Goal: Task Accomplishment & Management: Manage account settings

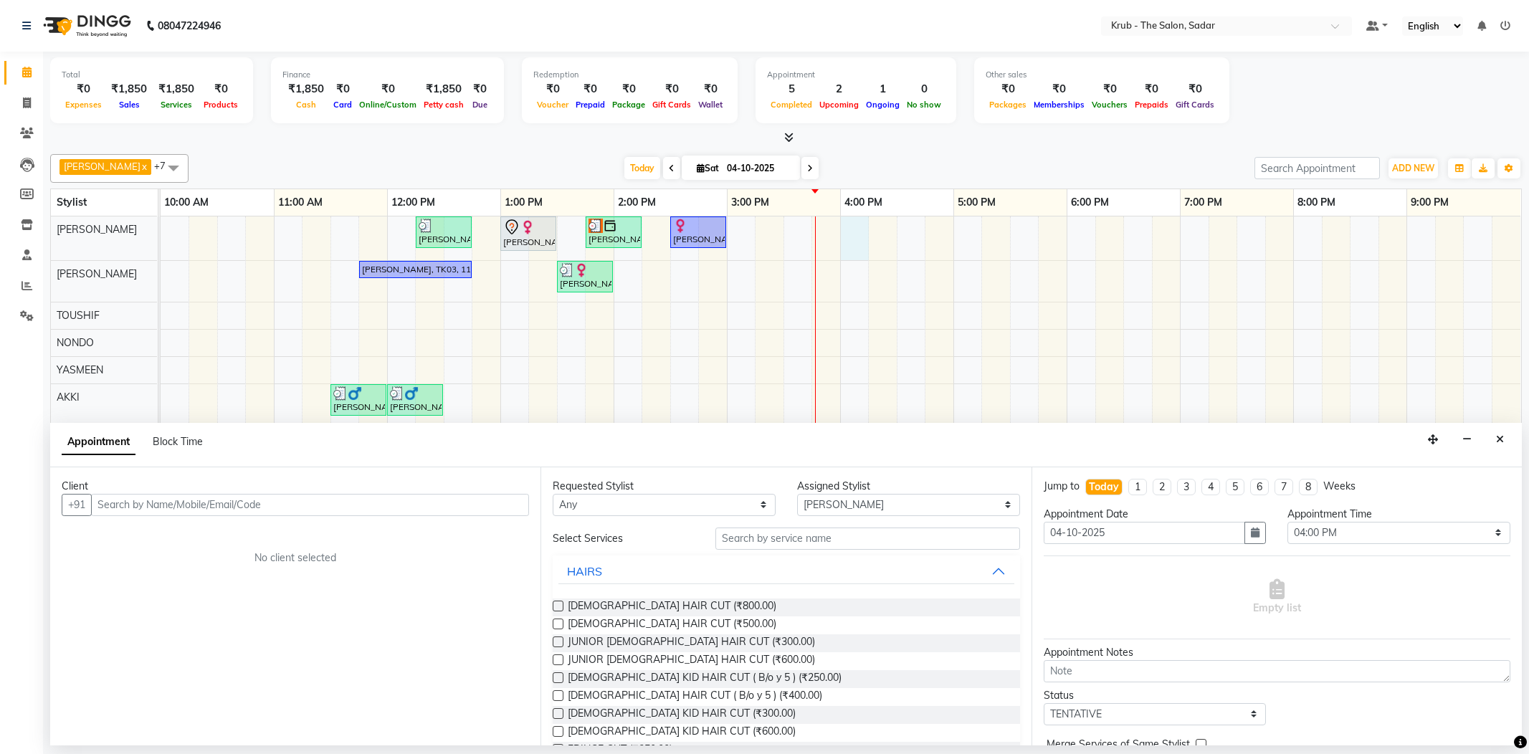
select select "24979"
select select "960"
select select "tentative"
click at [1517, 433] on div "Appointment Block Time" at bounding box center [785, 445] width 1471 height 44
click at [1494, 433] on button "Close" at bounding box center [1499, 440] width 21 height 22
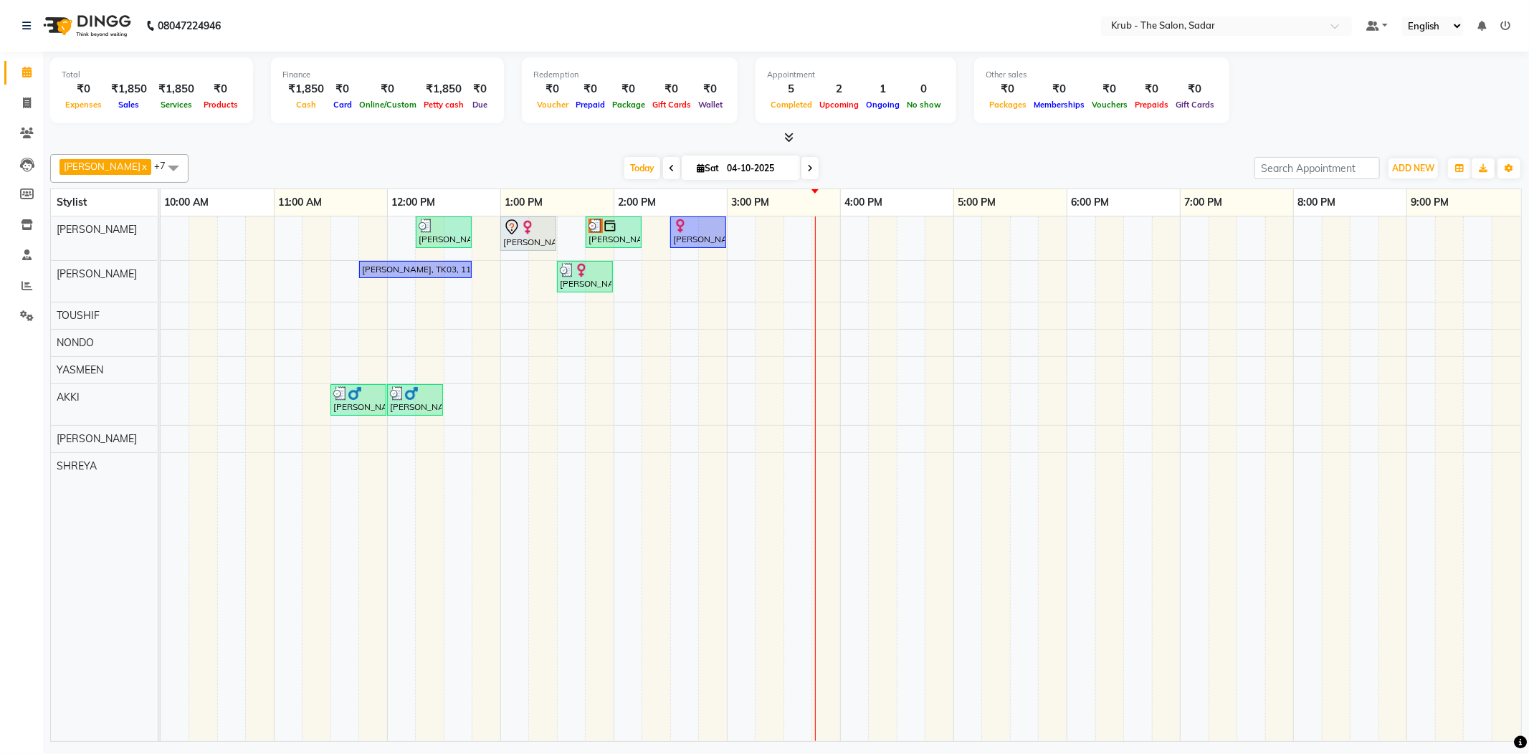
click at [807, 168] on icon at bounding box center [810, 168] width 6 height 9
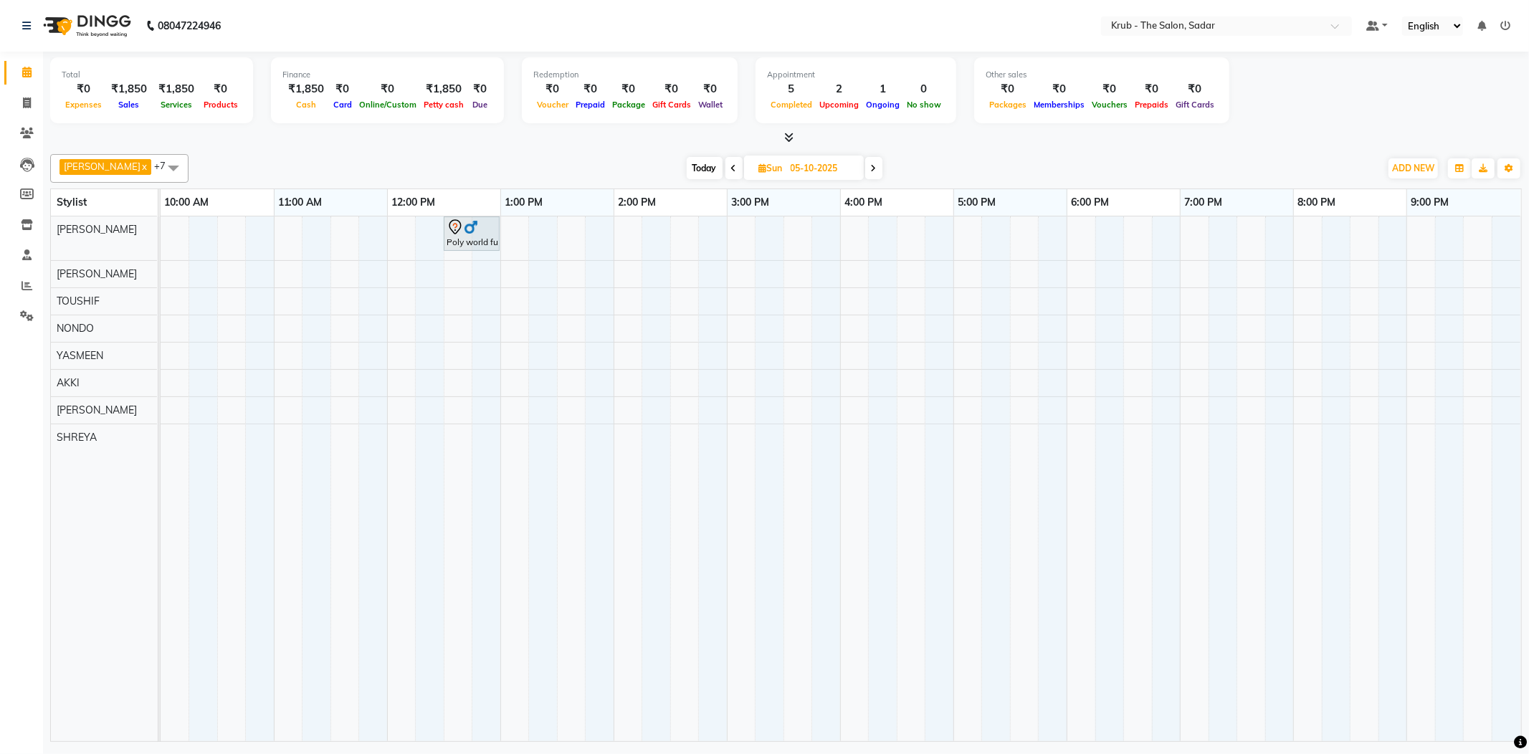
click at [731, 164] on icon at bounding box center [734, 168] width 6 height 9
type input "04-10-2025"
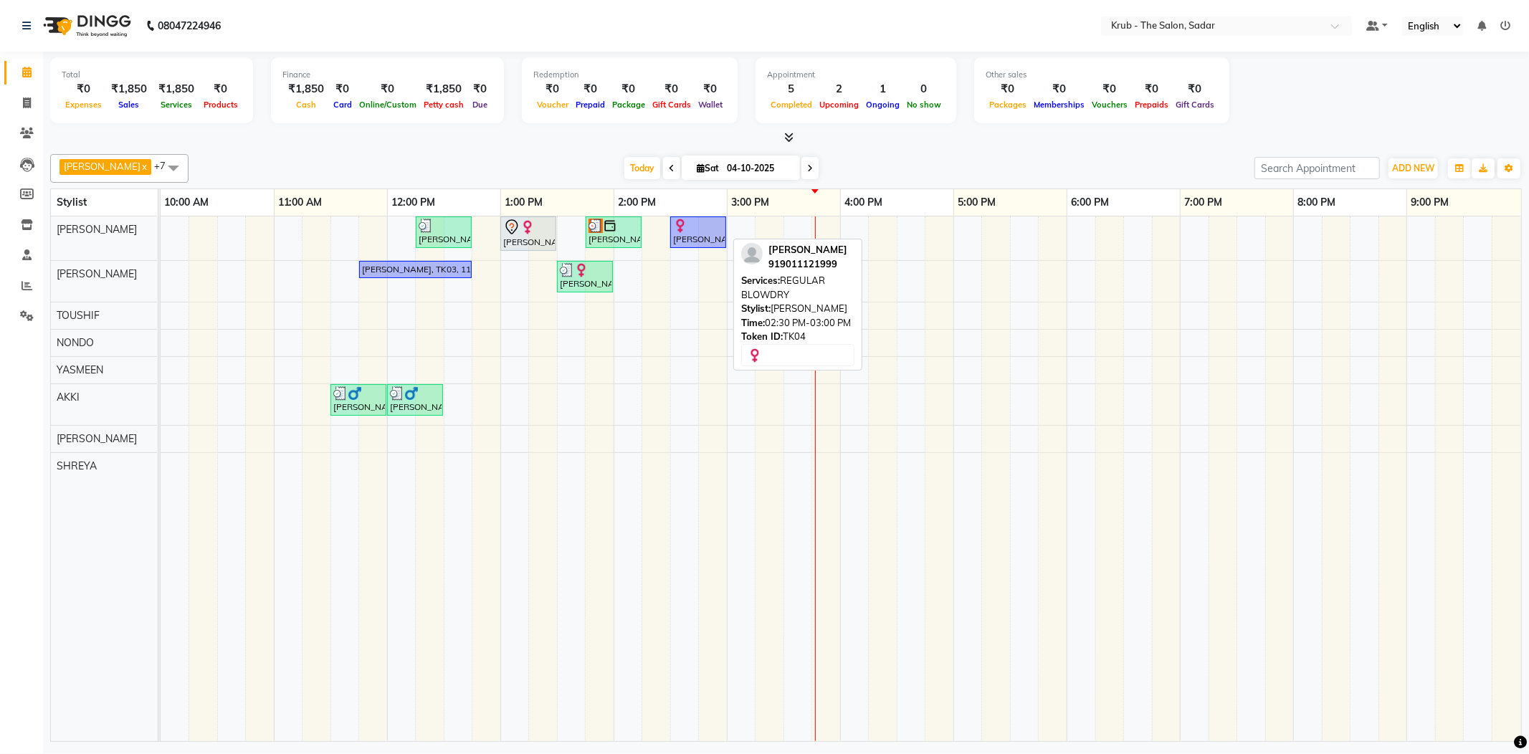
click at [712, 228] on div at bounding box center [698, 226] width 50 height 14
select select "1"
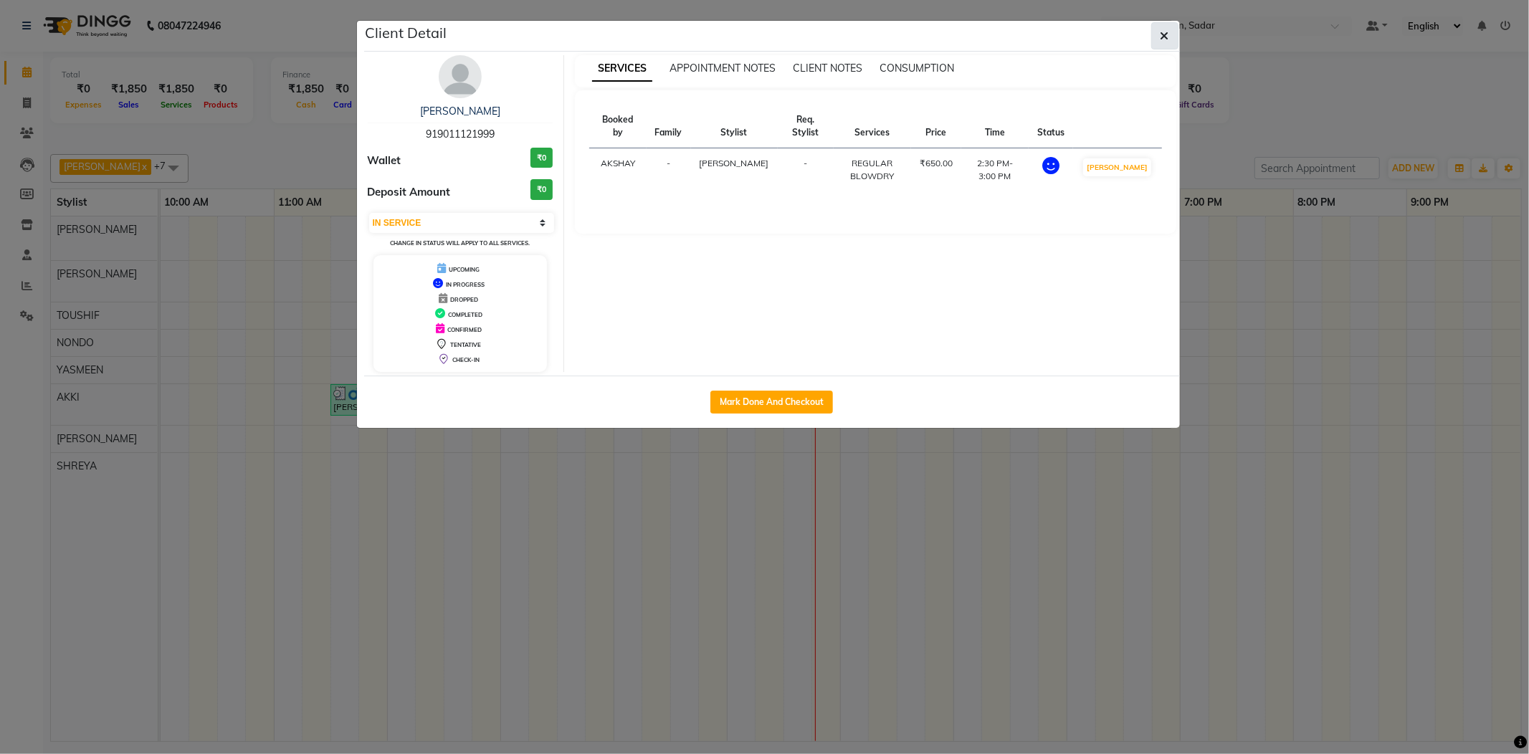
click at [1167, 30] on icon "button" at bounding box center [1164, 35] width 9 height 11
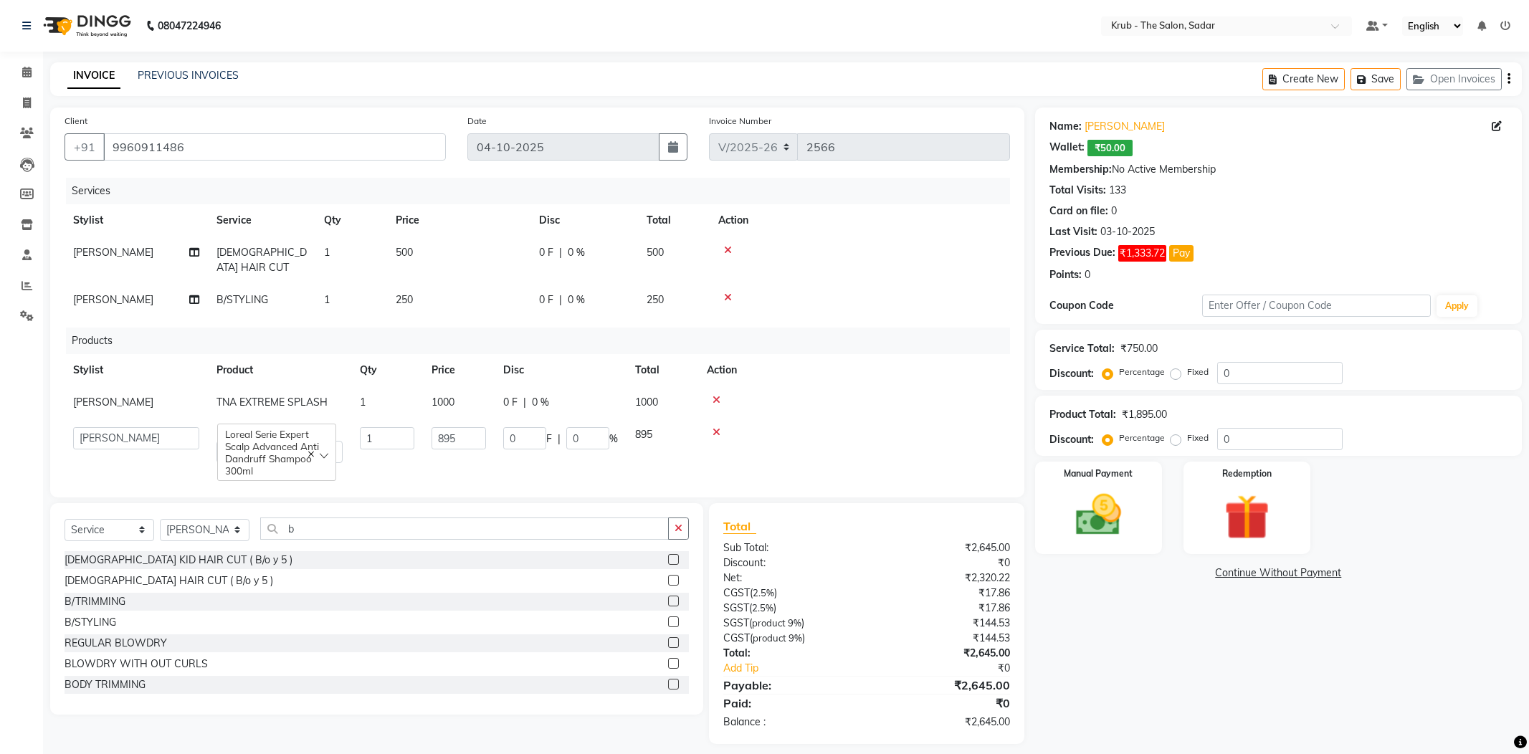
select select "4449"
select select "24979"
select select "service"
select select "24979"
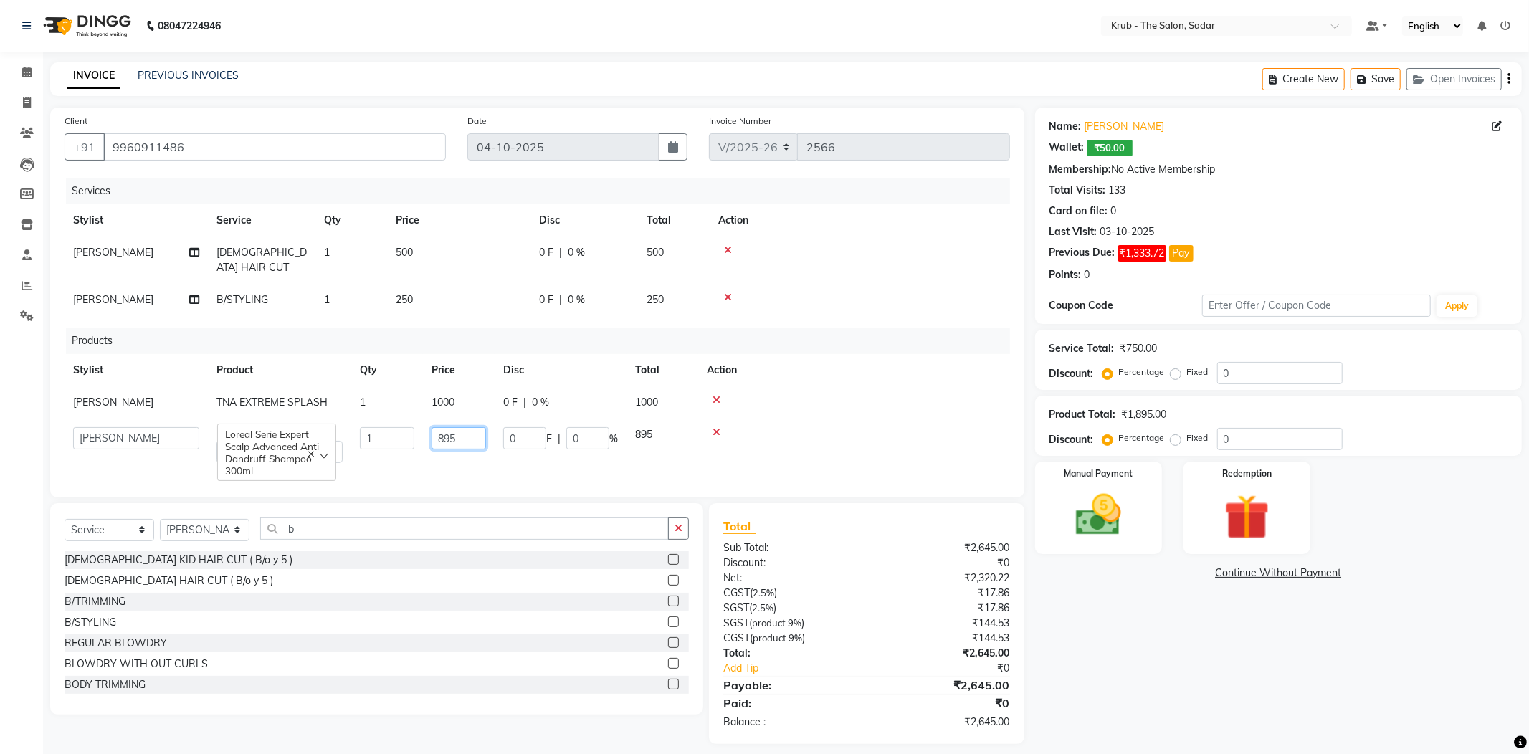
click at [472, 427] on input "895" at bounding box center [458, 438] width 54 height 22
click at [473, 204] on th "Price" at bounding box center [458, 220] width 143 height 32
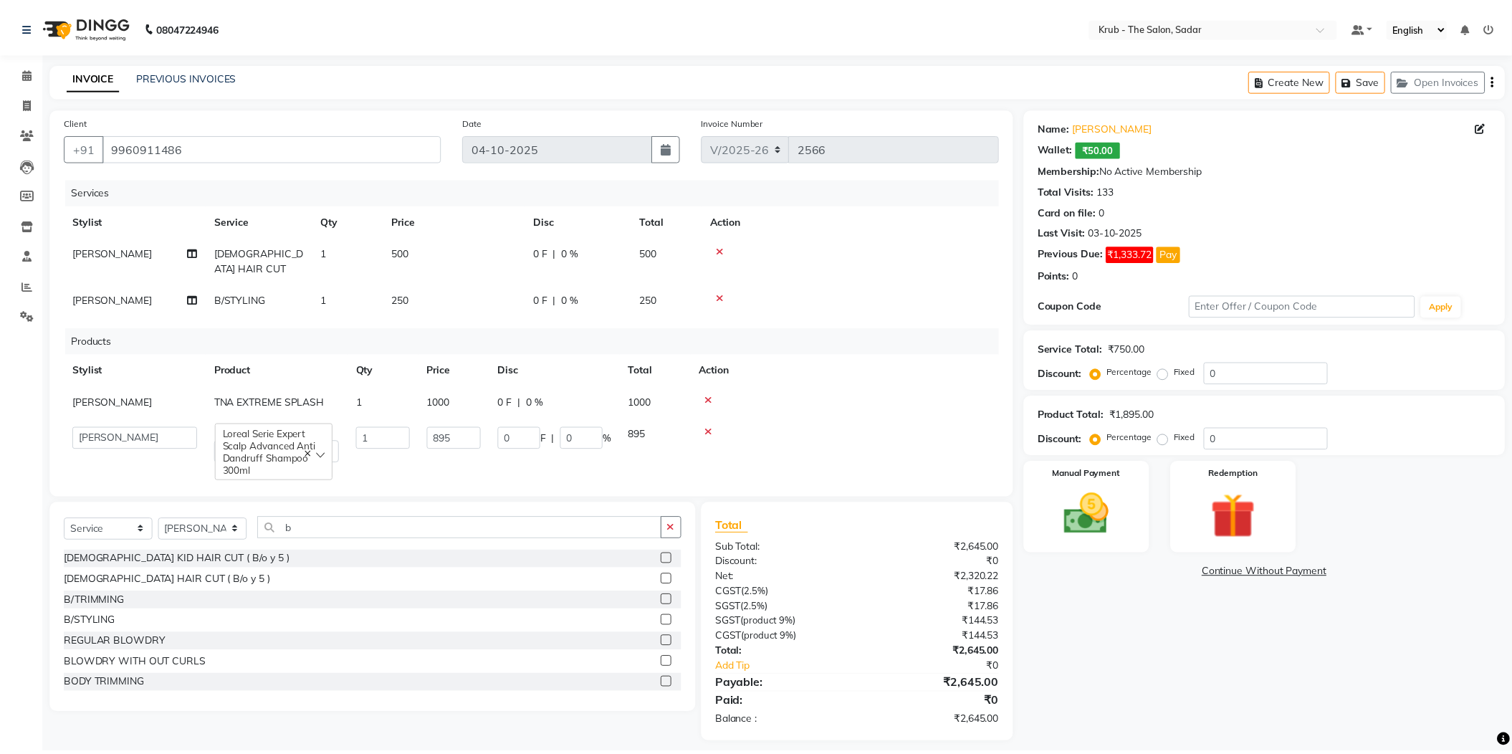
scroll to position [0, 0]
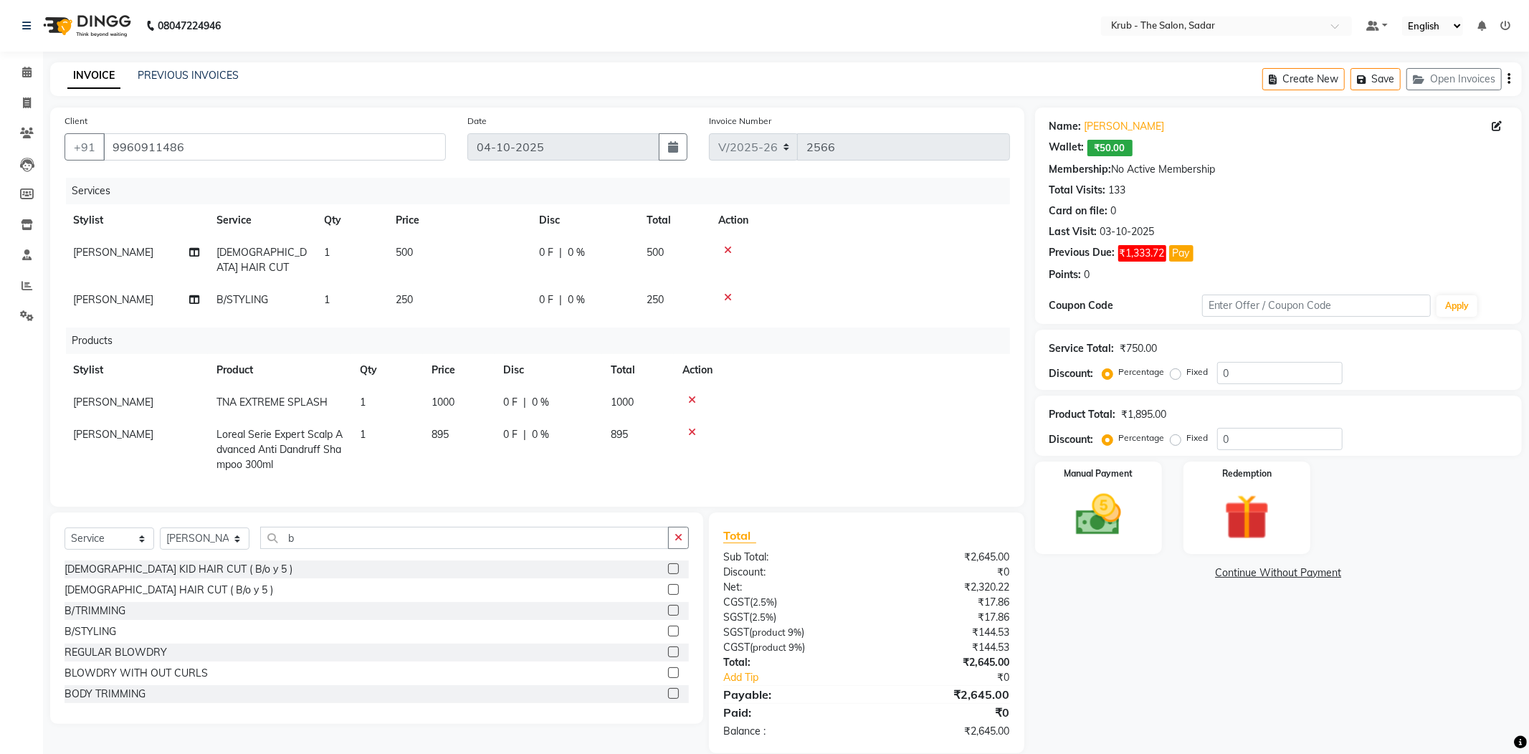
click at [1248, 565] on link "Continue Without Payment" at bounding box center [1278, 572] width 481 height 15
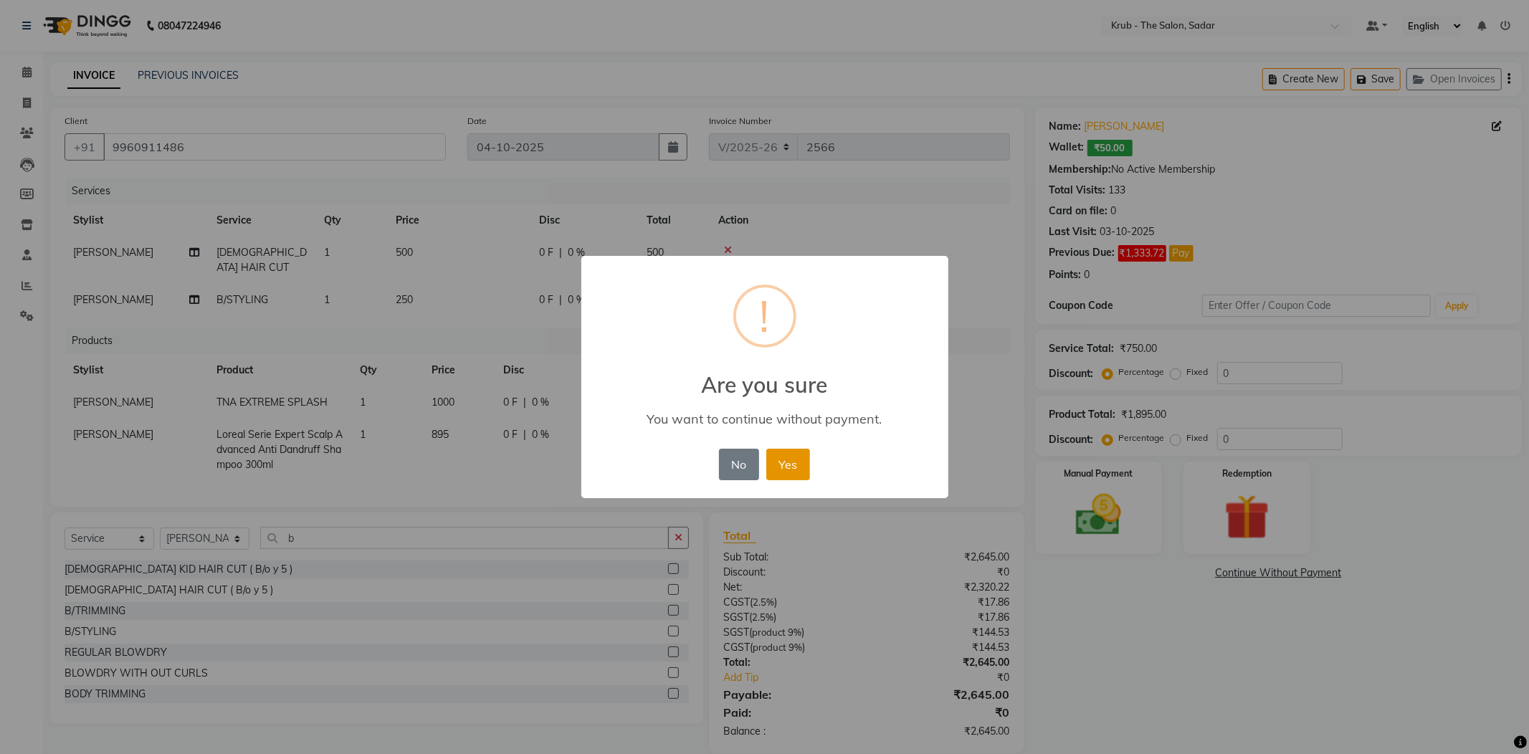
click at [797, 453] on button "Yes" at bounding box center [788, 465] width 44 height 32
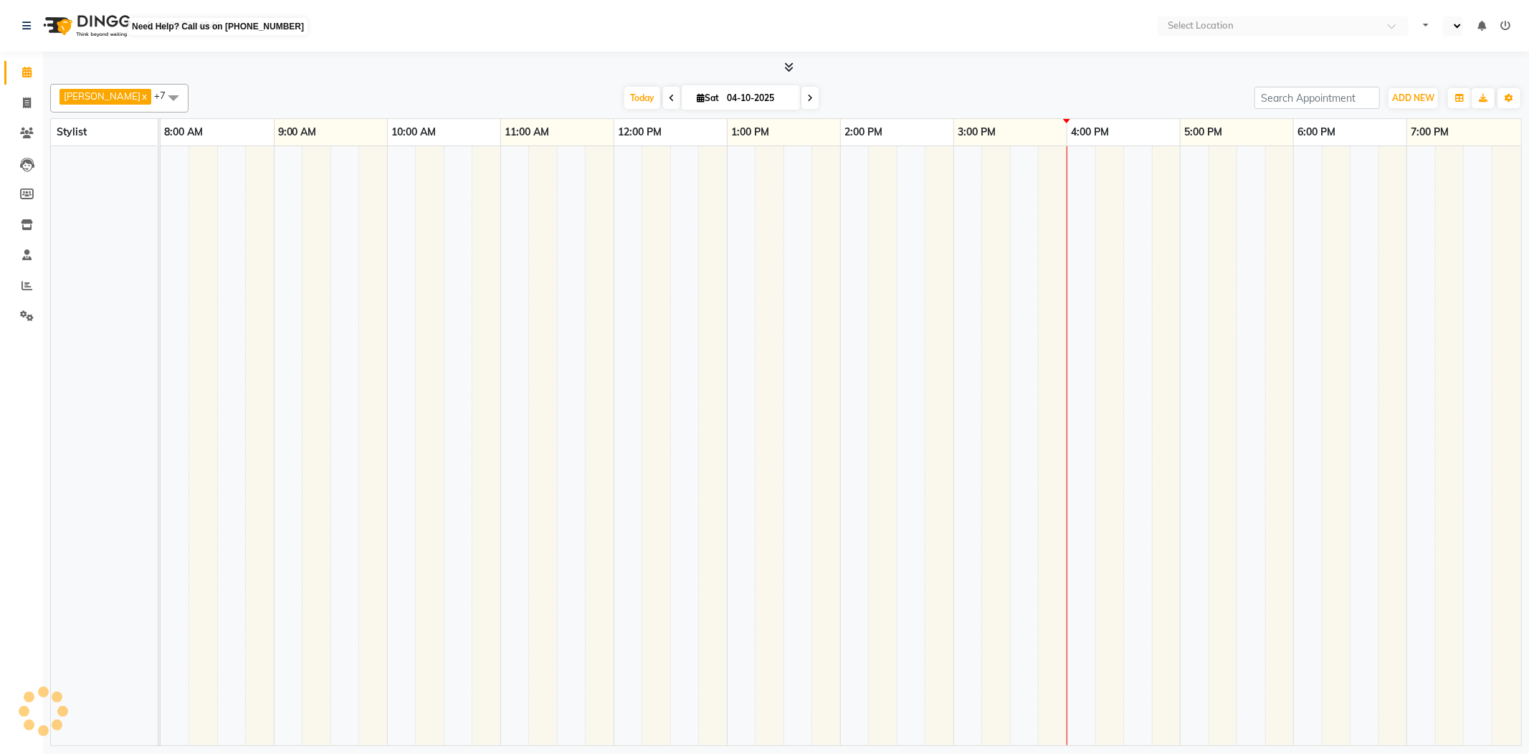
select select "en"
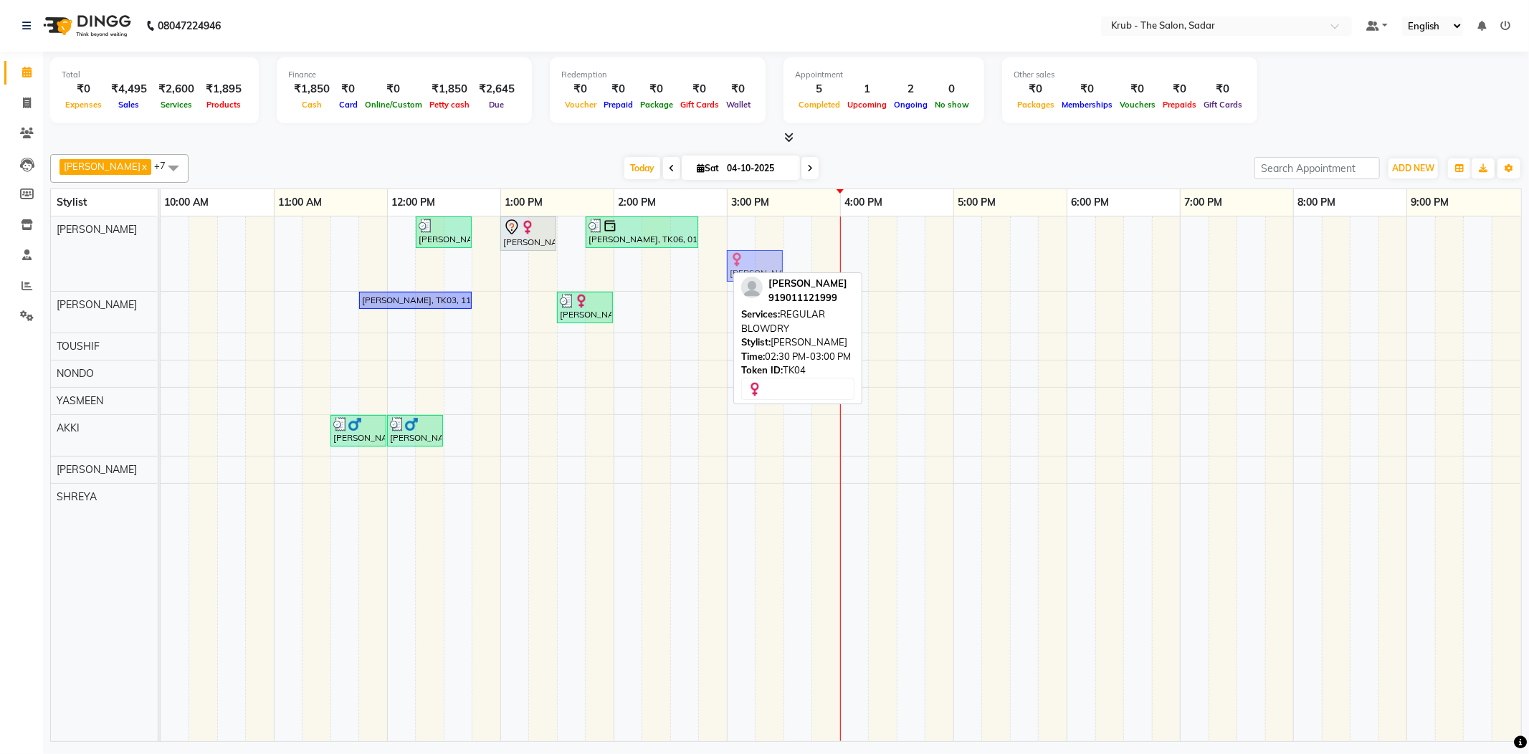
drag, startPoint x: 701, startPoint y: 262, endPoint x: 748, endPoint y: 238, distance: 52.9
click at [748, 238] on div "[PERSON_NAME] S, TK07, 12:15 PM-12:45 PM, [DEMOGRAPHIC_DATA] HAIR CUT [PERSON_N…" at bounding box center [841, 478] width 1360 height 525
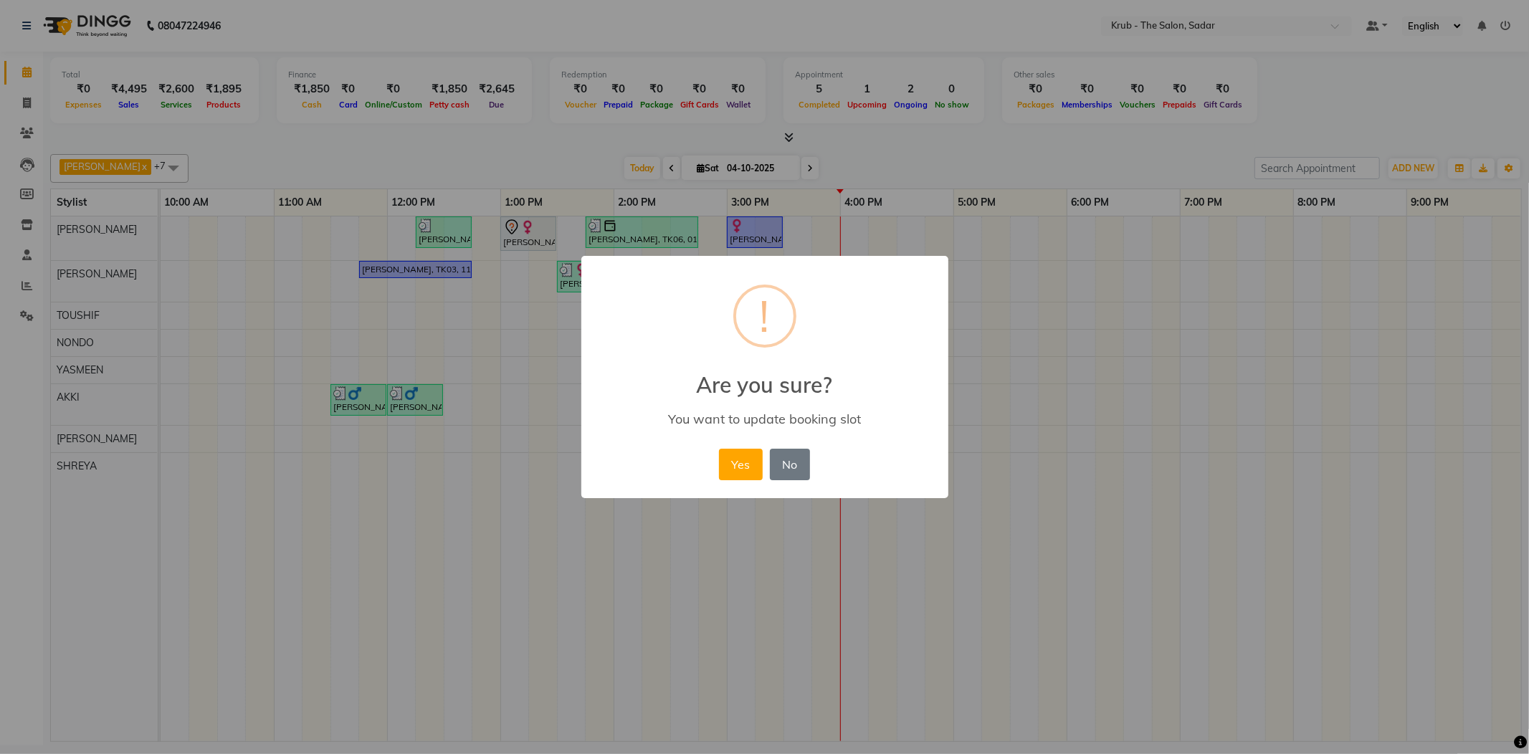
click at [732, 434] on div "× ! Are you sure? You want to update booking slot Yes No No" at bounding box center [764, 377] width 367 height 242
drag, startPoint x: 737, startPoint y: 443, endPoint x: 757, endPoint y: 378, distance: 67.3
click at [738, 449] on button "Yes" at bounding box center [741, 465] width 44 height 32
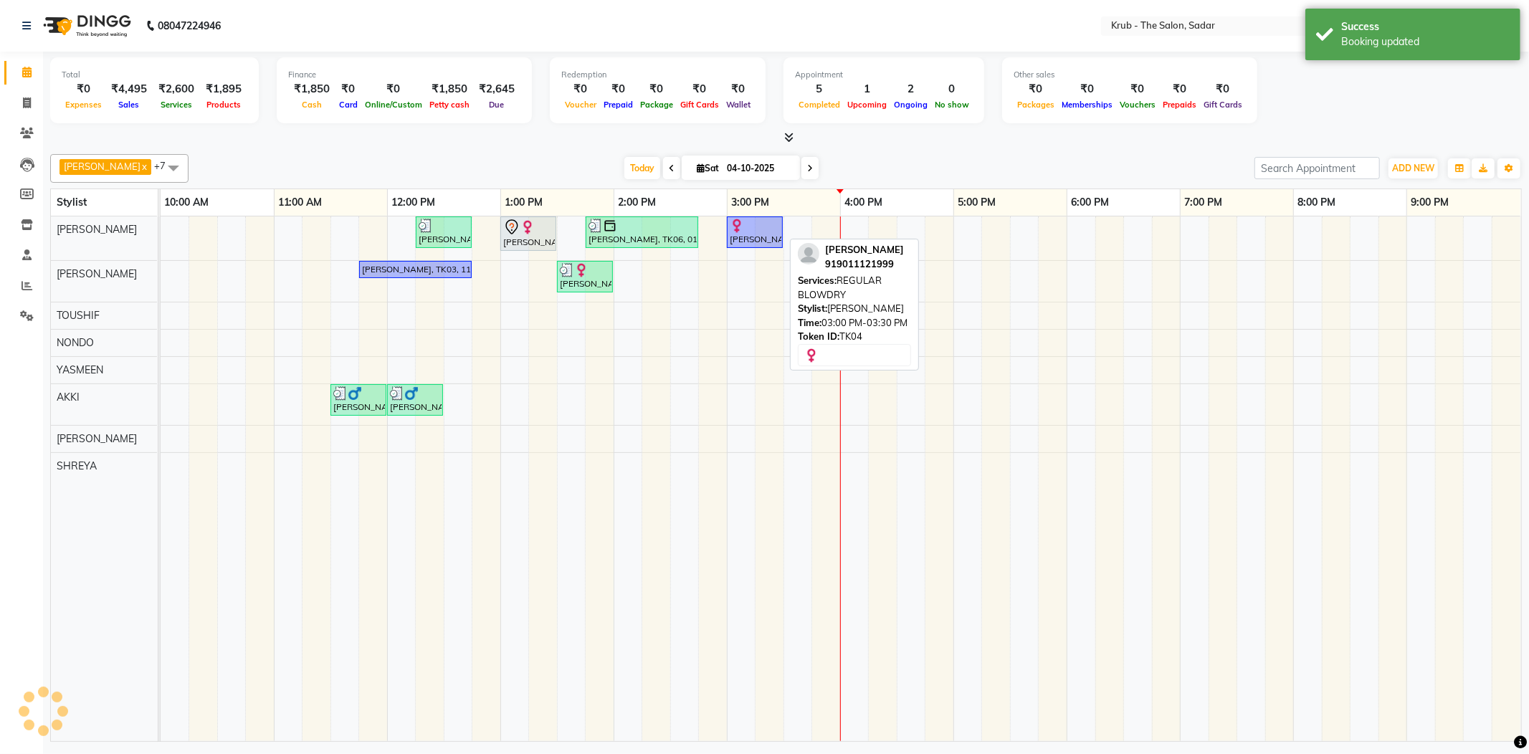
click at [750, 236] on div "[PERSON_NAME], TK04, 03:00 PM-03:30 PM, REGULAR BLOWDRY" at bounding box center [754, 232] width 53 height 27
click at [757, 221] on div at bounding box center [755, 226] width 50 height 14
select select "1"
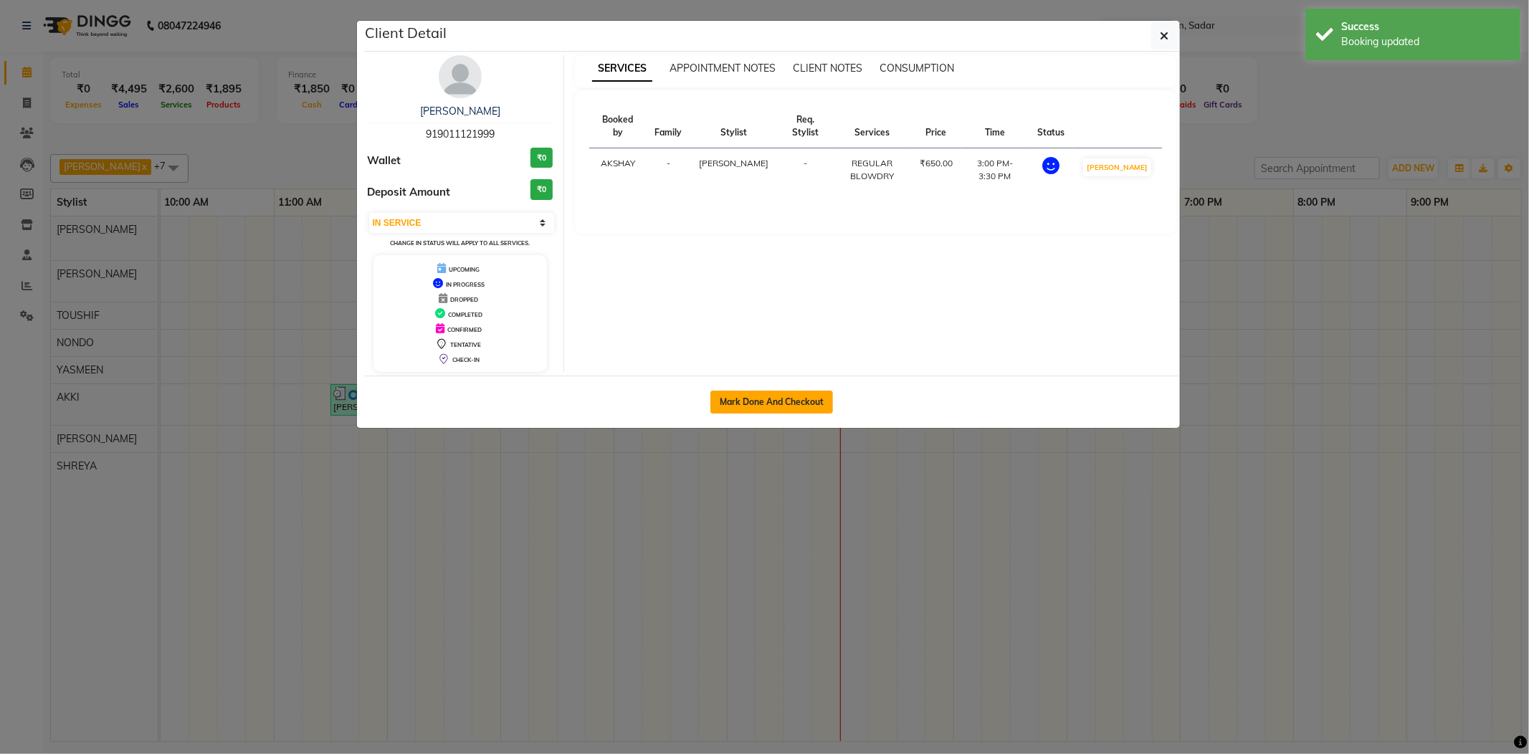
click at [781, 400] on button "Mark Done And Checkout" at bounding box center [771, 402] width 123 height 23
select select "service"
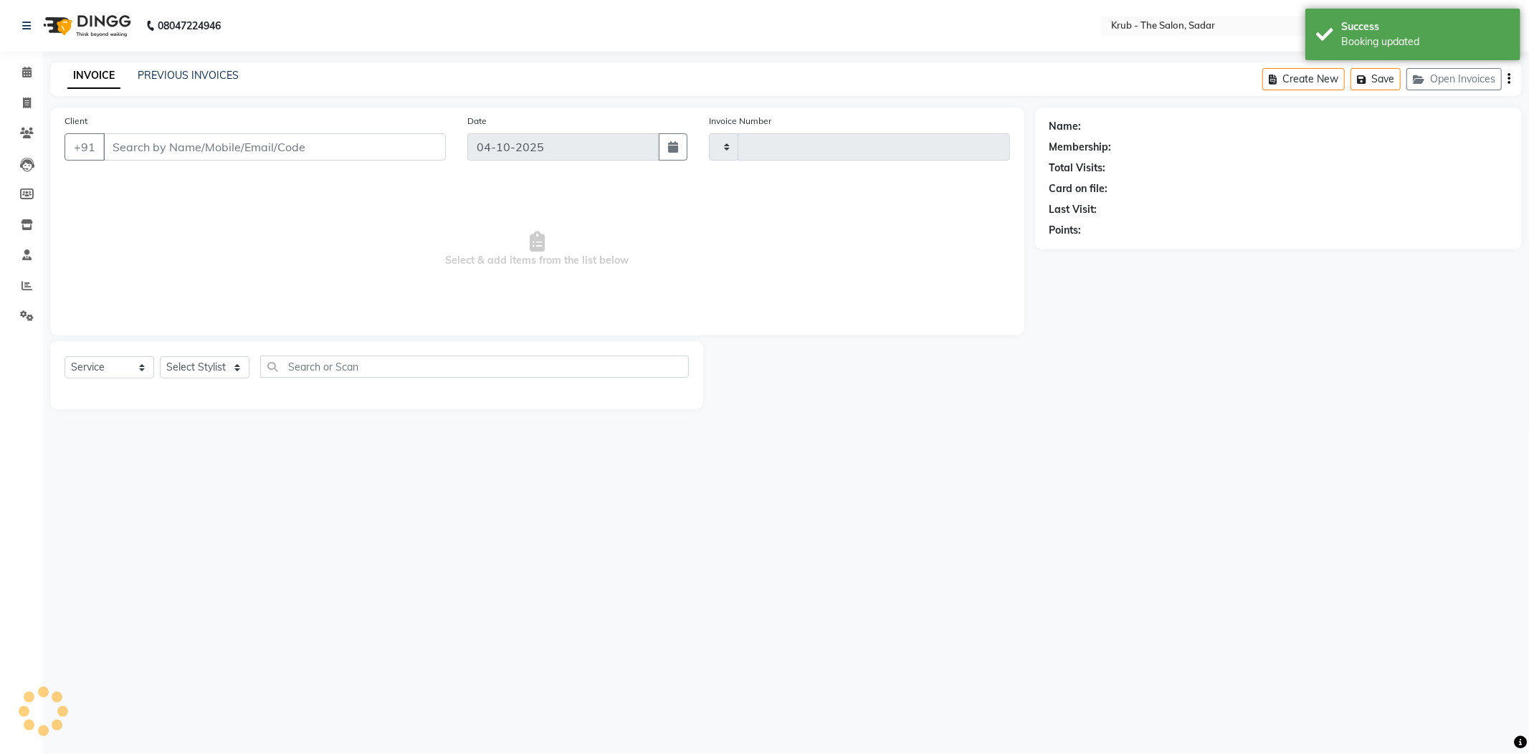
type input "2568"
select select "4449"
type input "9011121999"
select select "24979"
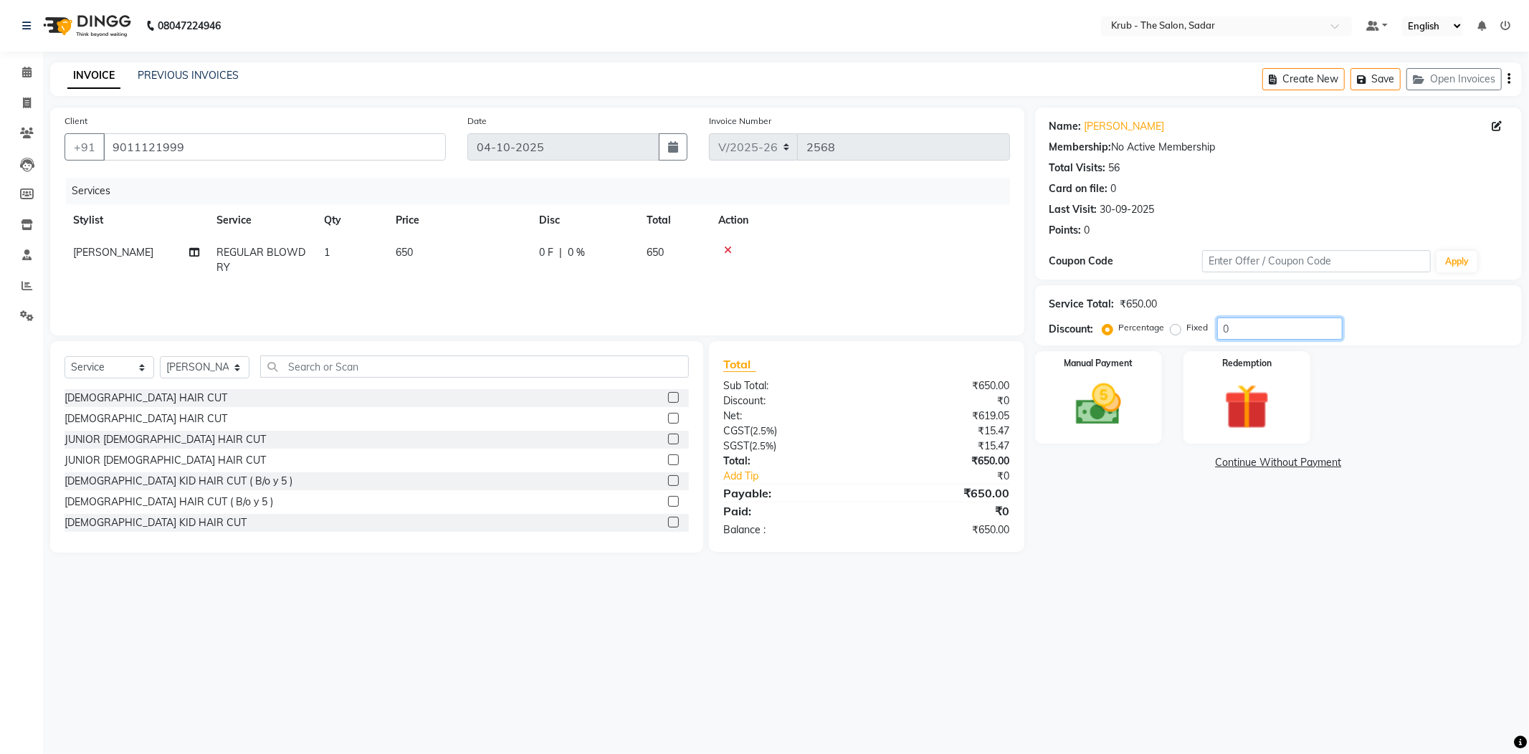
drag, startPoint x: 1228, startPoint y: 319, endPoint x: 1184, endPoint y: 320, distance: 43.7
click at [1184, 320] on div "Percentage Fixed 0" at bounding box center [1223, 328] width 237 height 22
type input "20"
click at [1104, 382] on img at bounding box center [1098, 405] width 77 height 54
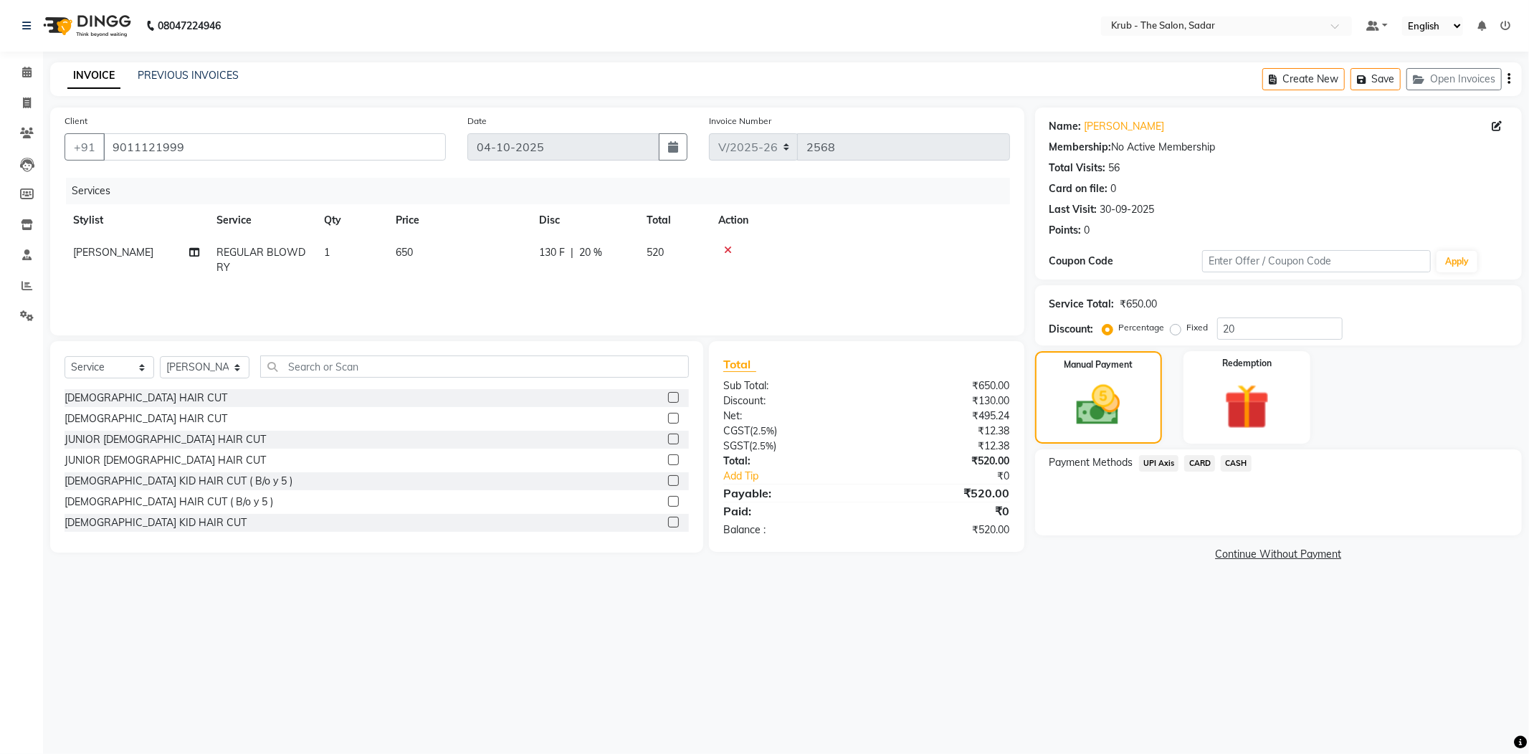
click at [1247, 455] on span "CASH" at bounding box center [1236, 463] width 31 height 16
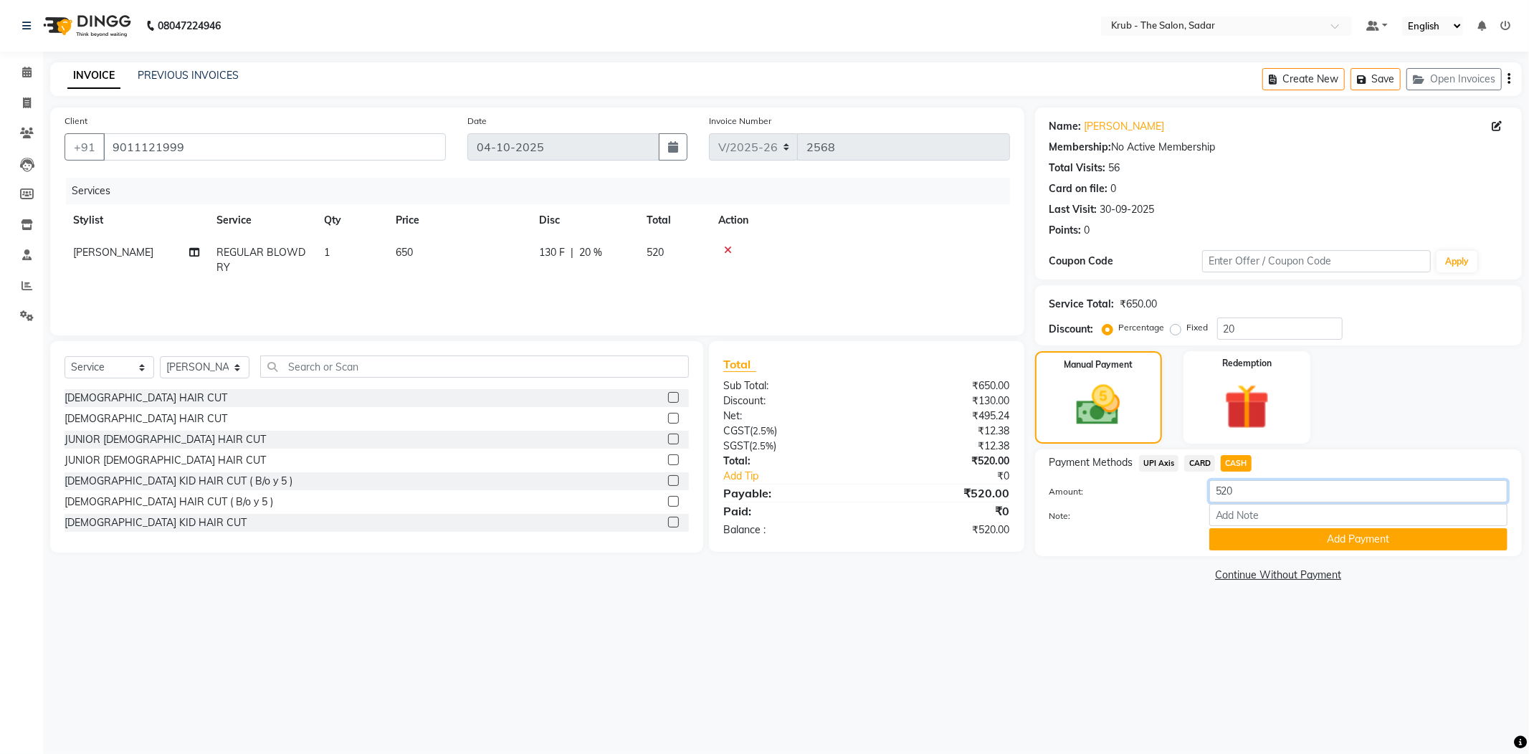
drag, startPoint x: 1239, startPoint y: 473, endPoint x: 1110, endPoint y: 476, distance: 129.0
click at [1110, 480] on div "Amount: 520" at bounding box center [1278, 492] width 479 height 24
type input "600"
click at [1277, 528] on button "Add Payment" at bounding box center [1358, 539] width 298 height 22
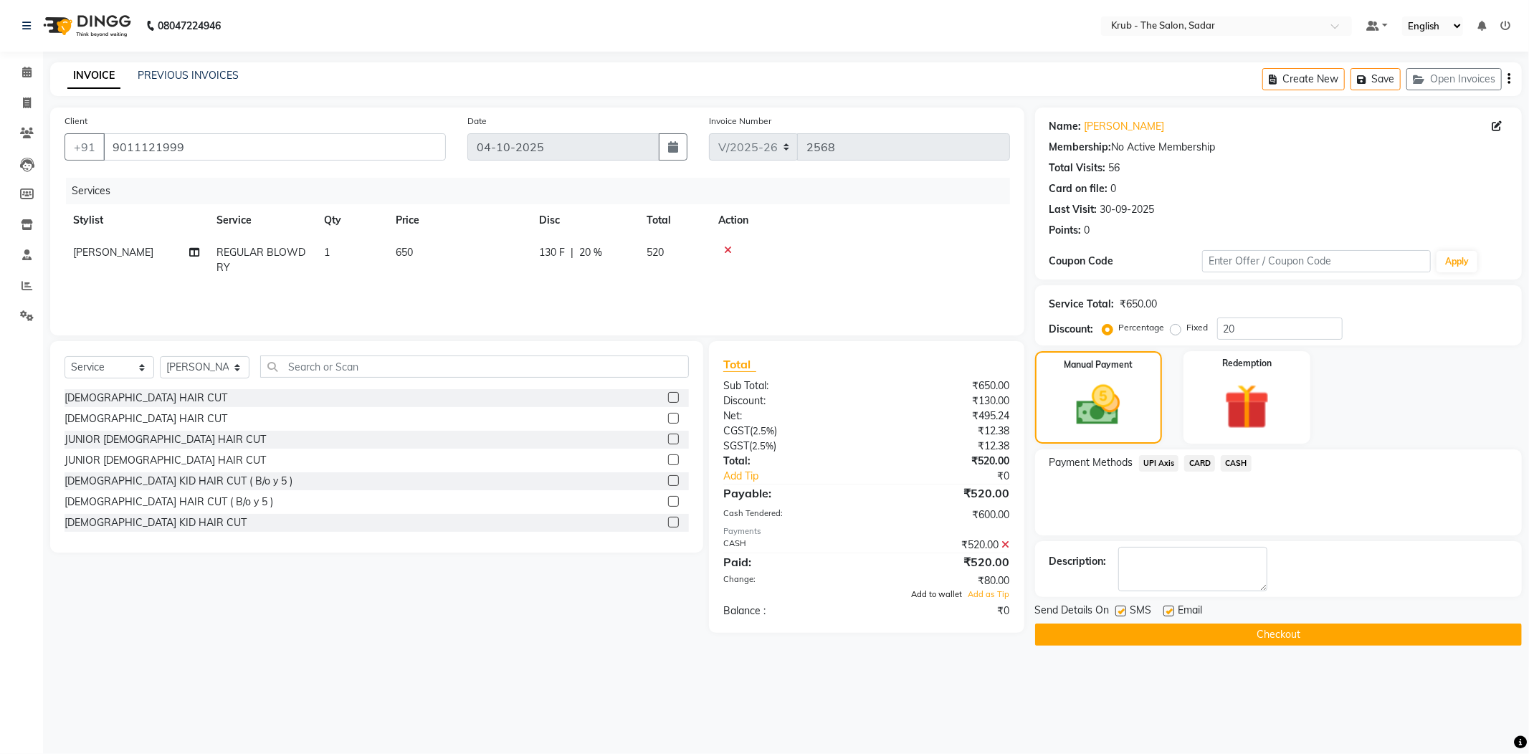
click at [935, 589] on span "Add to wallet" at bounding box center [937, 594] width 51 height 10
click at [1168, 606] on label at bounding box center [1168, 611] width 11 height 11
click at [1168, 607] on input "checkbox" at bounding box center [1167, 611] width 9 height 9
checkbox input "false"
click at [1119, 606] on label at bounding box center [1120, 611] width 11 height 11
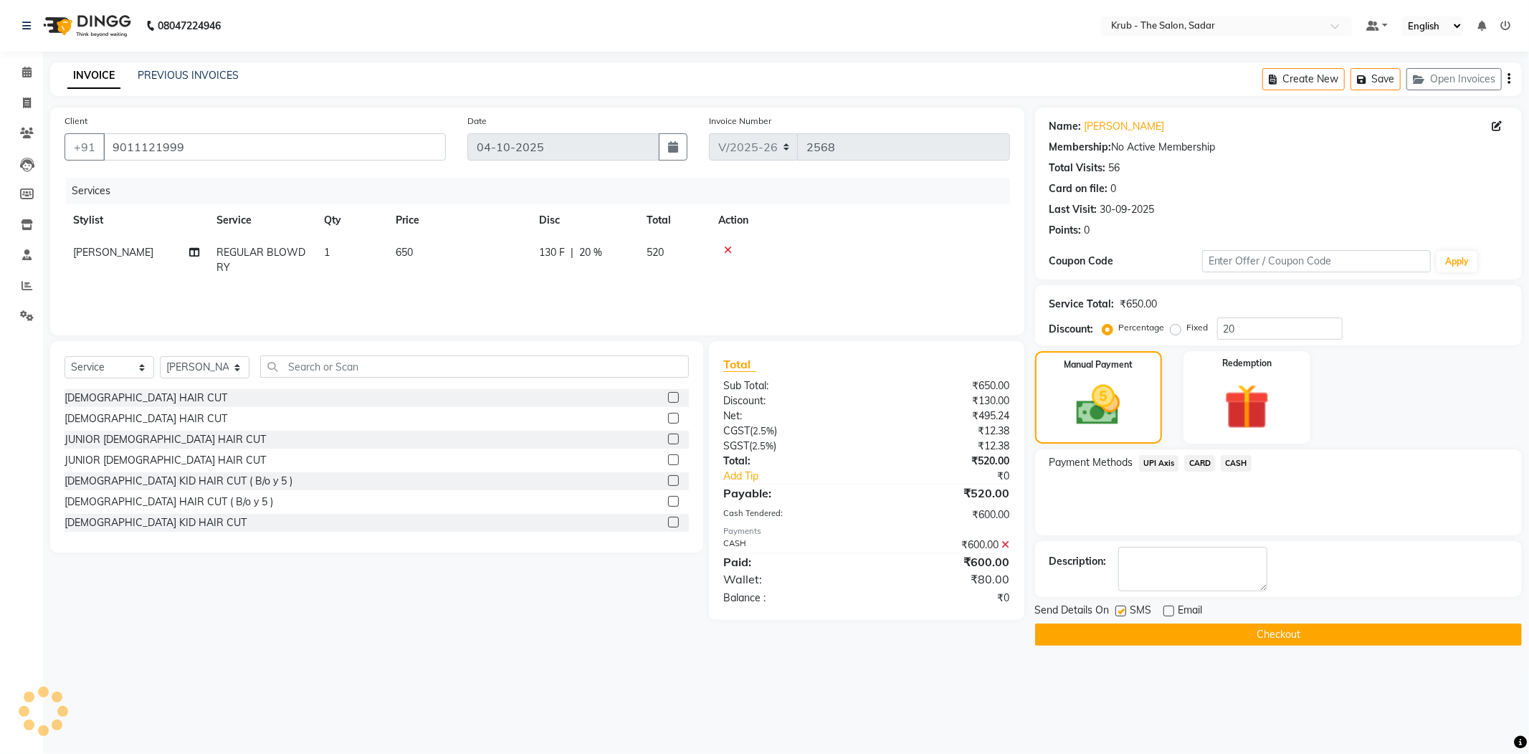
click at [1119, 607] on input "checkbox" at bounding box center [1119, 611] width 9 height 9
checkbox input "false"
click at [1168, 624] on button "Checkout" at bounding box center [1278, 635] width 487 height 22
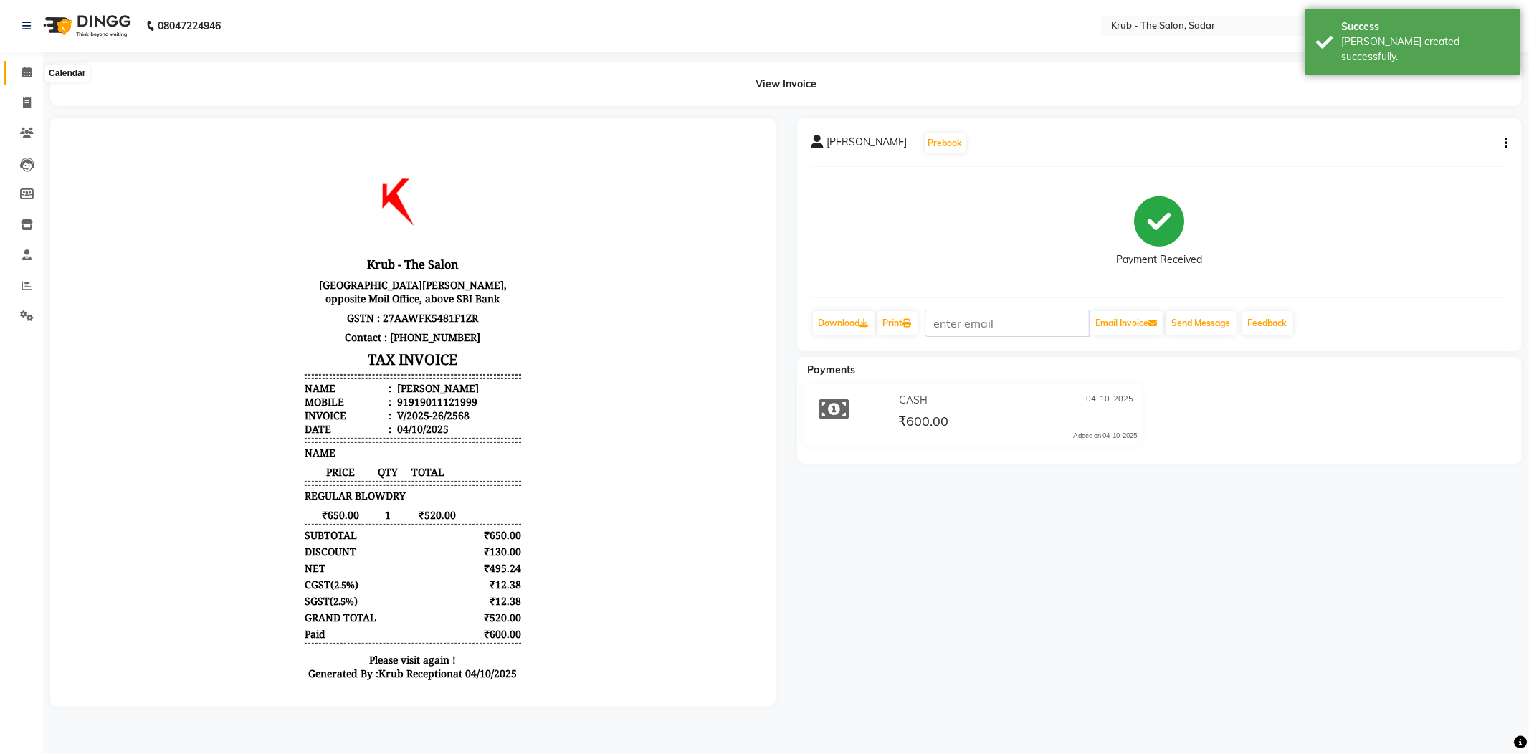
click at [27, 69] on icon at bounding box center [26, 72] width 9 height 11
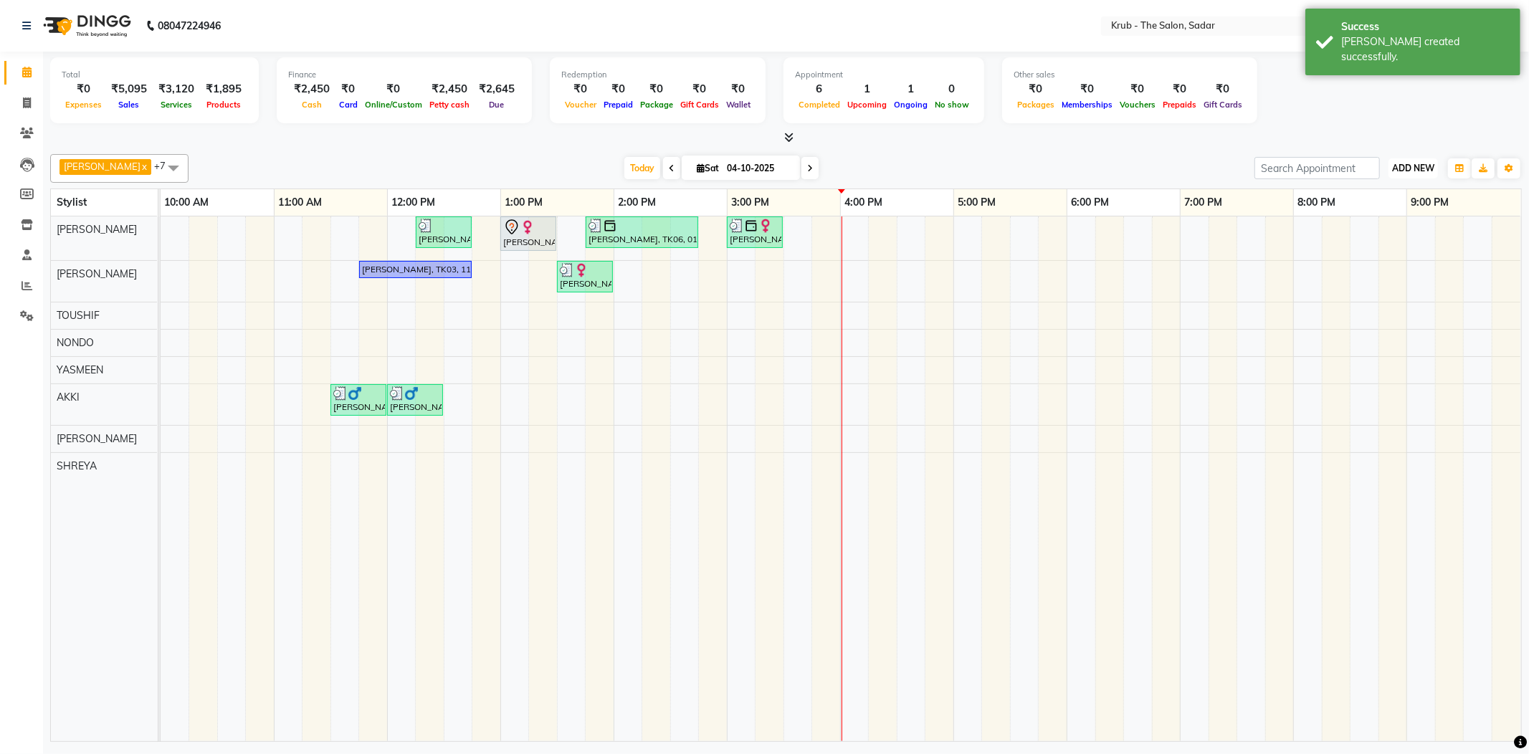
click at [1433, 173] on button "ADD NEW Toggle Dropdown" at bounding box center [1412, 168] width 49 height 20
click at [1373, 233] on link "Add Expense" at bounding box center [1385, 231] width 113 height 19
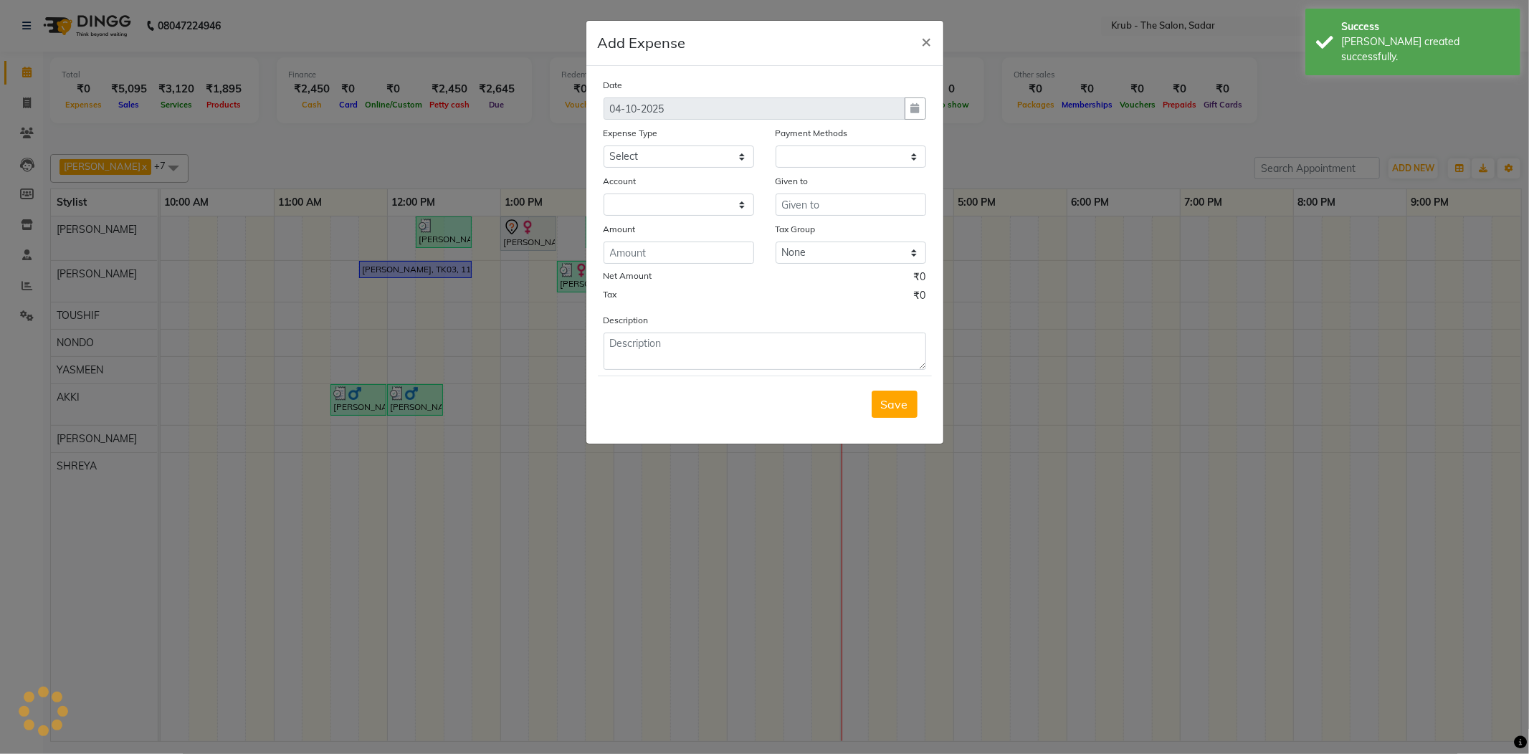
select select "1"
select select "3267"
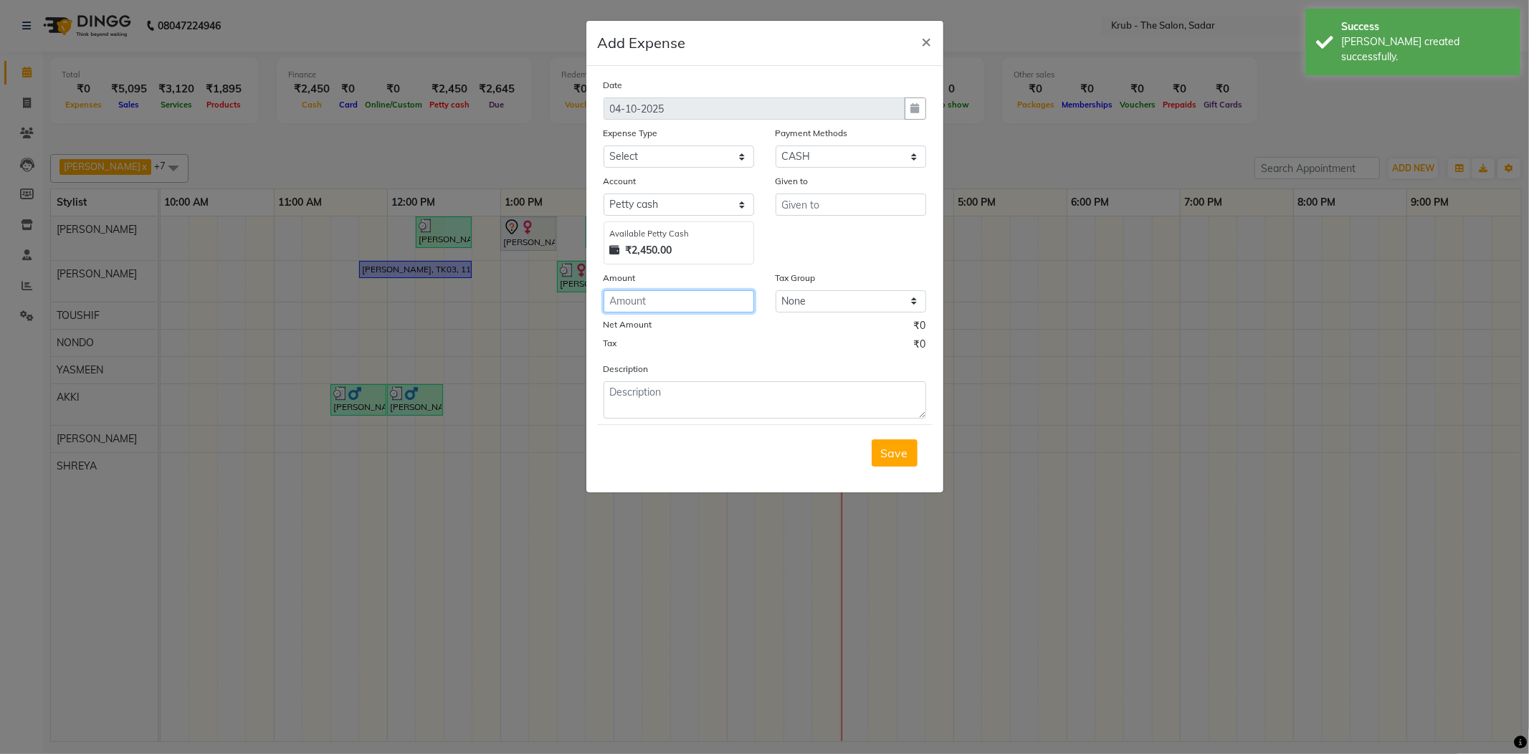
click at [634, 290] on input "number" at bounding box center [678, 301] width 151 height 22
type input "20"
click at [640, 381] on textarea at bounding box center [764, 399] width 323 height 37
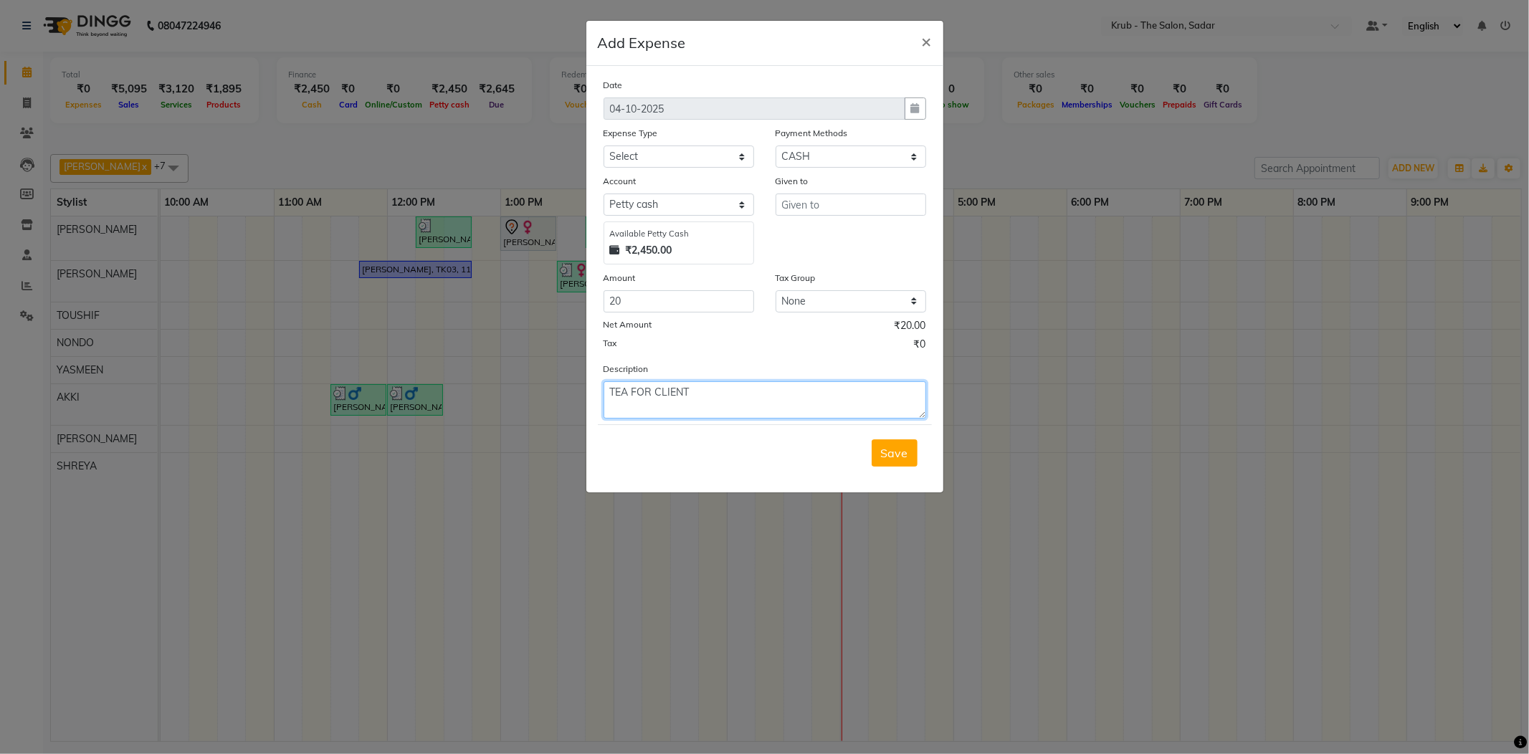
type textarea "TEA FOR CLIENT"
click at [849, 194] on input "text" at bounding box center [850, 205] width 151 height 22
type input "PILIYON"
click at [894, 446] on span "Save" at bounding box center [894, 453] width 27 height 14
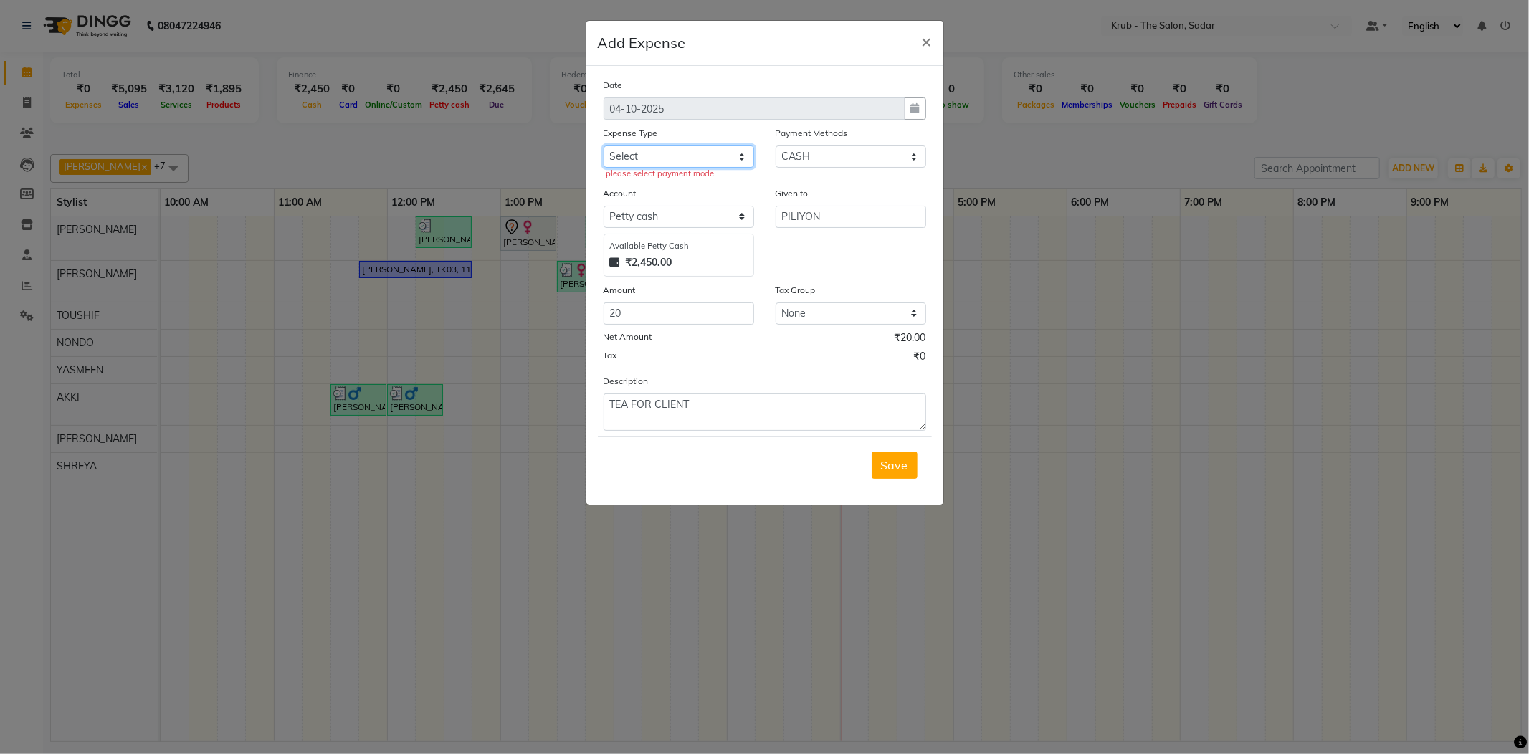
drag, startPoint x: 700, startPoint y: 150, endPoint x: 700, endPoint y: 162, distance: 12.2
click at [700, 162] on div "Expense Type Select Advance Salary Client Snacks Maintenance Product Salary Sta…" at bounding box center [679, 152] width 172 height 54
select select "7625"
click at [603, 145] on select "Select Advance Salary Client Snacks Maintenance Product Salary Staff Snacks" at bounding box center [678, 156] width 151 height 22
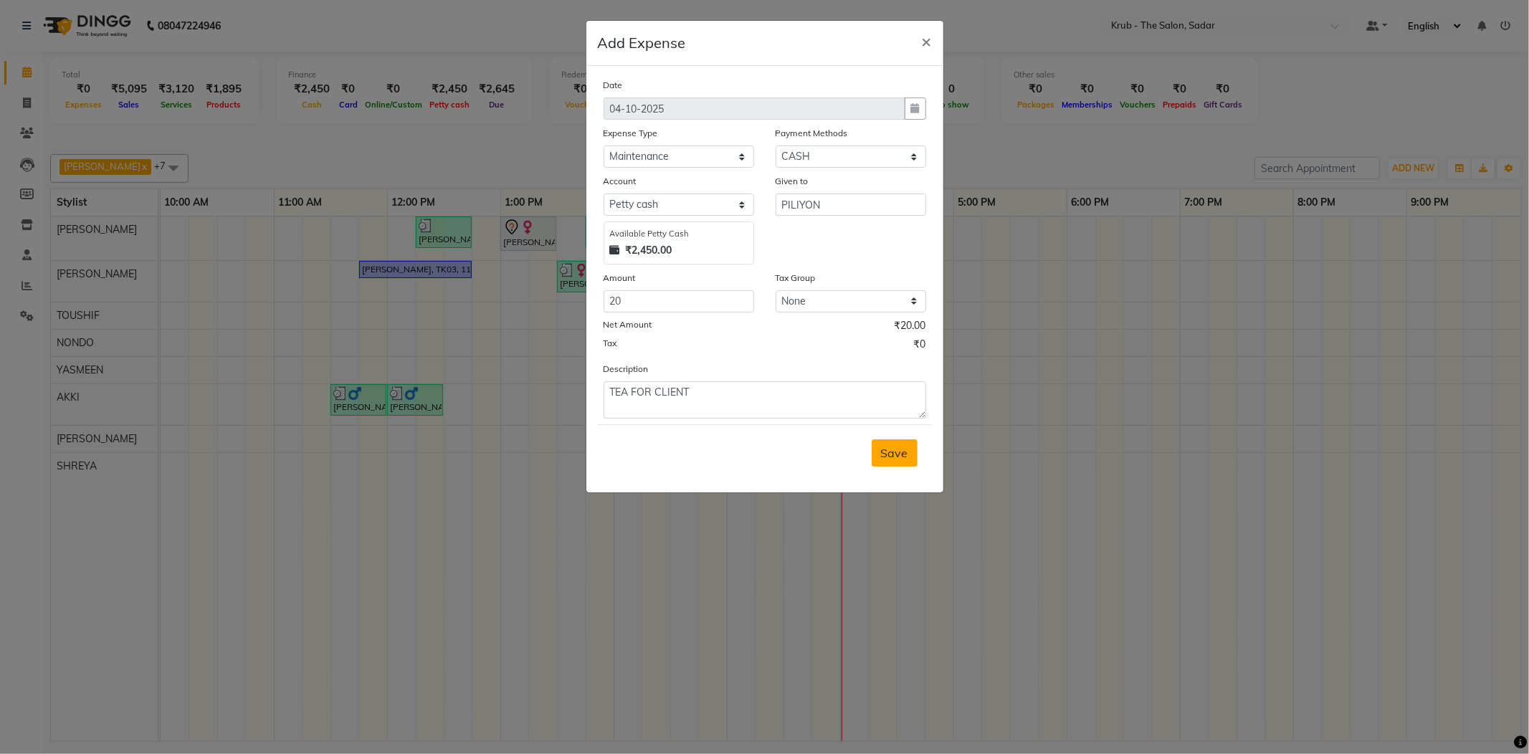
click at [907, 439] on button "Save" at bounding box center [895, 452] width 46 height 27
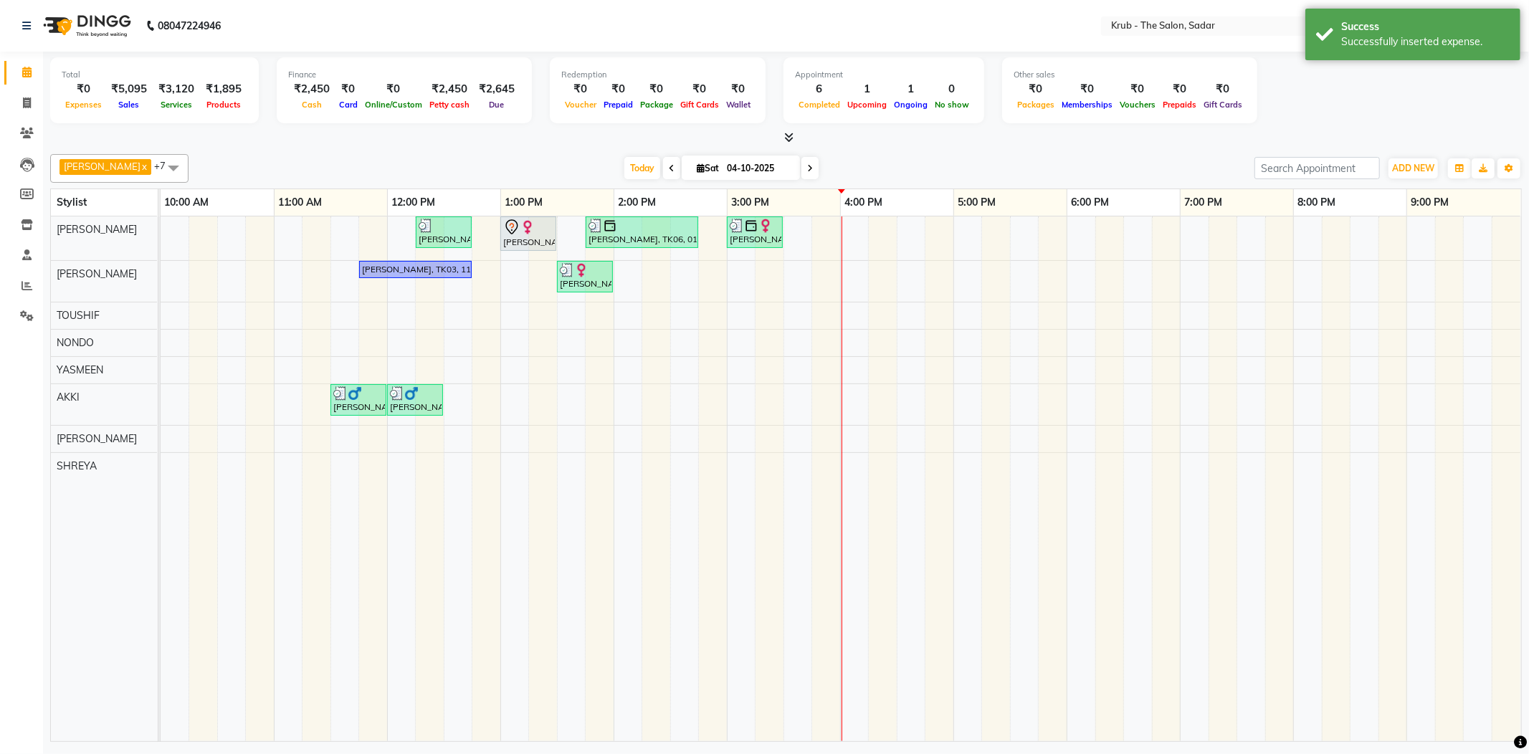
click at [855, 247] on div "Priyanka S, TK07, 12:15 PM-12:45 PM, FEMALE HAIR CUT Laila Malik, TK02, 01:00 P…" at bounding box center [841, 478] width 1360 height 525
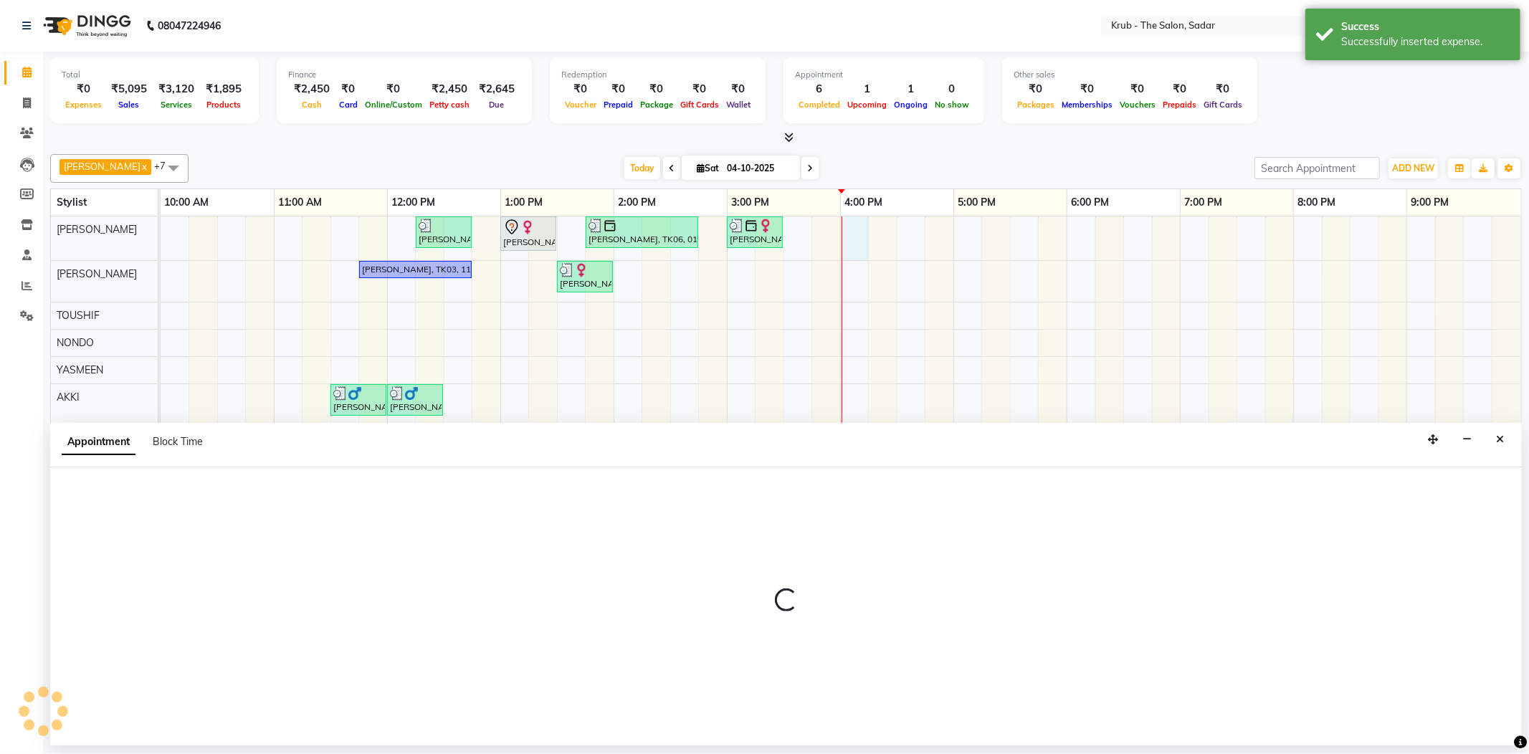
select select "24979"
select select "tentative"
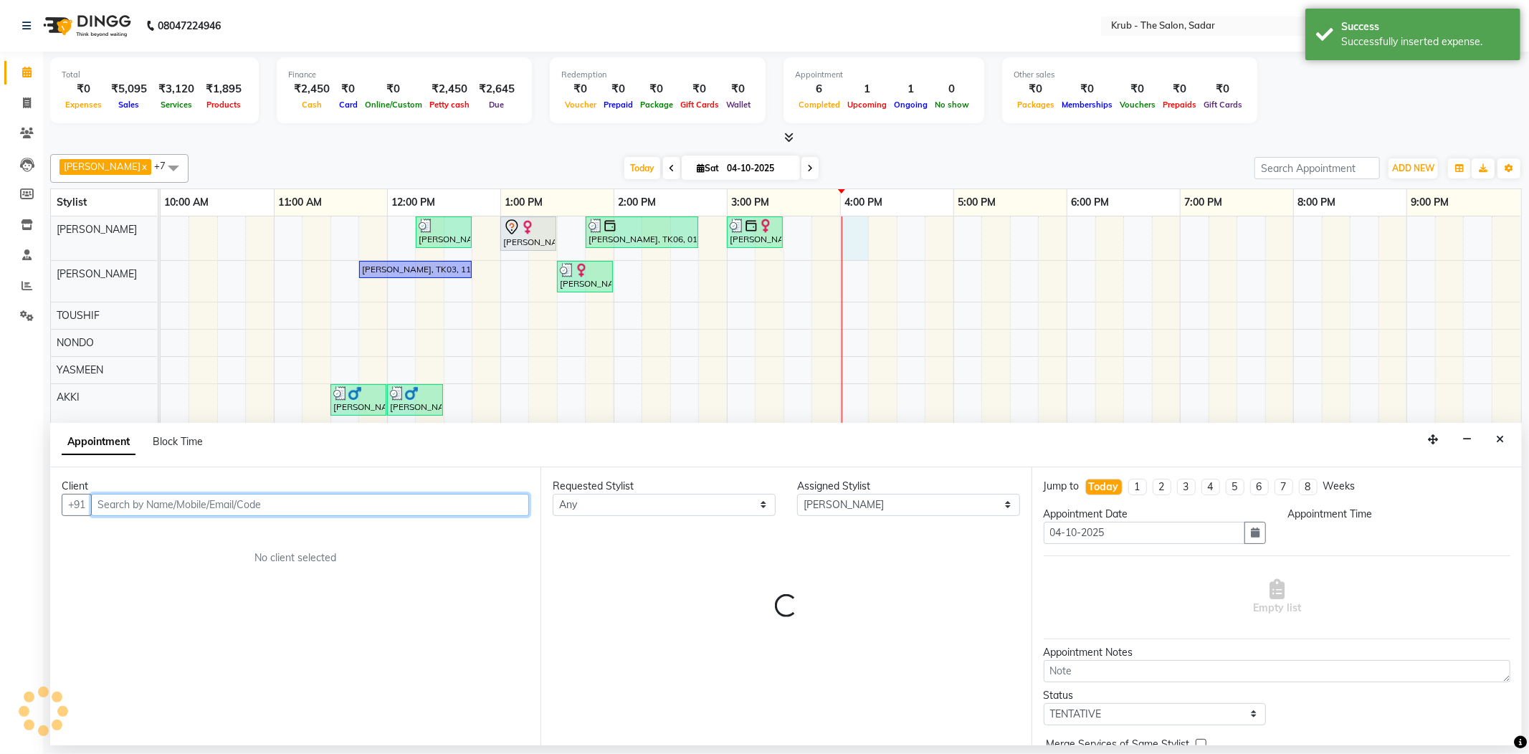
select select "960"
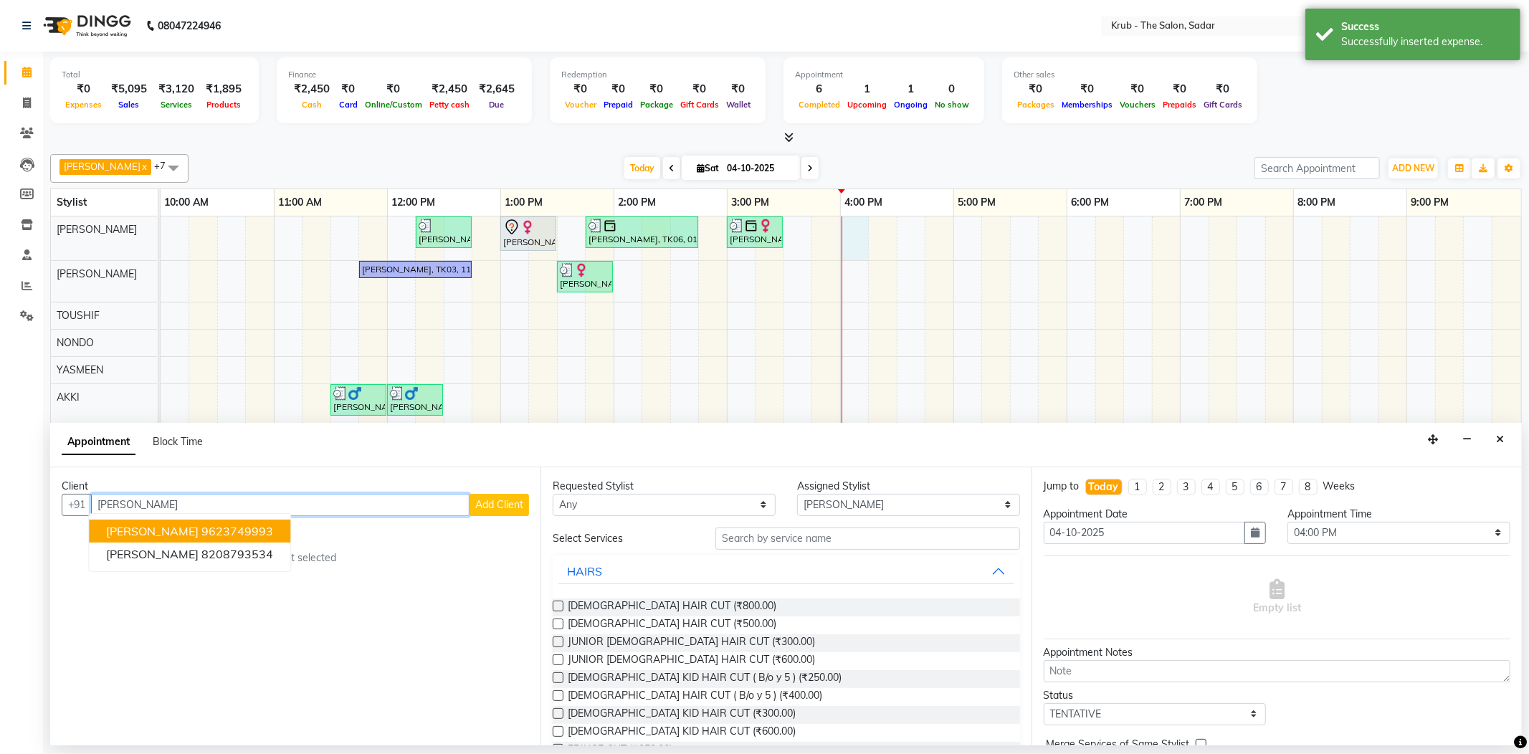
click at [201, 524] on ngb-highlight "9623749993" at bounding box center [237, 531] width 72 height 14
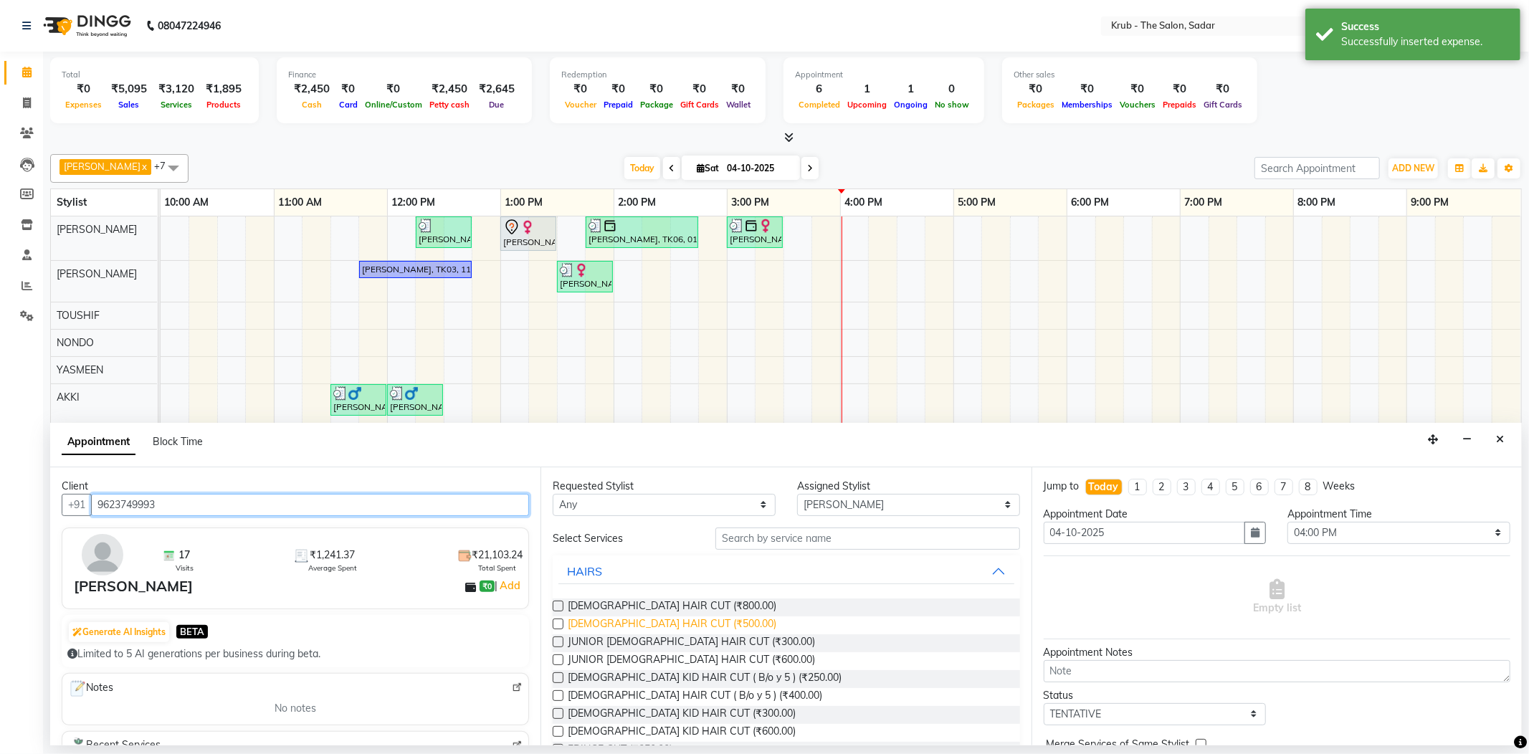
type input "9623749993"
click at [642, 616] on span "MALE HAIR CUT (₹500.00)" at bounding box center [672, 625] width 209 height 18
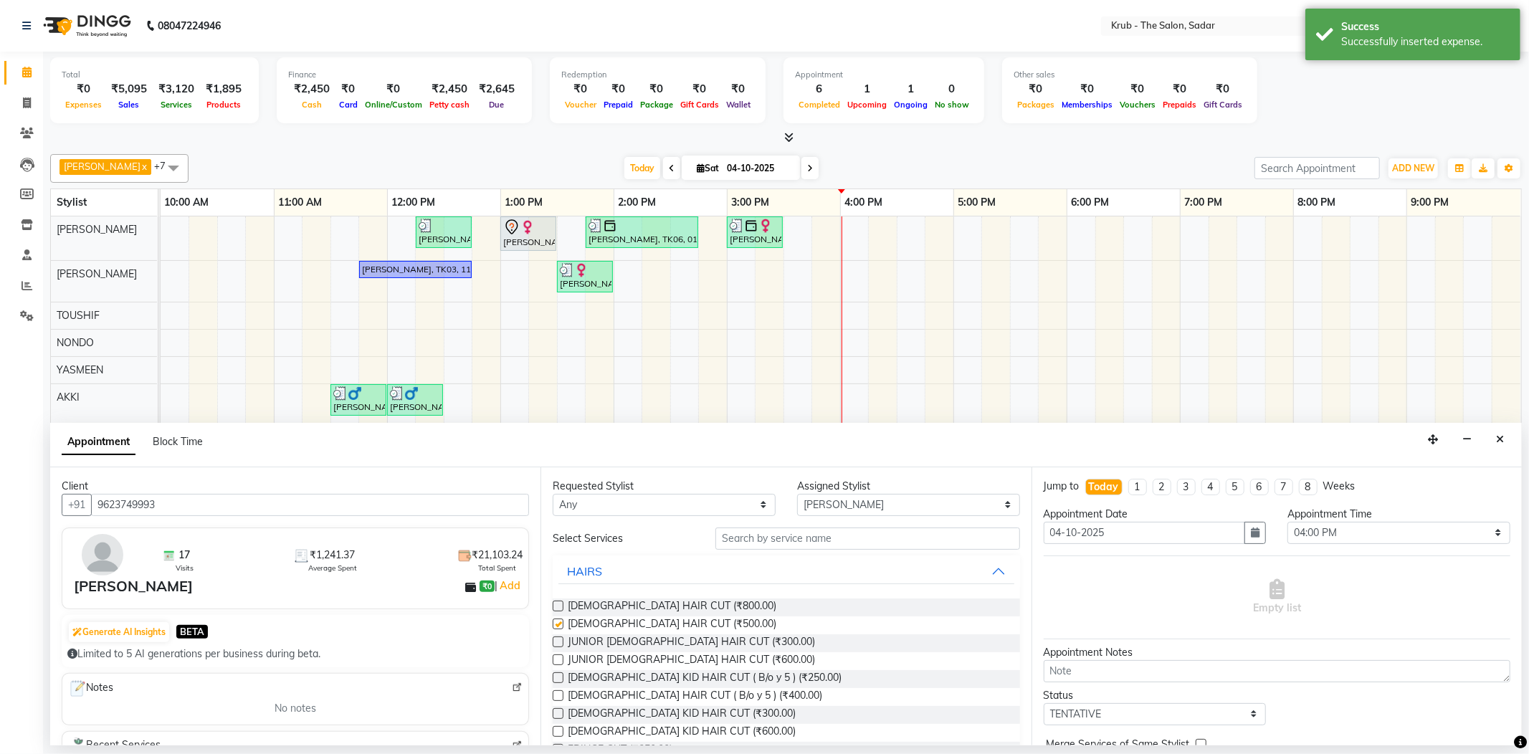
checkbox input "false"
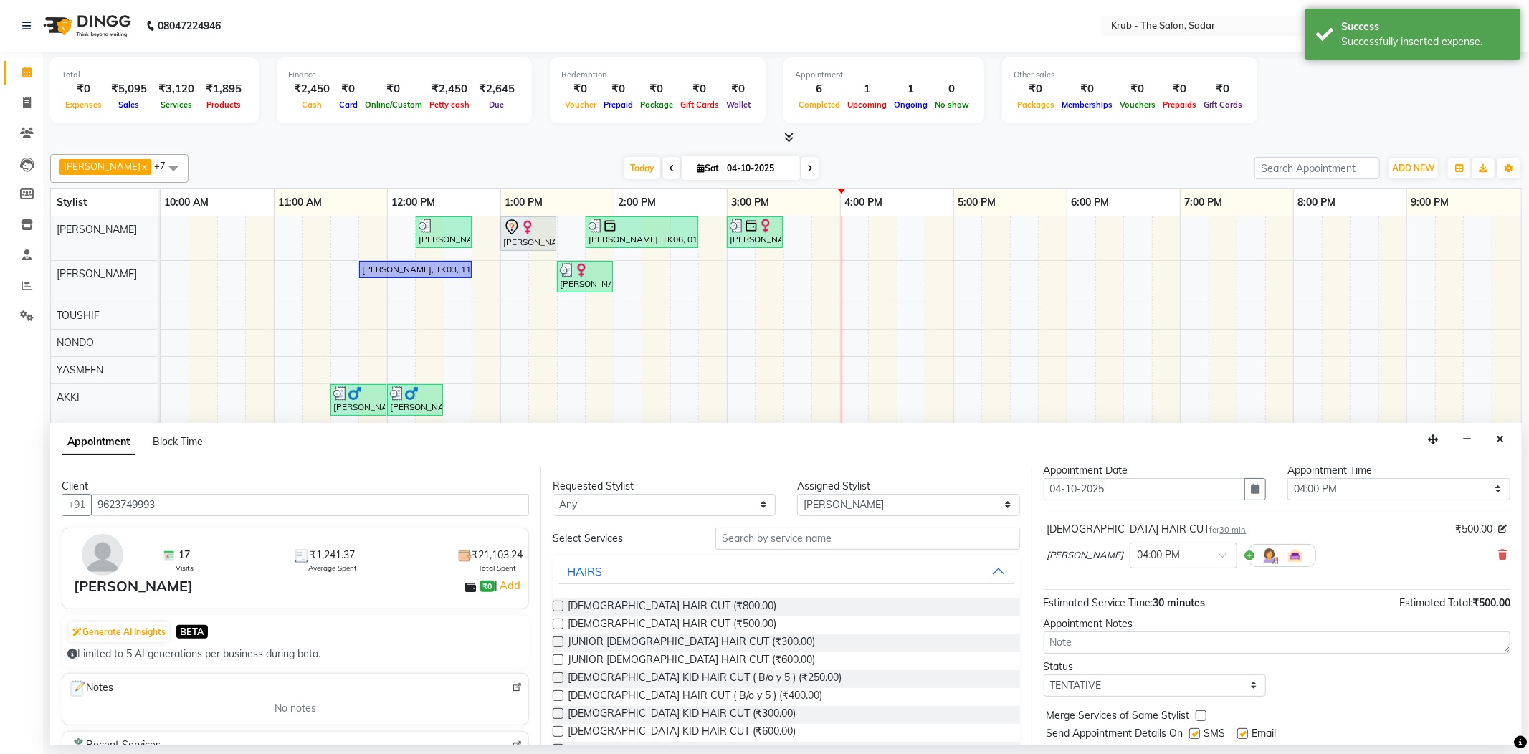
scroll to position [75, 0]
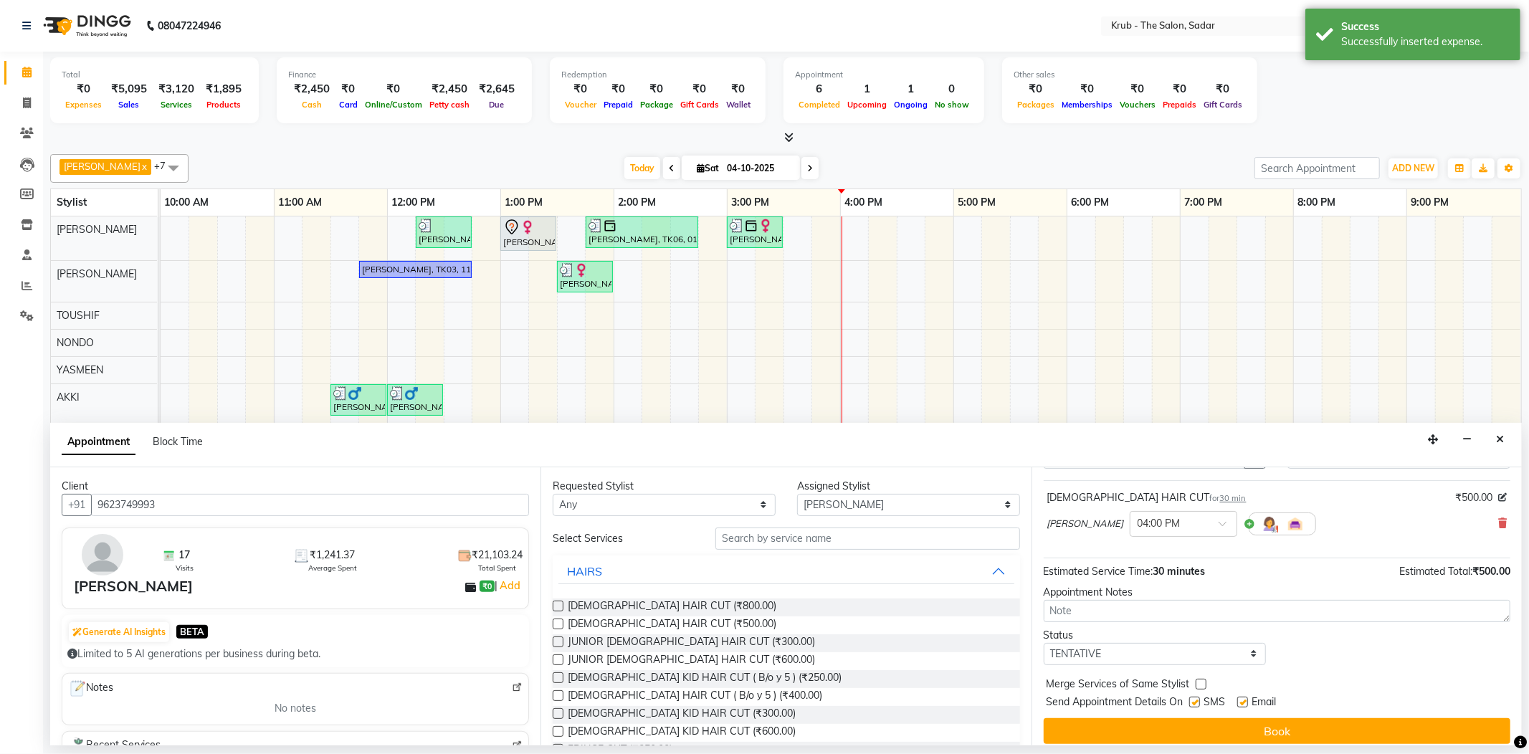
click at [1240, 697] on label at bounding box center [1242, 702] width 11 height 11
click at [1240, 699] on input "checkbox" at bounding box center [1241, 703] width 9 height 9
checkbox input "false"
click at [1199, 697] on label at bounding box center [1194, 702] width 11 height 11
click at [1198, 699] on input "checkbox" at bounding box center [1193, 703] width 9 height 9
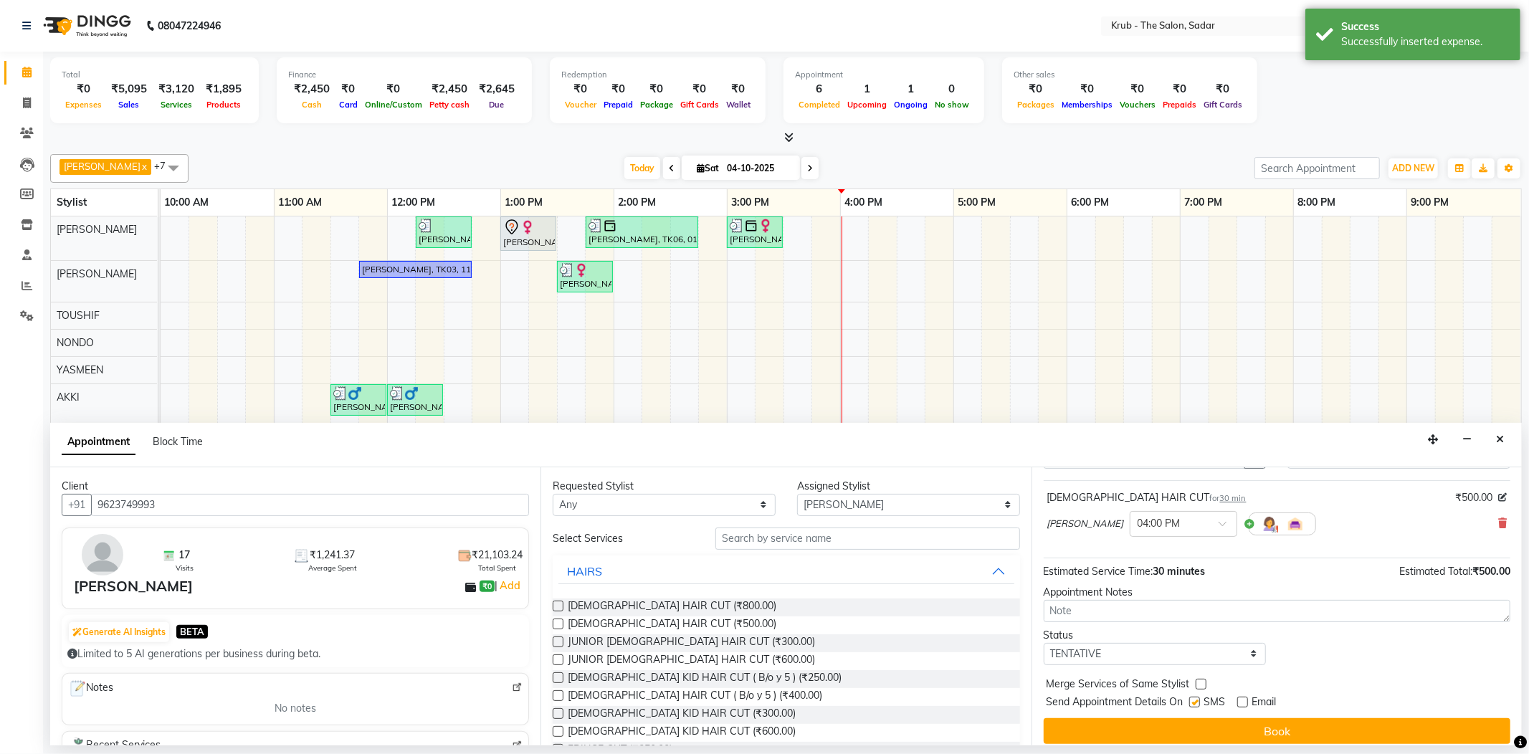
checkbox input "false"
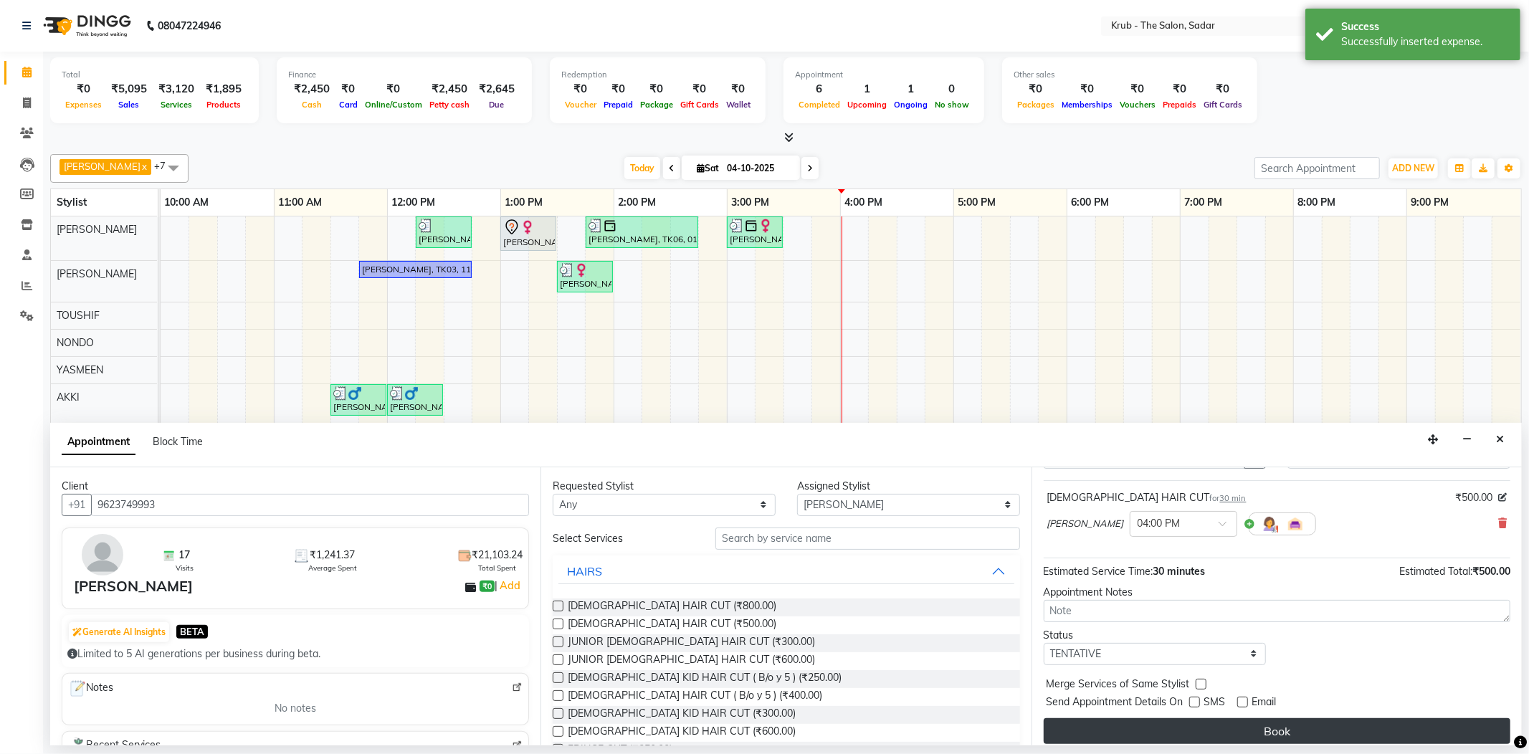
click at [1266, 718] on button "Book" at bounding box center [1277, 731] width 467 height 26
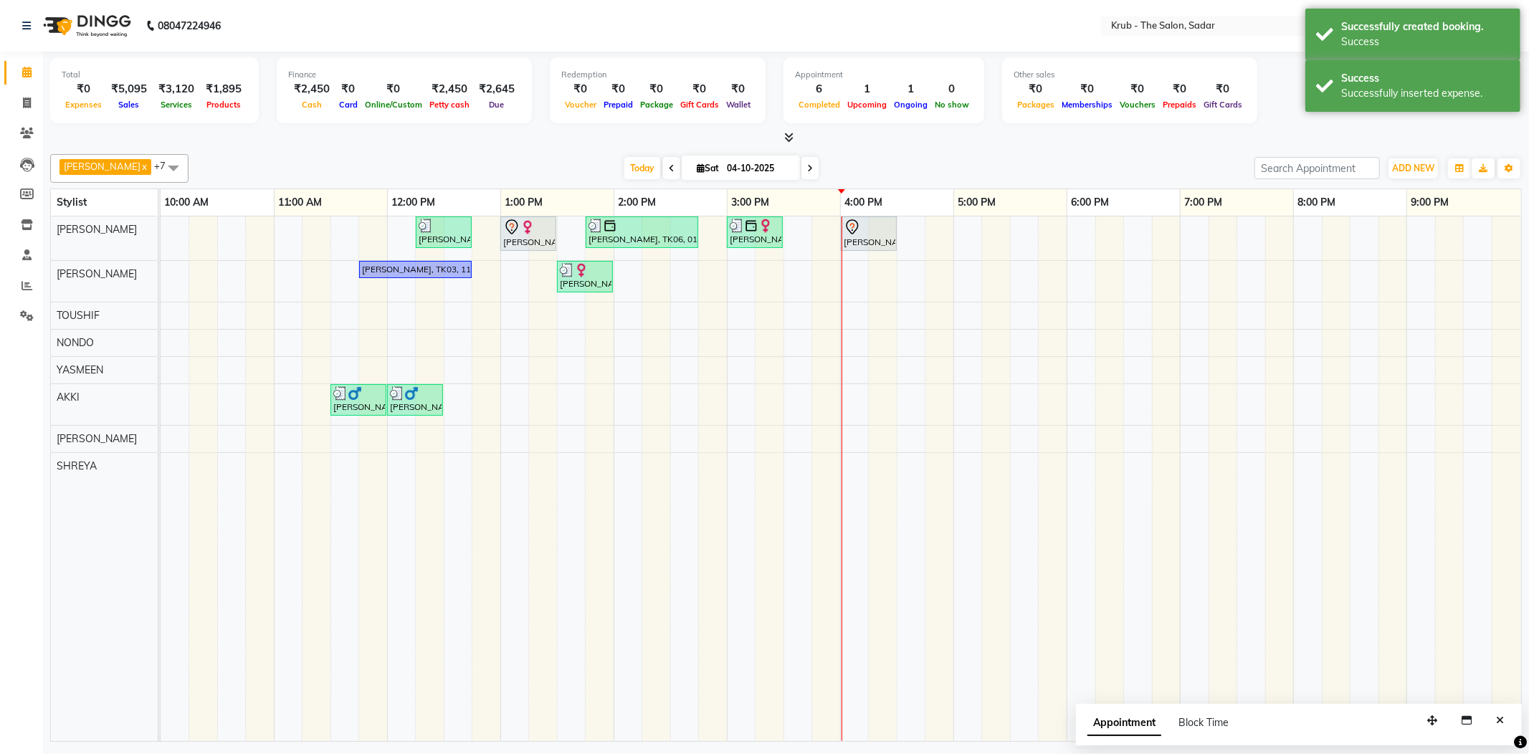
click at [875, 238] on div "Dev Kukreja, TK09, 04:00 PM-04:30 PM, MALE HAIR CUT" at bounding box center [868, 234] width 53 height 30
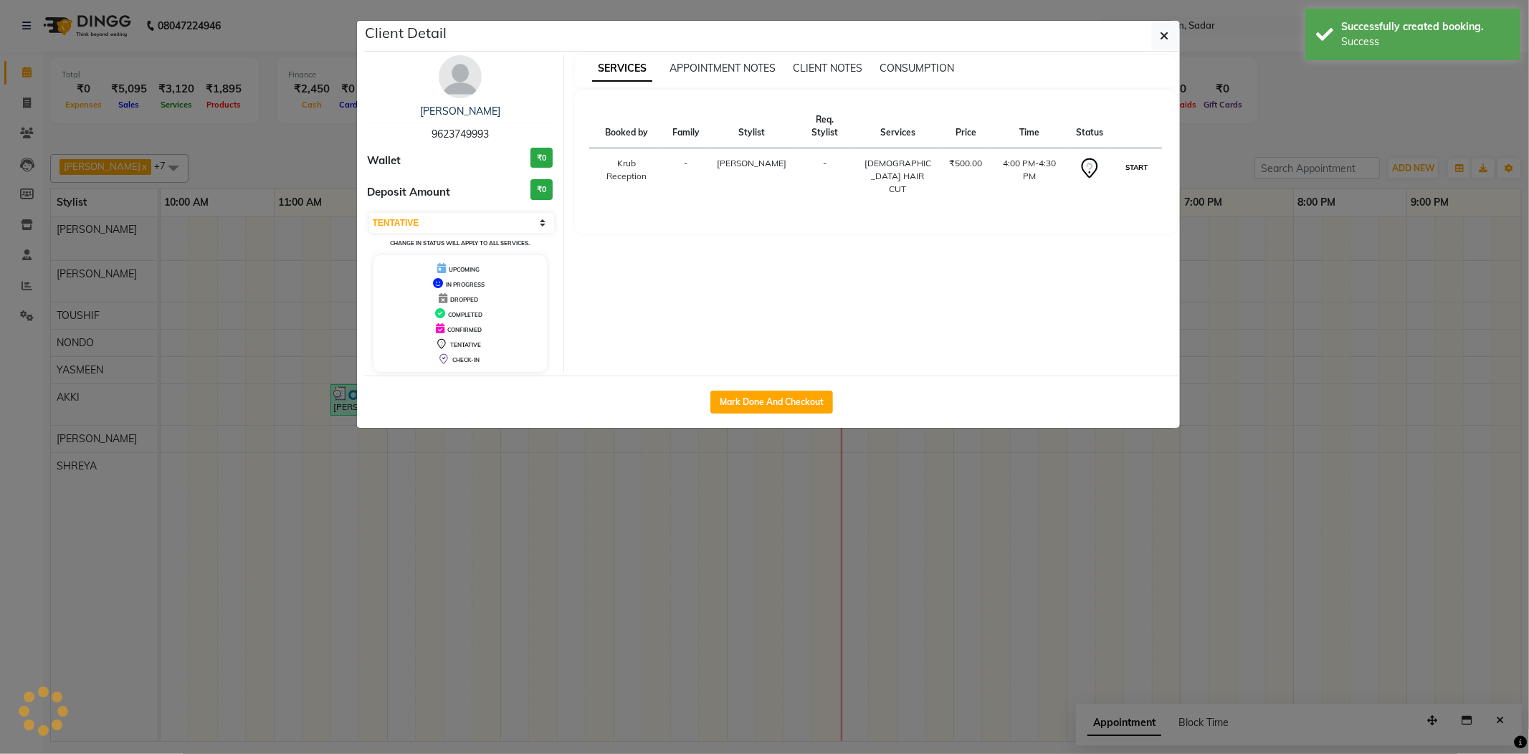
click at [1127, 158] on button "START" at bounding box center [1136, 167] width 29 height 18
select select "1"
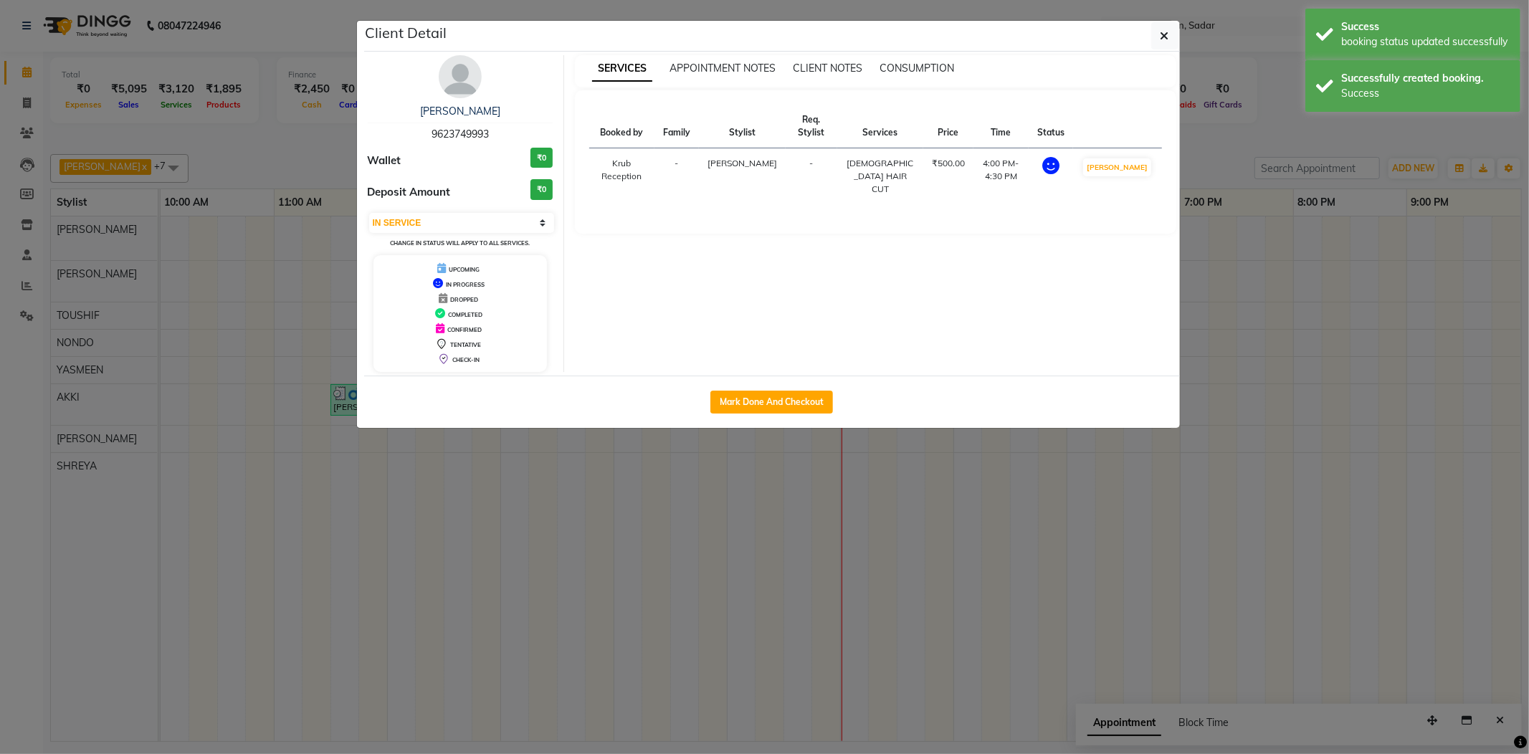
click at [1225, 155] on ngb-modal-window "Client Detail Dev Kukreja 9623749993 Wallet ₹0 Deposit Amount ₹0 Select IN SERV…" at bounding box center [764, 377] width 1529 height 754
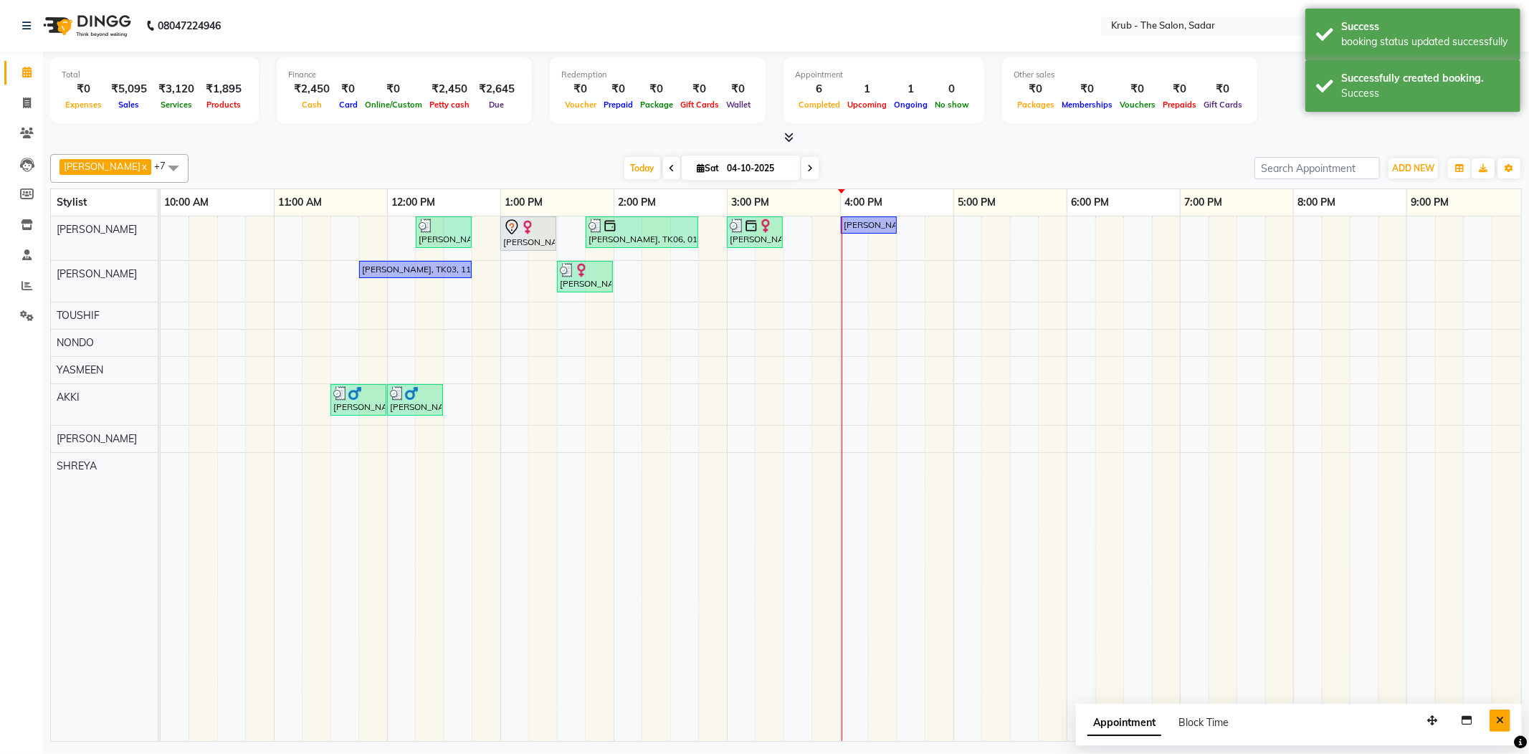
click at [1494, 720] on button "Close" at bounding box center [1499, 721] width 21 height 22
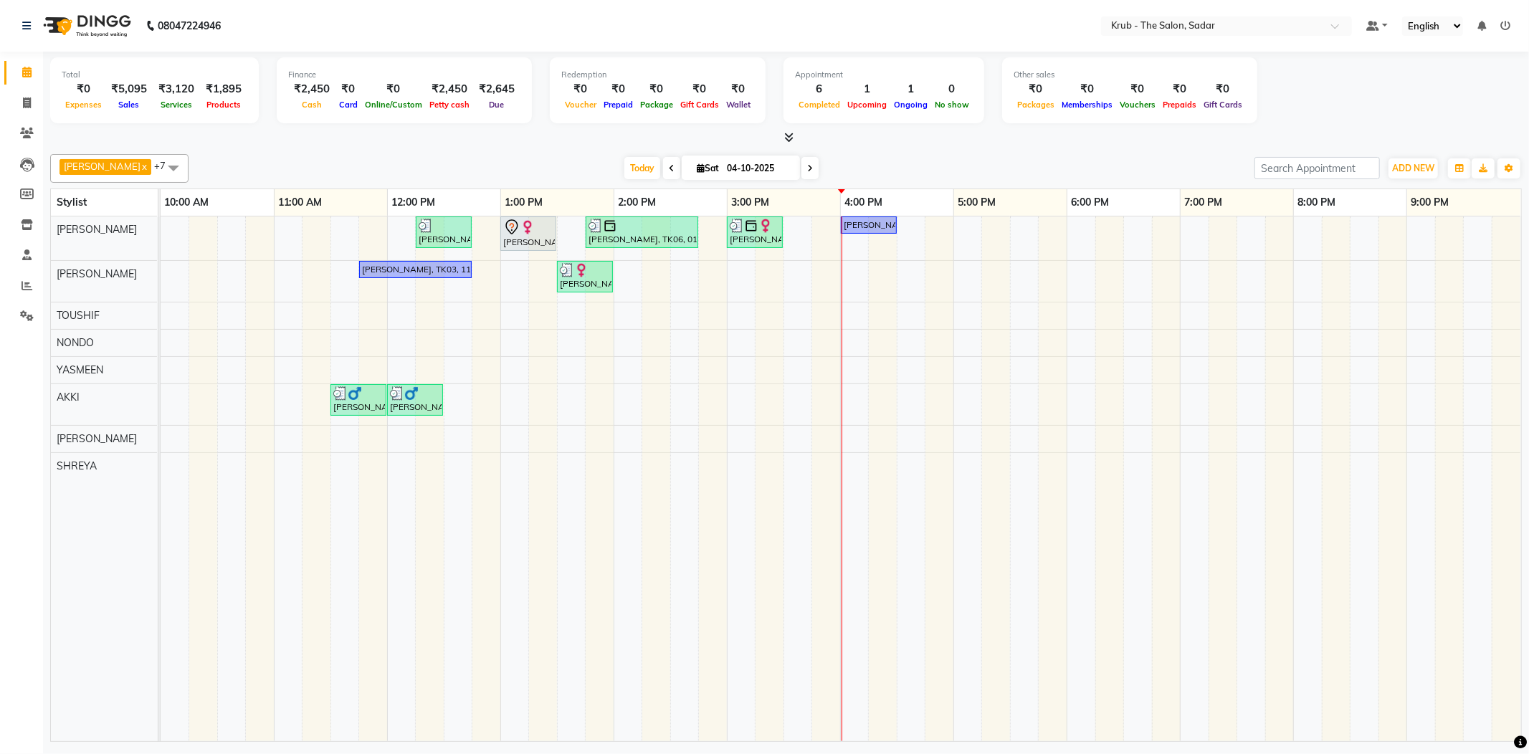
click at [1009, 163] on div "Today Sat 04-10-2025" at bounding box center [721, 169] width 1051 height 22
click at [926, 313] on span "Add Service" at bounding box center [921, 315] width 54 height 15
select select "24979"
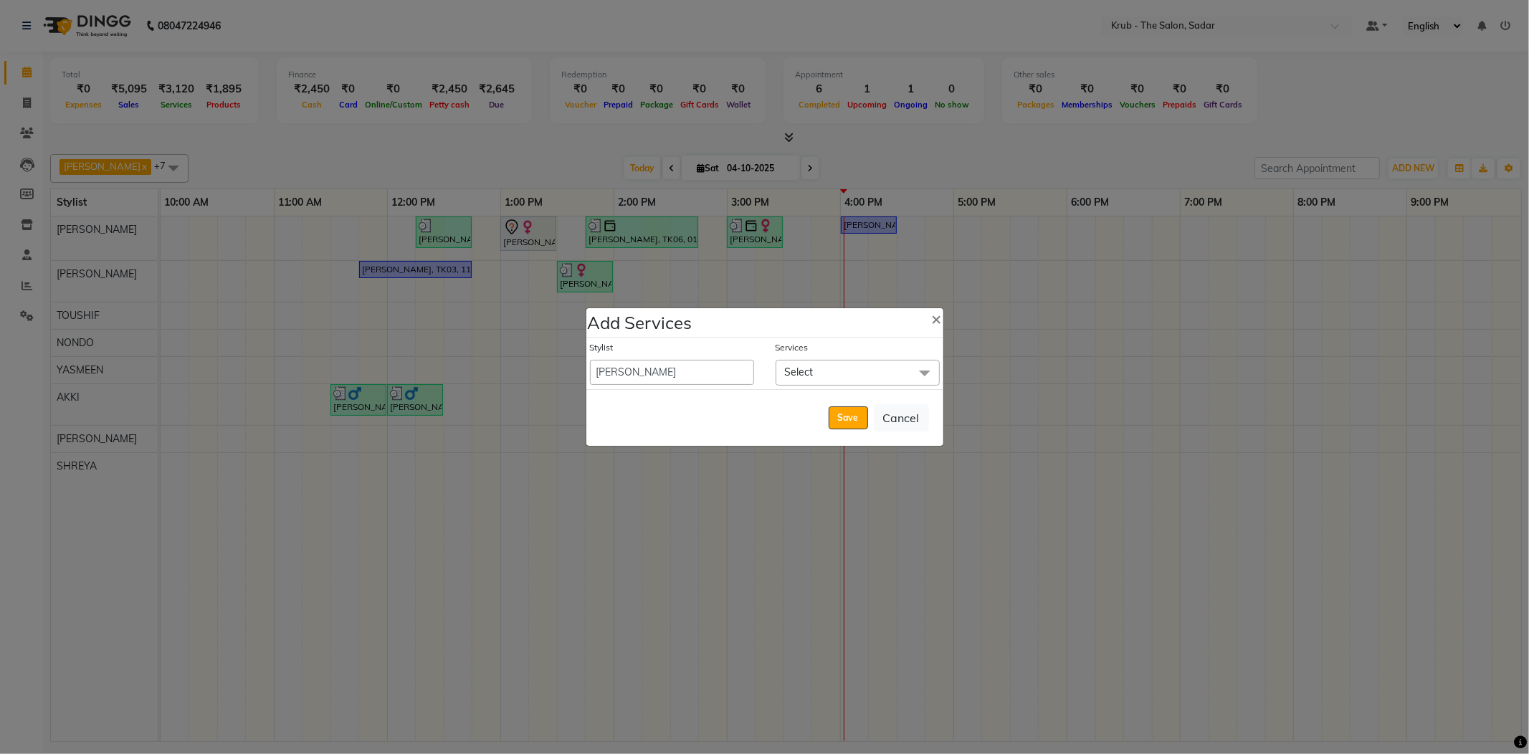
click at [832, 381] on span "Select" at bounding box center [857, 372] width 164 height 25
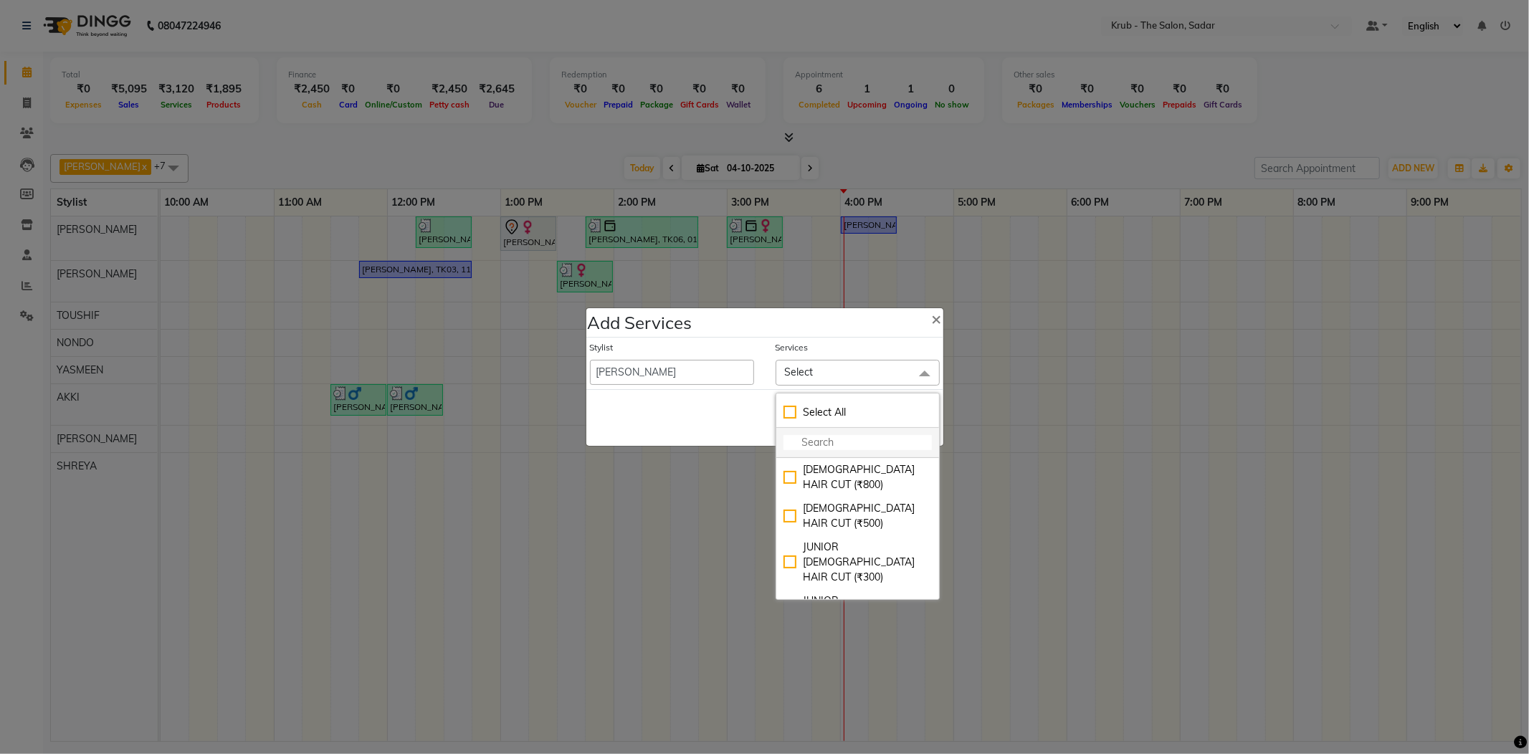
click at [832, 439] on input "multiselect-search" at bounding box center [857, 442] width 148 height 15
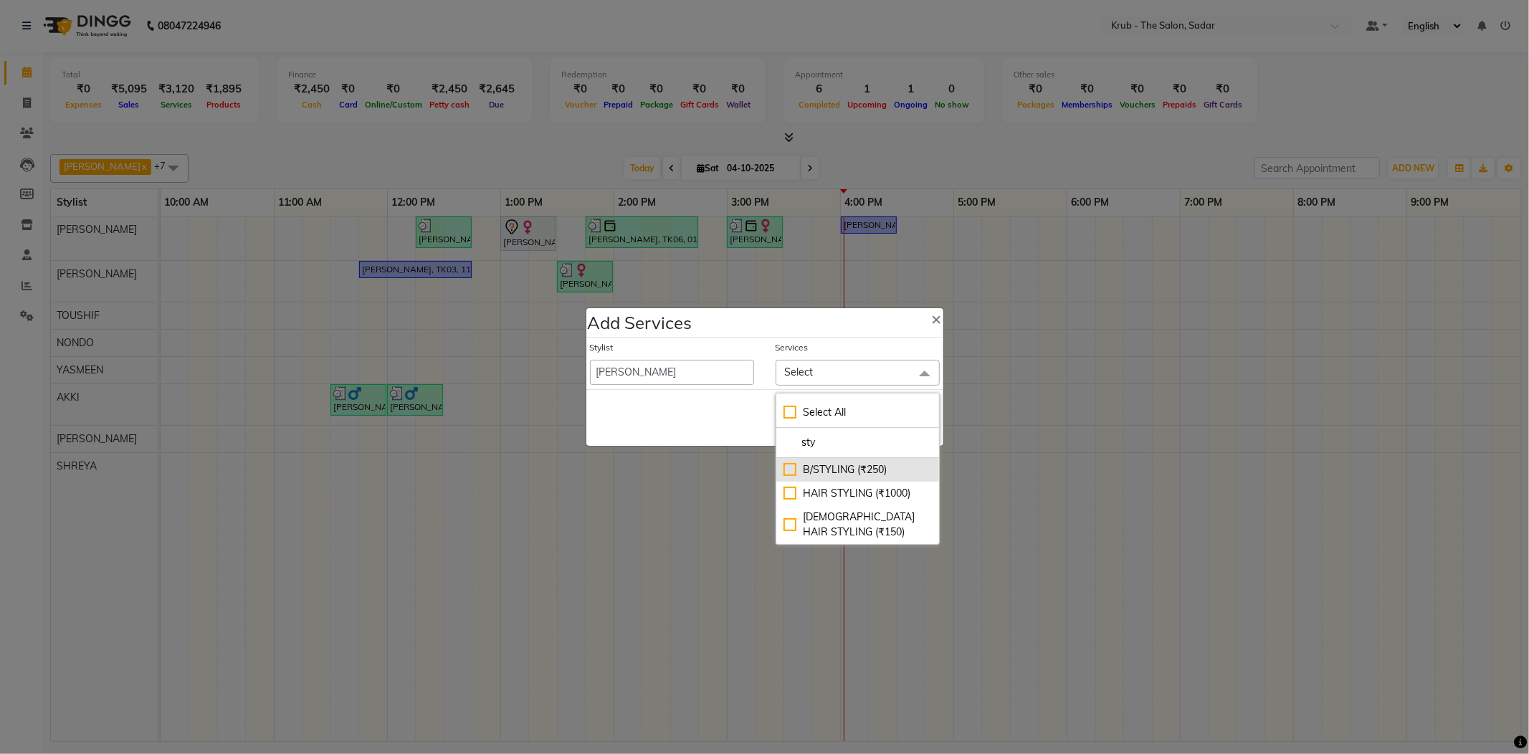
type input "sty"
drag, startPoint x: 834, startPoint y: 474, endPoint x: 807, endPoint y: 450, distance: 36.1
click at [834, 473] on div "B/STYLING (₹250)" at bounding box center [857, 469] width 148 height 15
checkbox input "true"
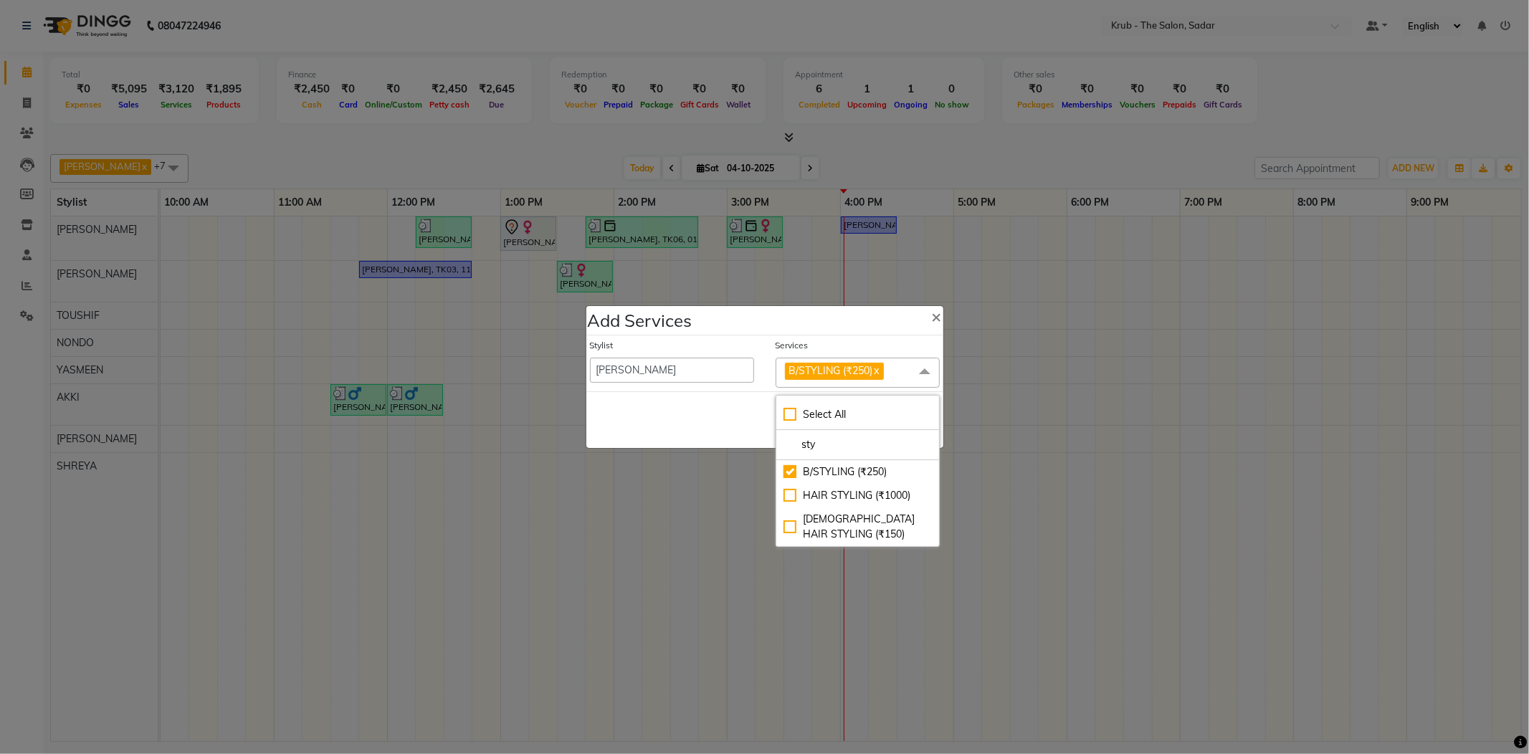
click at [740, 402] on div "Save Cancel" at bounding box center [764, 419] width 357 height 57
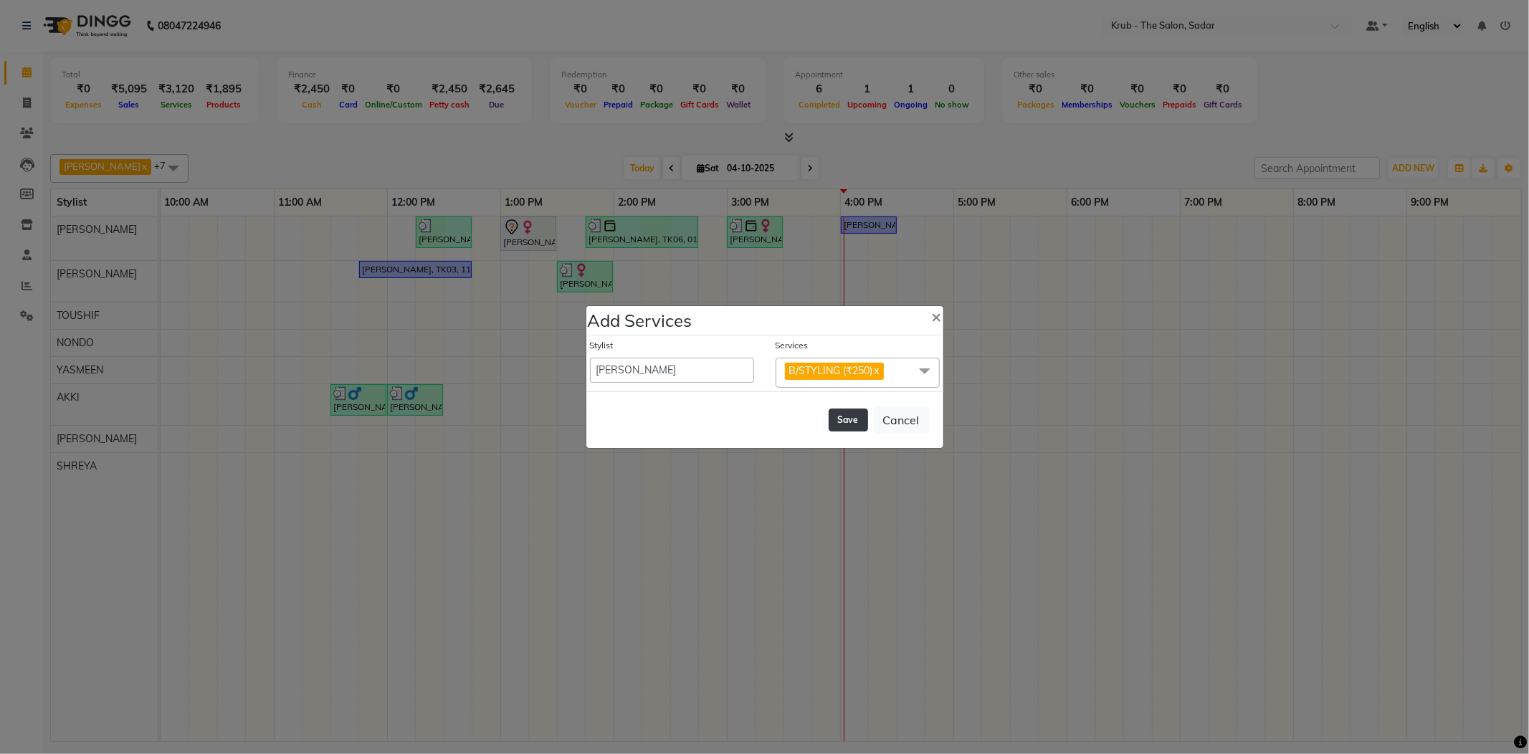
click at [852, 414] on button "Save" at bounding box center [848, 420] width 39 height 23
select select "89642"
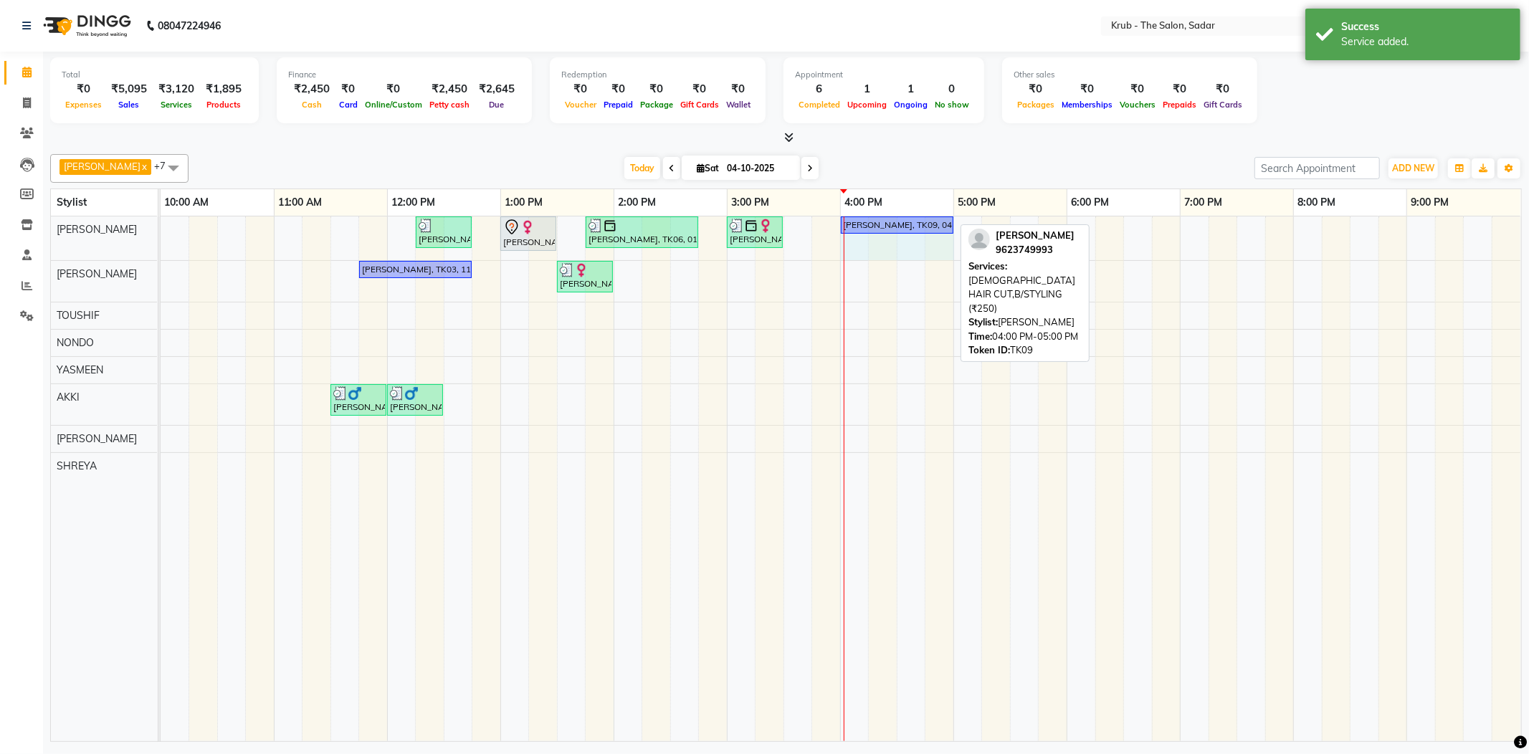
drag, startPoint x: 950, startPoint y: 221, endPoint x: 929, endPoint y: 236, distance: 26.2
click at [929, 236] on div "Priyanka S, TK07, 12:15 PM-12:45 PM, FEMALE HAIR CUT Laila Malik, TK02, 01:00 P…" at bounding box center [841, 238] width 1360 height 44
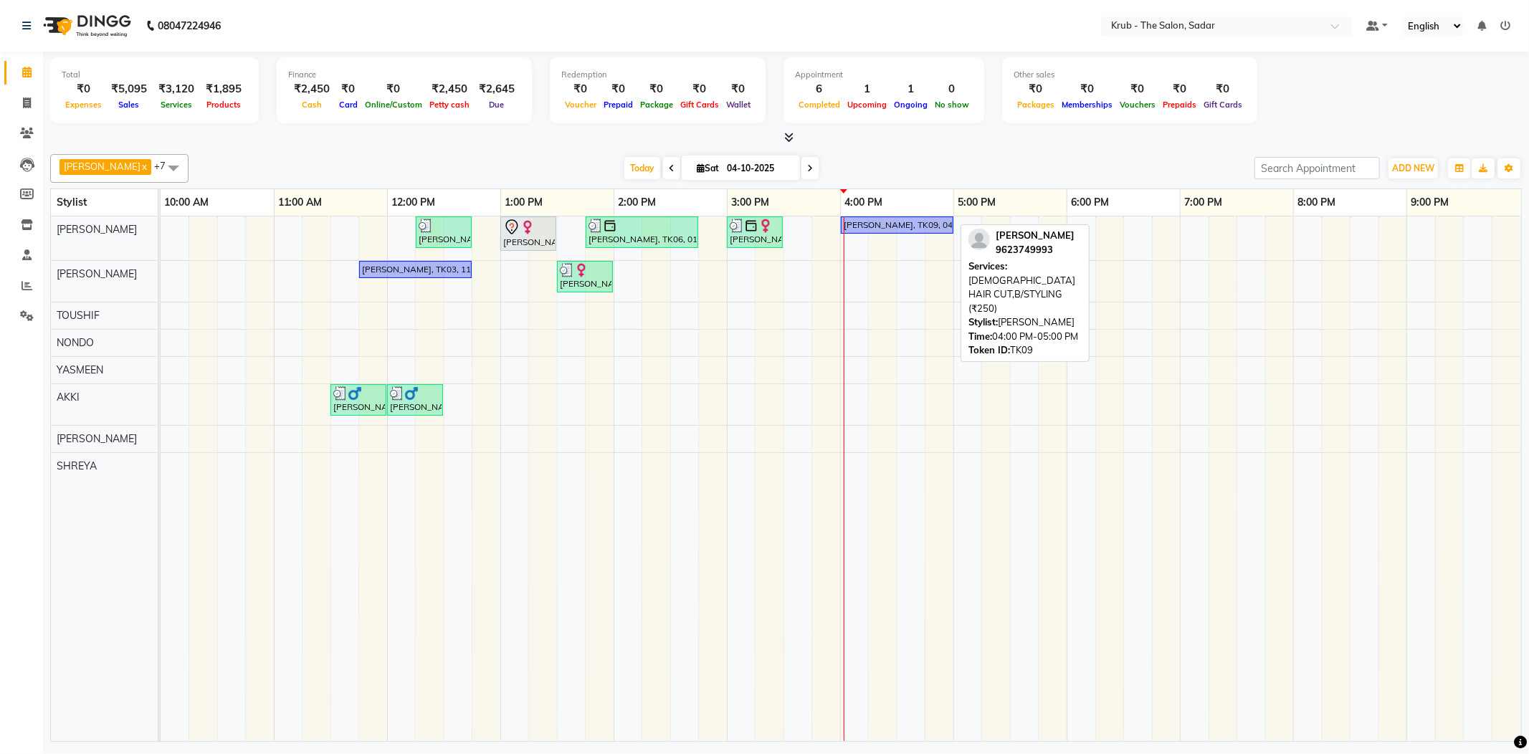
click at [932, 226] on div "[PERSON_NAME], TK09, 04:00 PM-05:00 PM, [DEMOGRAPHIC_DATA] HAIR CUT,B/STYLING (…" at bounding box center [897, 225] width 110 height 13
select select "1"
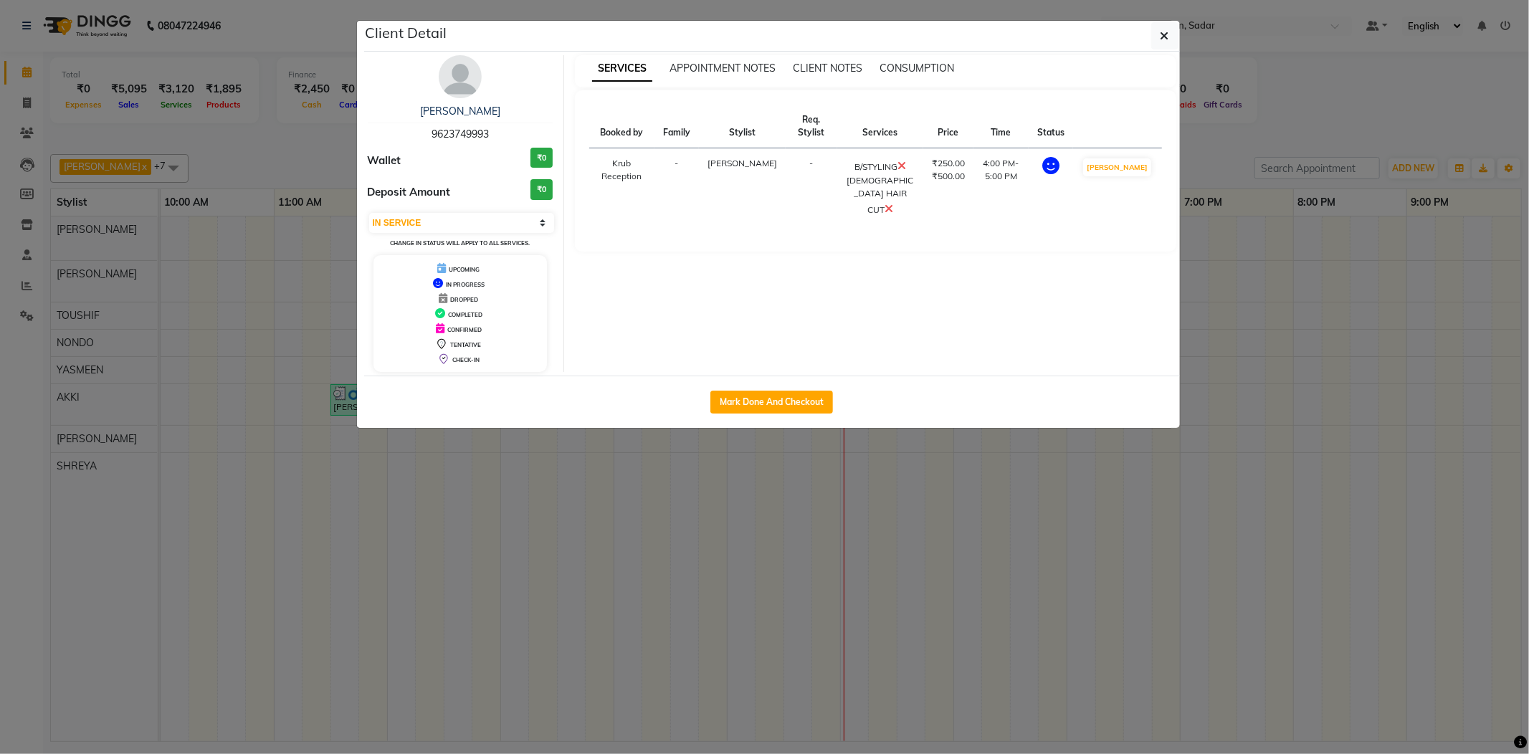
click at [1222, 148] on ngb-modal-window "Client Detail Dev Kukreja 9623749993 Wallet ₹0 Deposit Amount ₹0 Select IN SERV…" at bounding box center [764, 377] width 1529 height 754
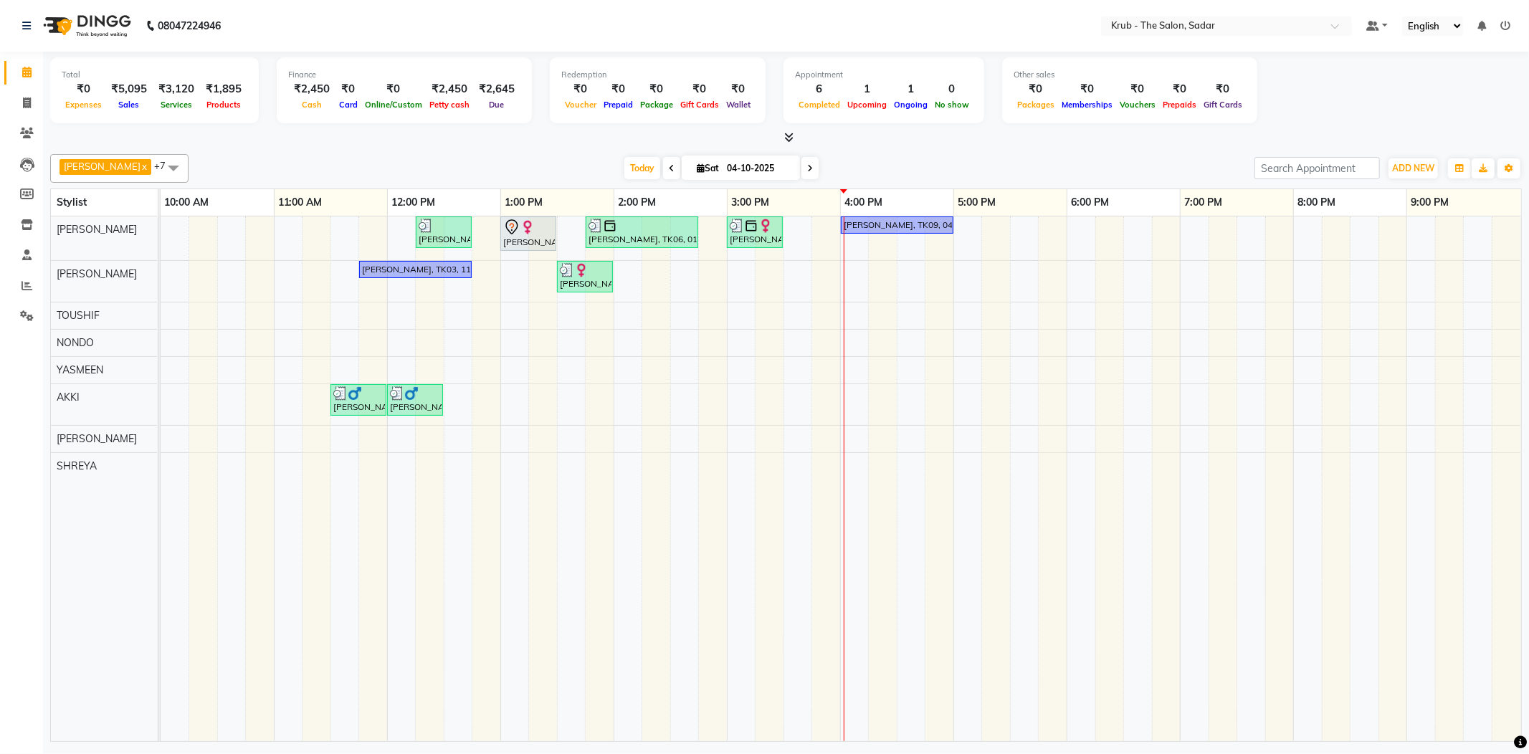
click at [955, 182] on div "GURVEER x TOUSHIF x NONDO x YASMEEN x AMIT x SHREYA x RAJESH x AKKI x +7 Select…" at bounding box center [785, 444] width 1471 height 593
click at [597, 280] on div "[PERSON_NAME], TK08, 01:30 PM-02:00 PM, JUNIOR [DEMOGRAPHIC_DATA] HAIR CUT" at bounding box center [584, 276] width 53 height 27
select select "3"
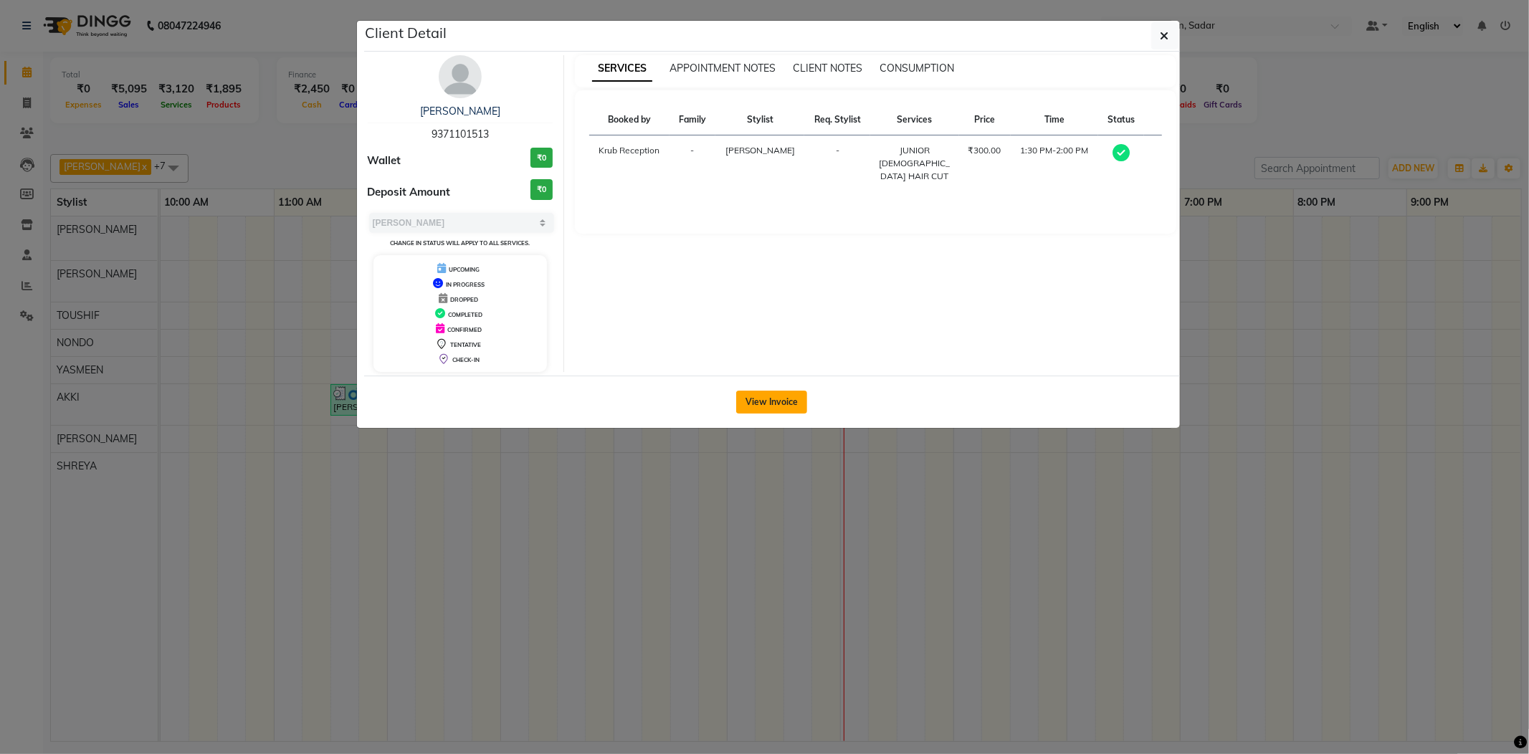
click at [763, 414] on button "View Invoice" at bounding box center [771, 402] width 71 height 23
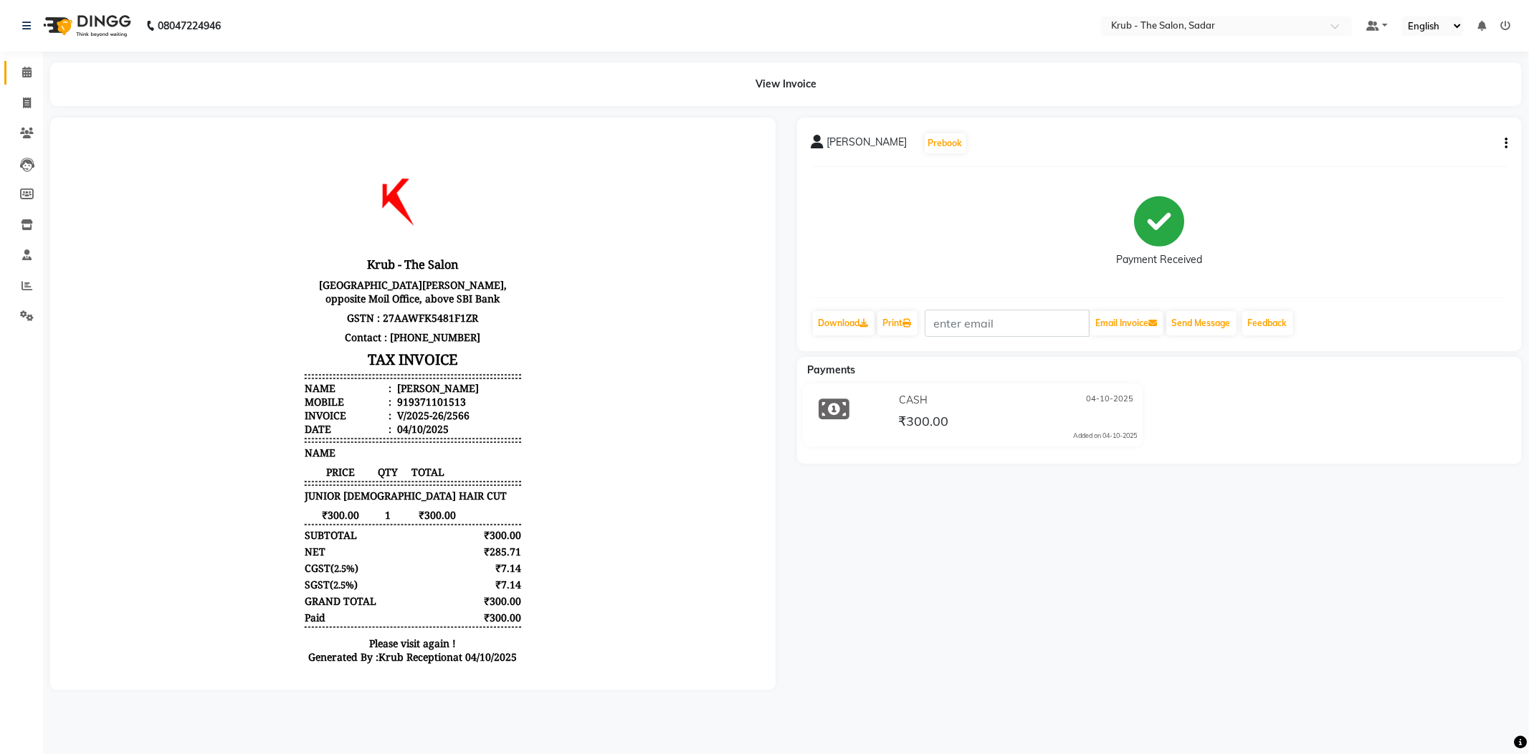
click at [12, 73] on link "Calendar" at bounding box center [21, 73] width 34 height 24
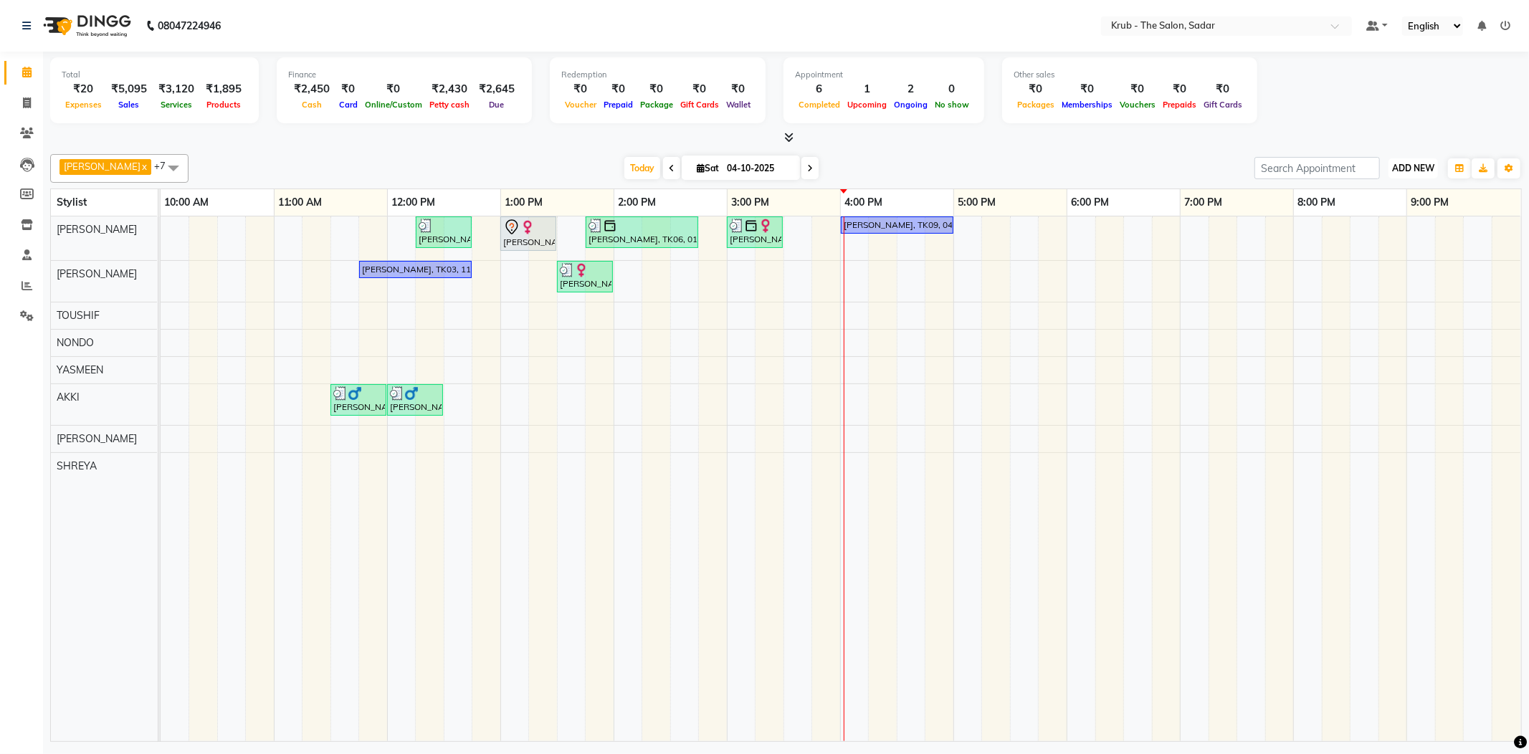
click at [1414, 167] on span "ADD NEW" at bounding box center [1413, 168] width 42 height 11
click at [1397, 234] on link "Add Expense" at bounding box center [1385, 231] width 113 height 19
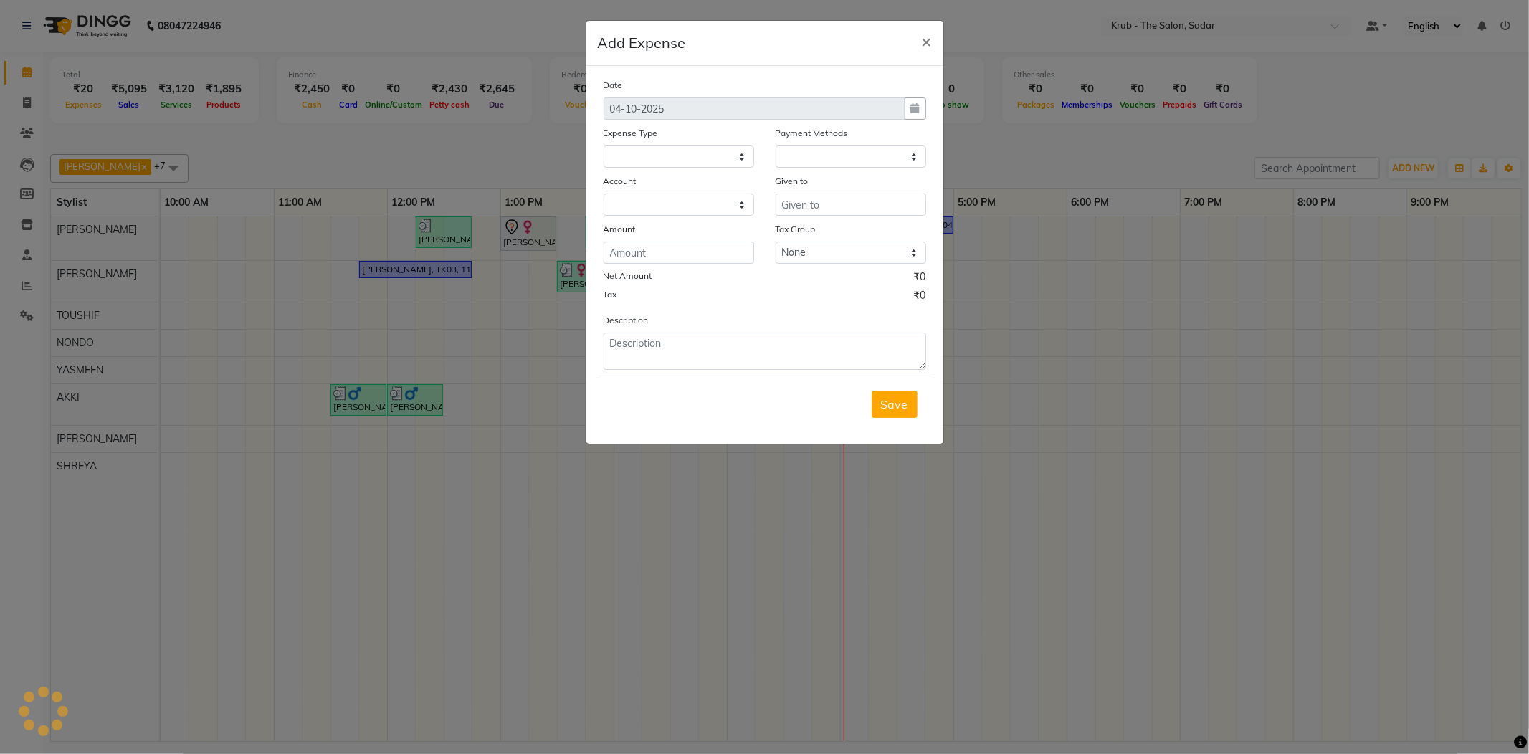
select select "3267"
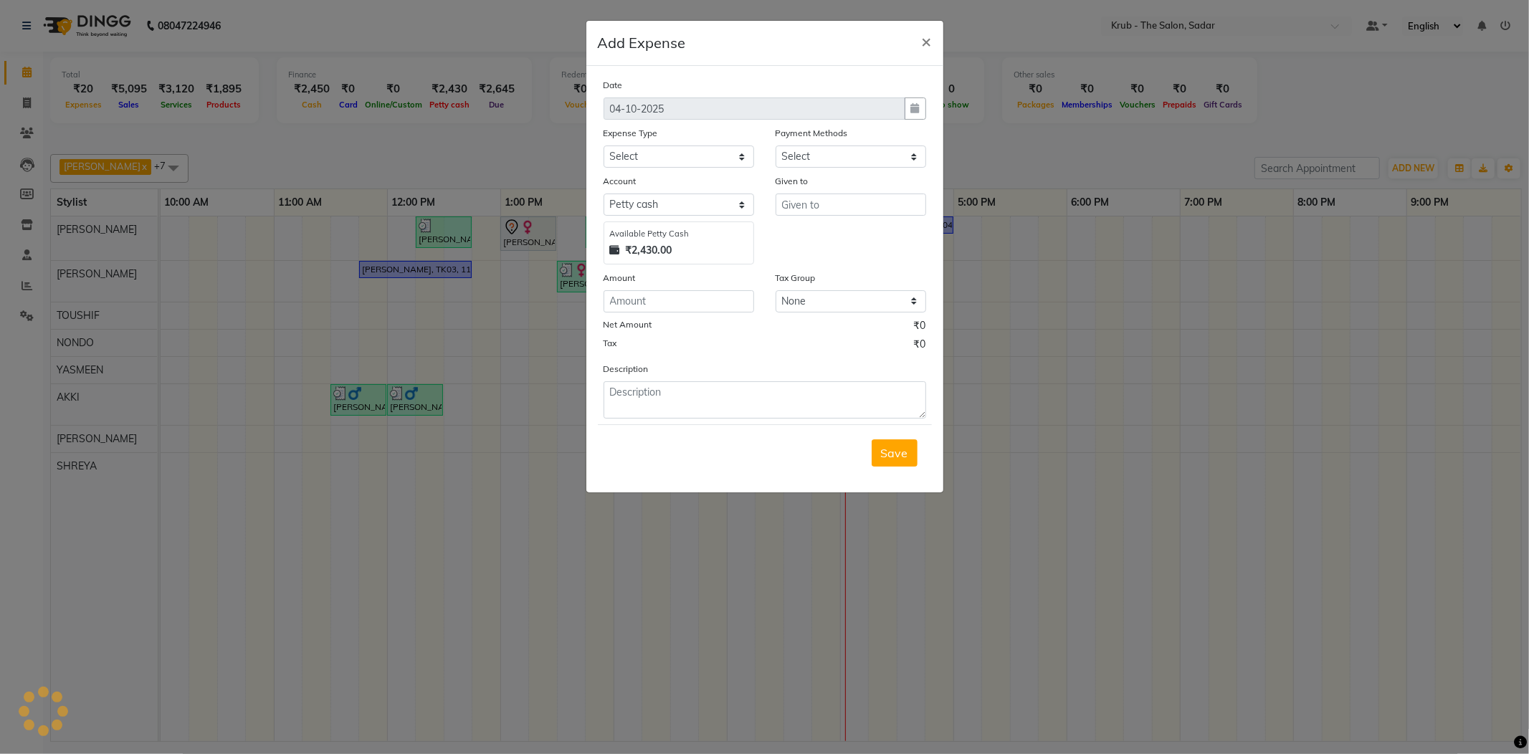
select select "1"
click at [680, 318] on div "Net Amount ₹0" at bounding box center [764, 327] width 323 height 19
click at [688, 290] on input "number" at bounding box center [678, 301] width 151 height 22
type input "200"
click at [706, 384] on textarea at bounding box center [764, 399] width 323 height 37
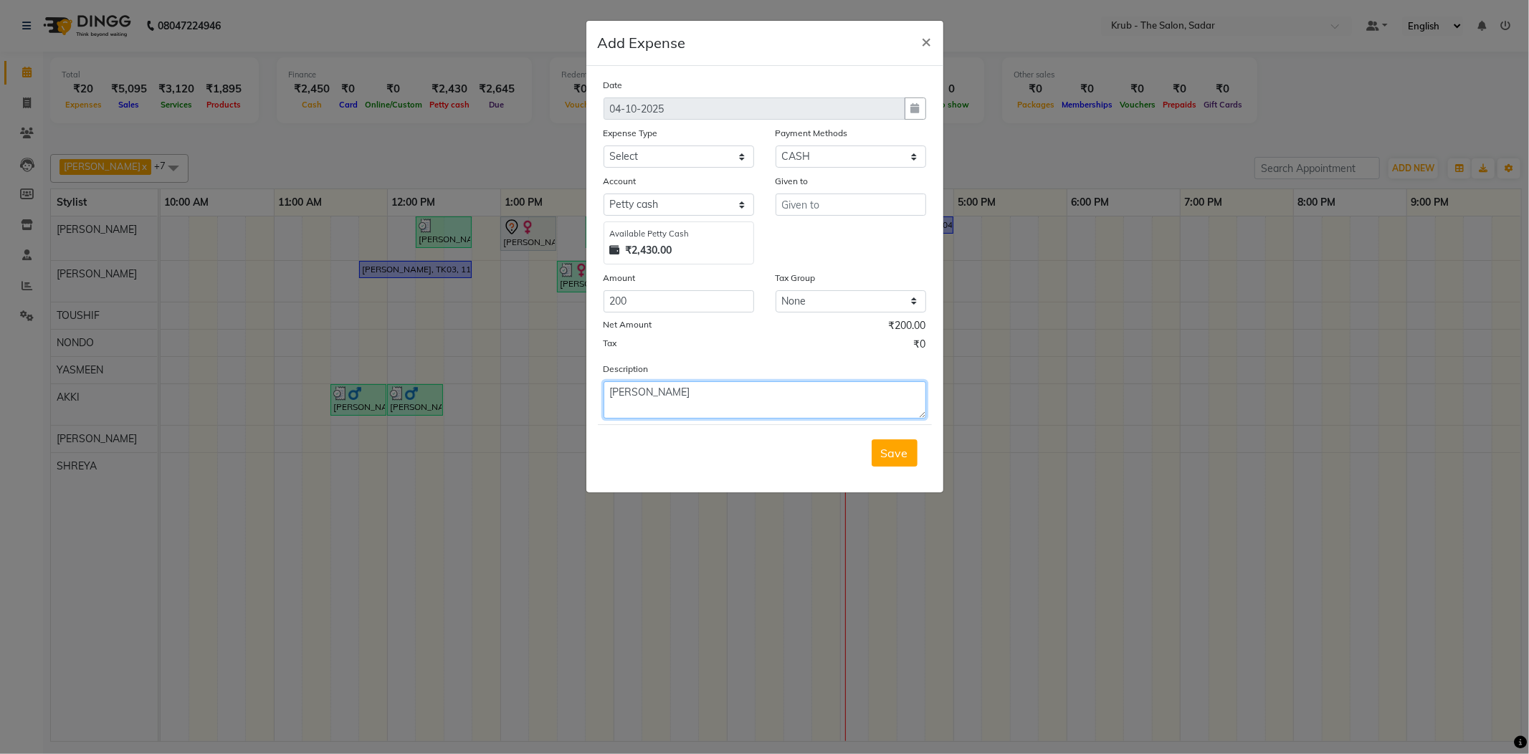
type textarea "kinner"
click at [820, 194] on input "text" at bounding box center [850, 205] width 151 height 22
type input "kinner"
click at [754, 144] on div "Expense Type Select Advance Salary Client Snacks Maintenance Product Salary Sta…" at bounding box center [679, 146] width 172 height 42
click at [692, 156] on div "Date 04-10-2025 Expense Type Select Advance Salary Client Snacks Maintenance Pr…" at bounding box center [764, 247] width 323 height 341
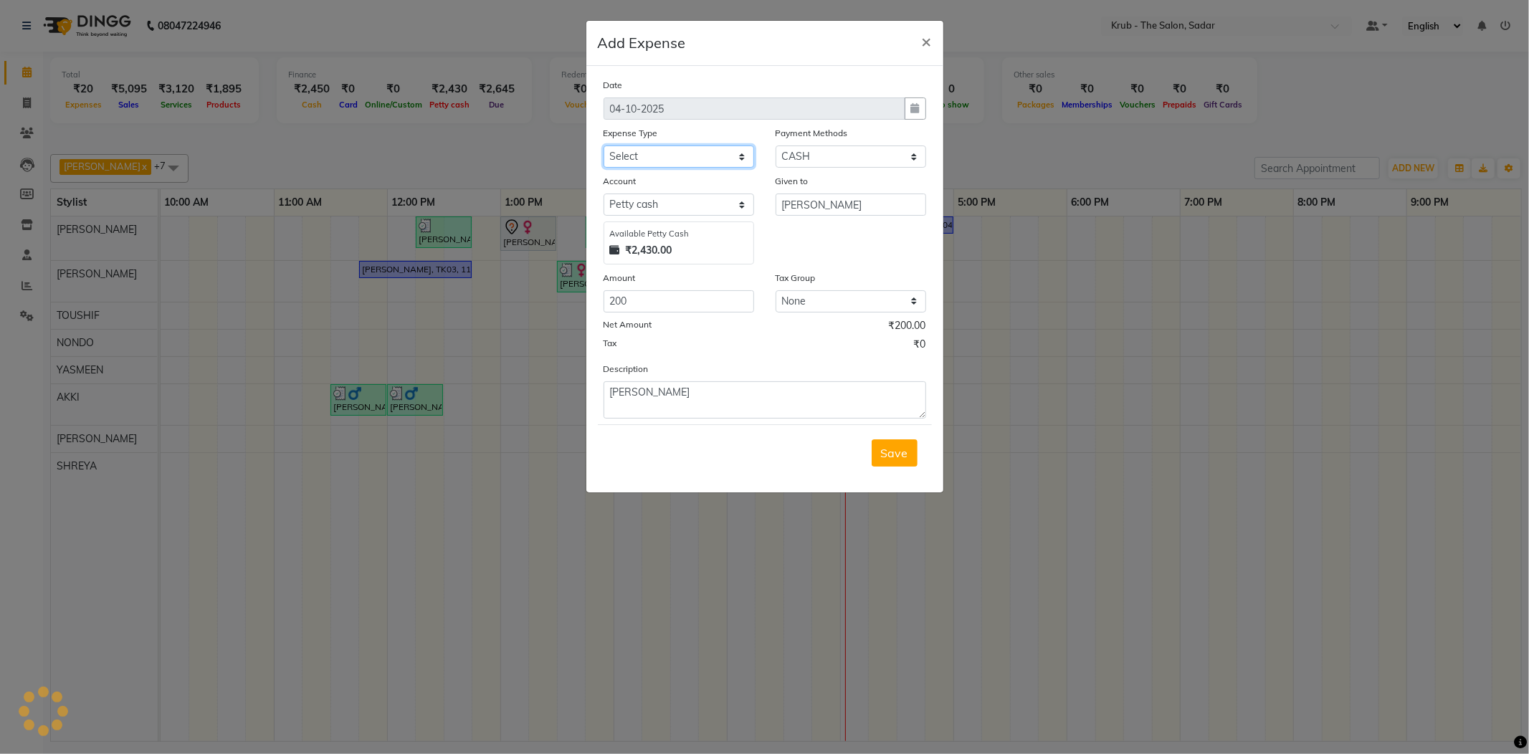
click at [689, 151] on select "Select Advance Salary Client Snacks Maintenance Product Salary Staff Snacks" at bounding box center [678, 156] width 151 height 22
select select "7625"
click at [603, 145] on select "Select Advance Salary Client Snacks Maintenance Product Salary Staff Snacks" at bounding box center [678, 156] width 151 height 22
click at [753, 337] on div "Tax ₹0" at bounding box center [764, 346] width 323 height 19
click at [896, 446] on span "Save" at bounding box center [894, 453] width 27 height 14
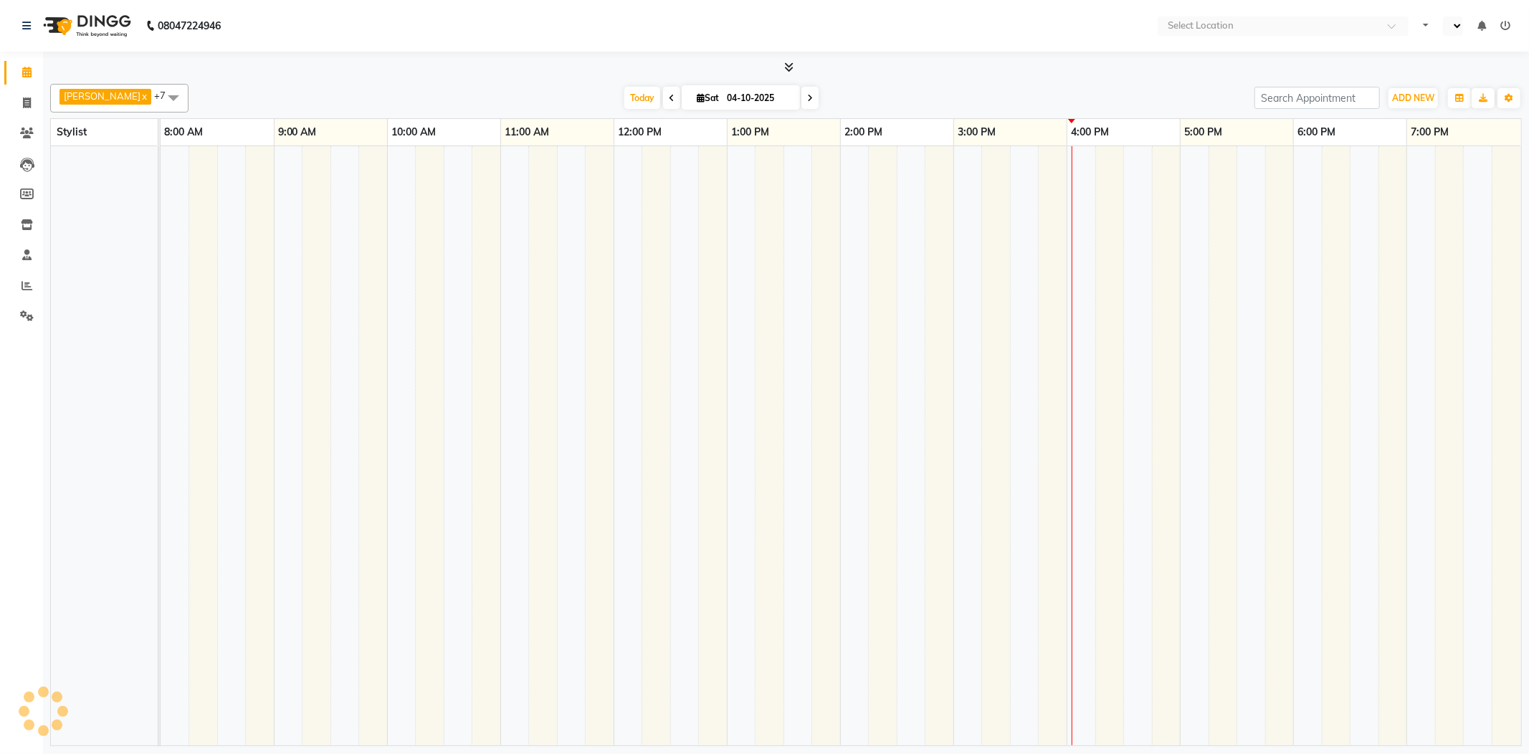
select select "en"
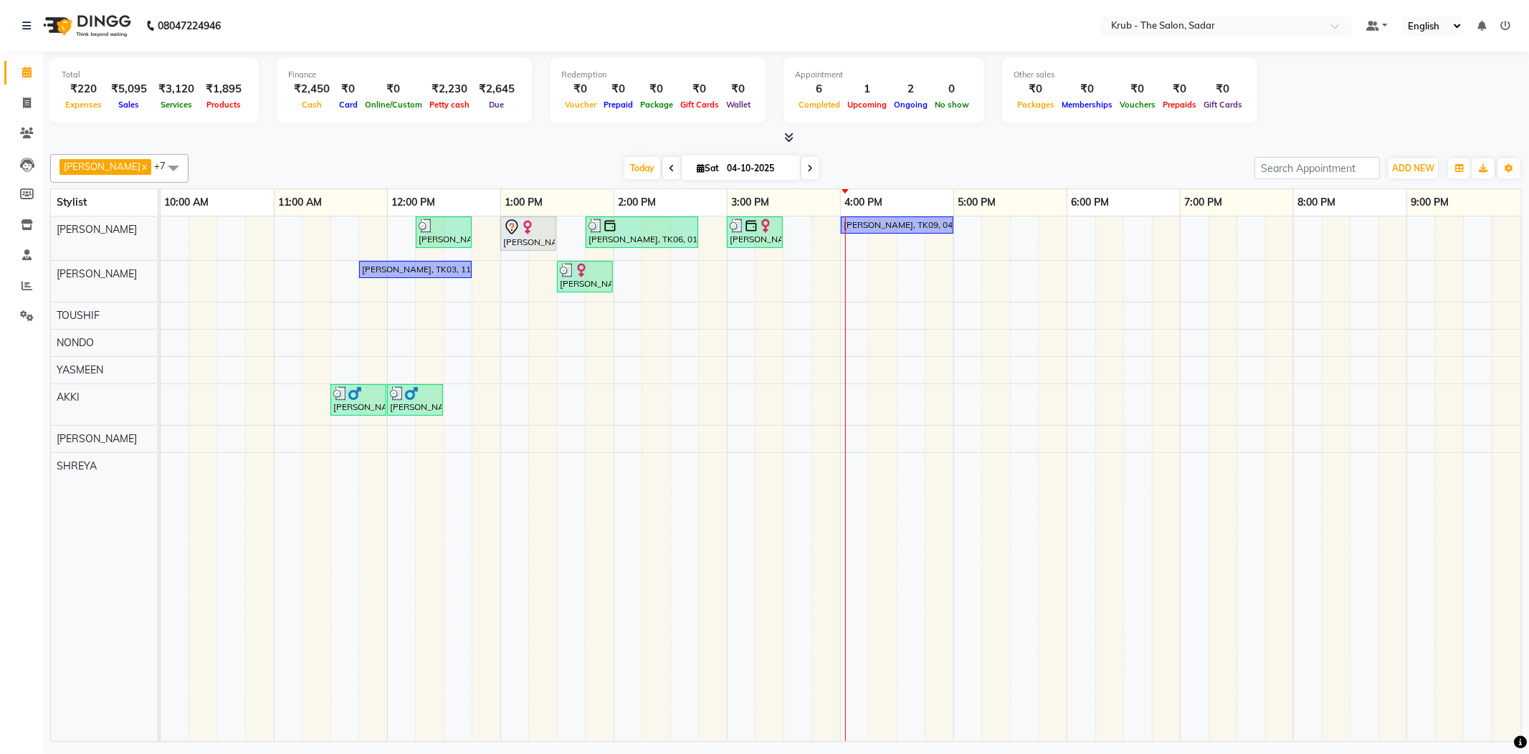
click at [884, 161] on div "Today Sat 04-10-2025" at bounding box center [721, 169] width 1051 height 22
click at [938, 219] on div "[PERSON_NAME], TK09, 04:00 PM-05:00 PM, [DEMOGRAPHIC_DATA] HAIR CUT,B/STYLING (…" at bounding box center [897, 225] width 110 height 13
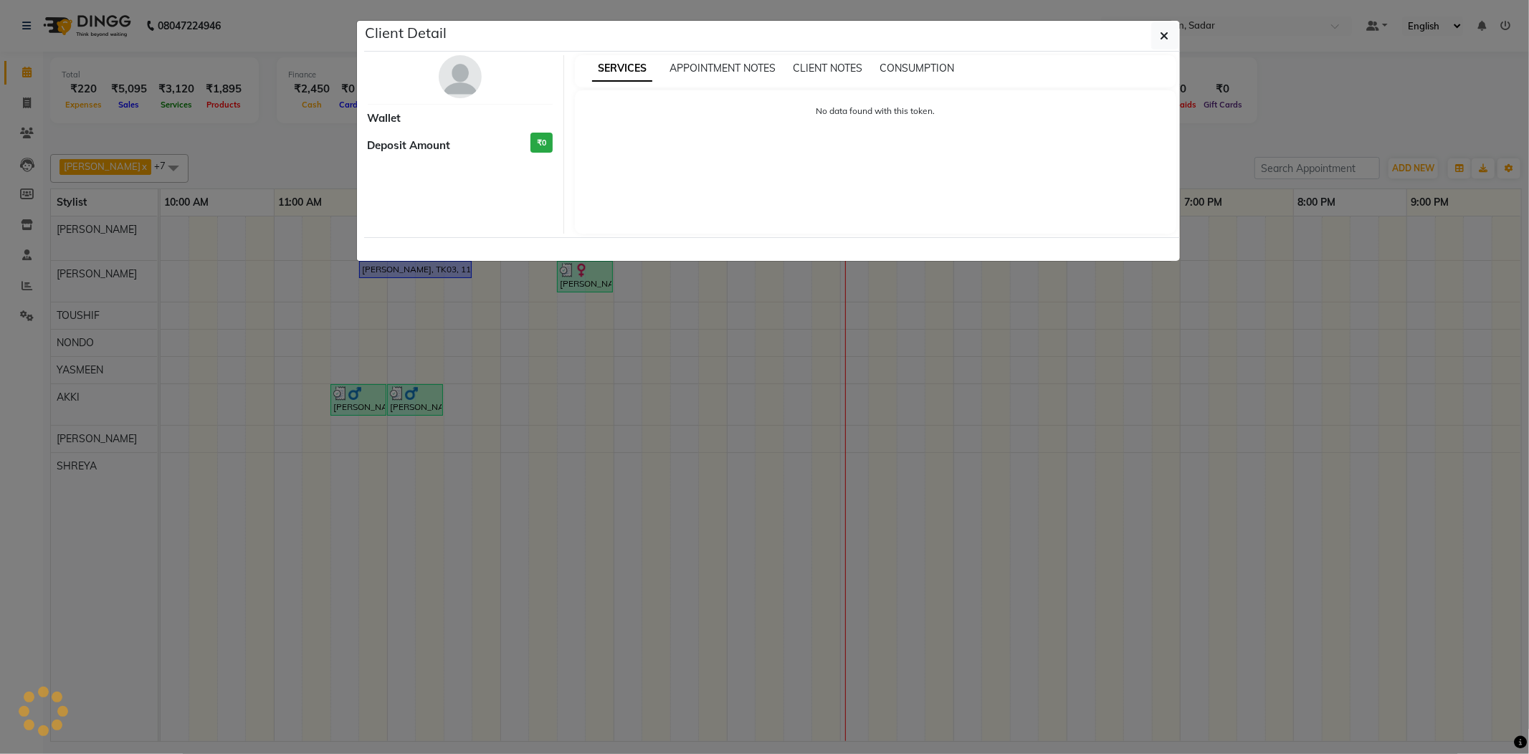
select select "1"
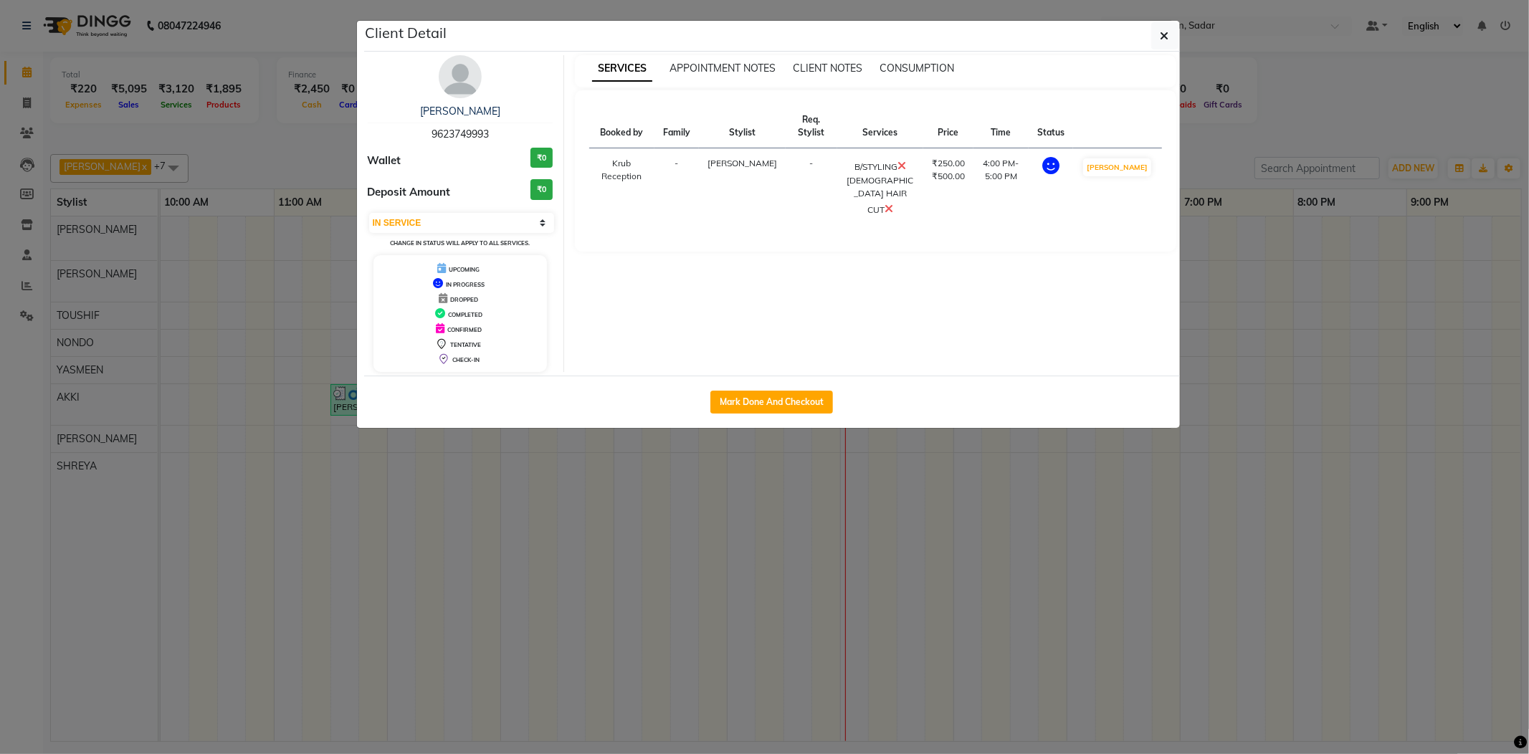
click at [1236, 104] on ngb-modal-window "Client Detail Dev [PERSON_NAME] 9623749993 Wallet ₹0 Deposit Amount ₹0 Select I…" at bounding box center [764, 377] width 1529 height 754
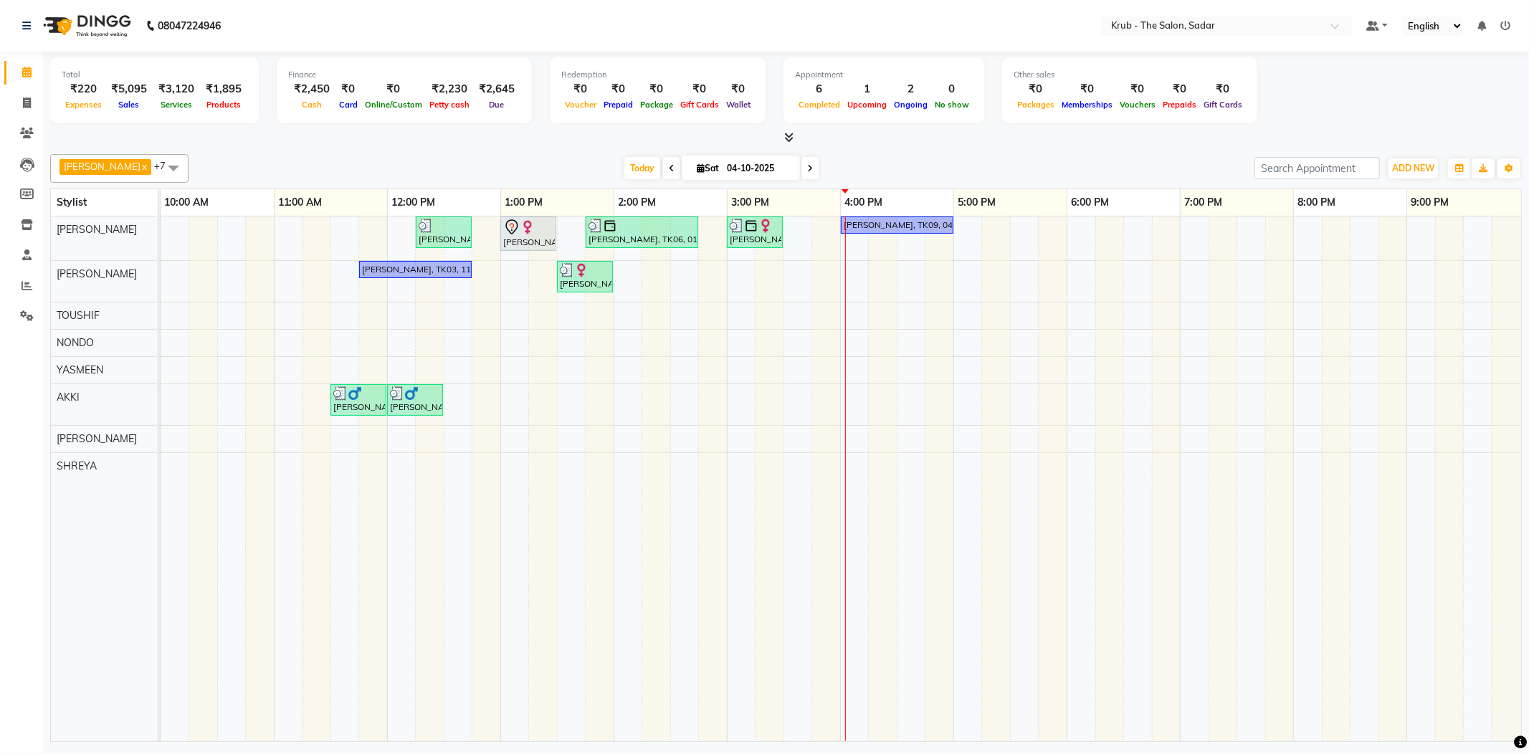
click at [986, 132] on div at bounding box center [785, 137] width 1471 height 15
click at [1150, 273] on div "Priyanka S, TK07, 12:15 PM-12:45 PM, FEMALE HAIR CUT Laila Malik, TK02, 01:00 P…" at bounding box center [841, 478] width 1360 height 525
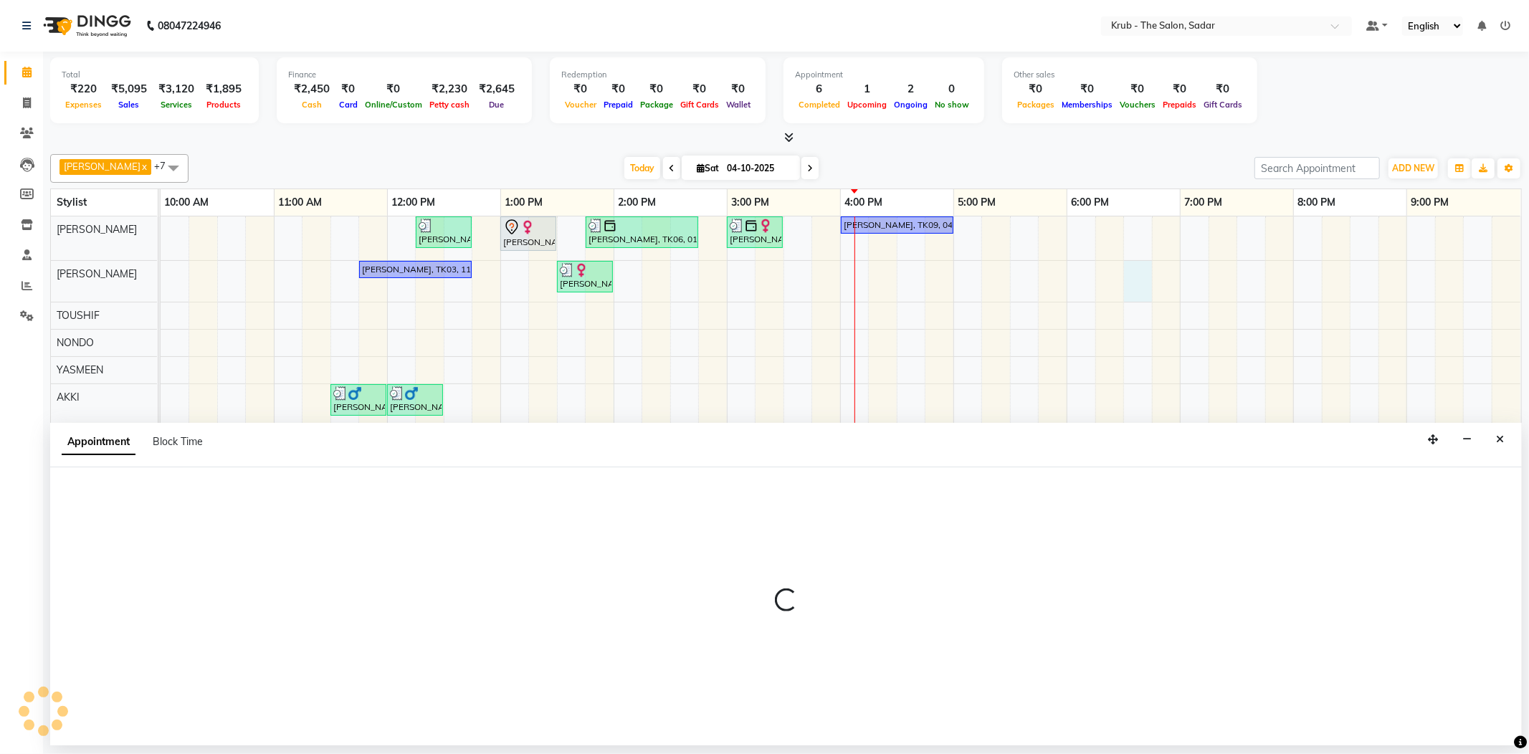
select select "24980"
select select "1110"
select select "tentative"
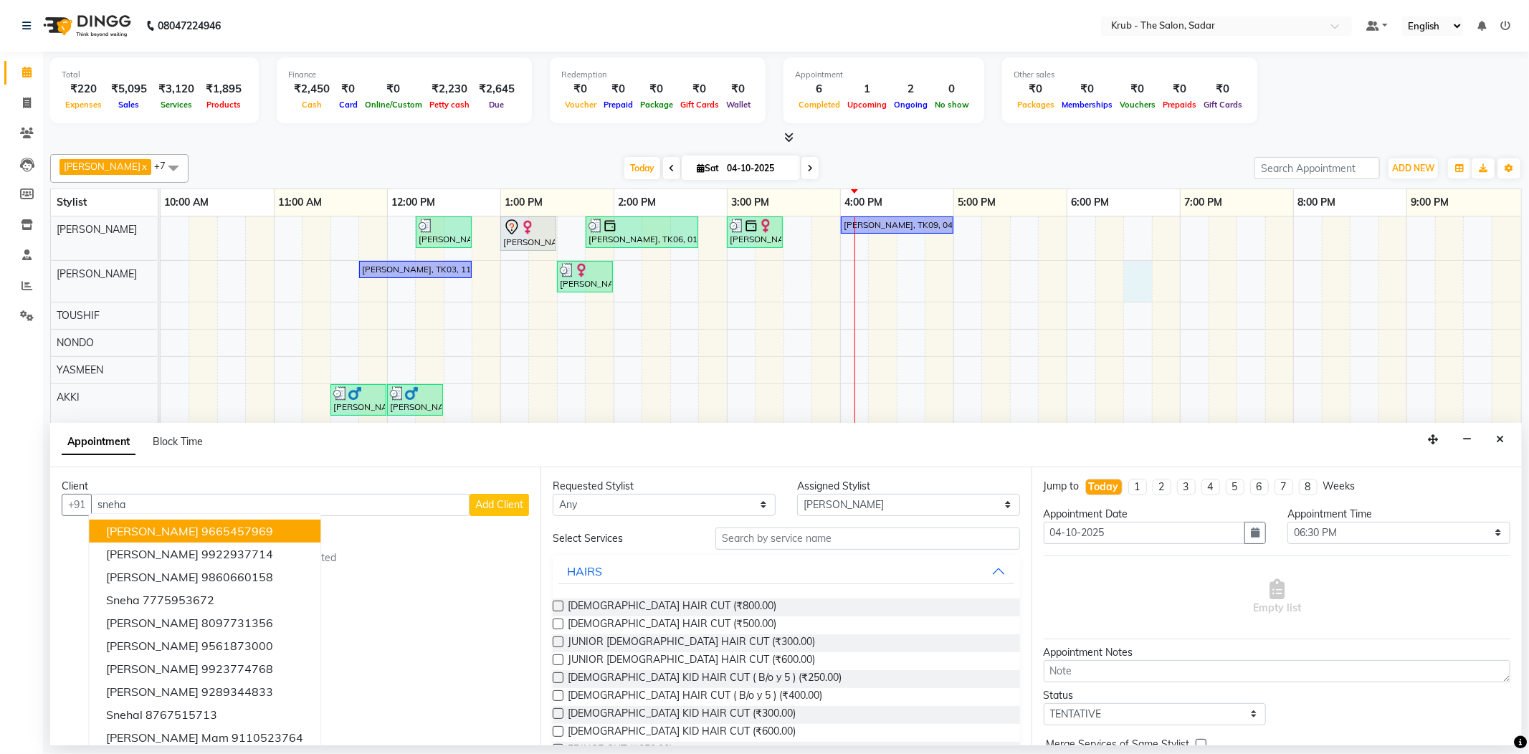
drag, startPoint x: 135, startPoint y: 486, endPoint x: 15, endPoint y: 515, distance: 123.8
click at [15, 515] on app-home "08047224946 Select Location × Krub - The Salon, Sadar Default Panel My Panel En…" at bounding box center [764, 372] width 1529 height 745
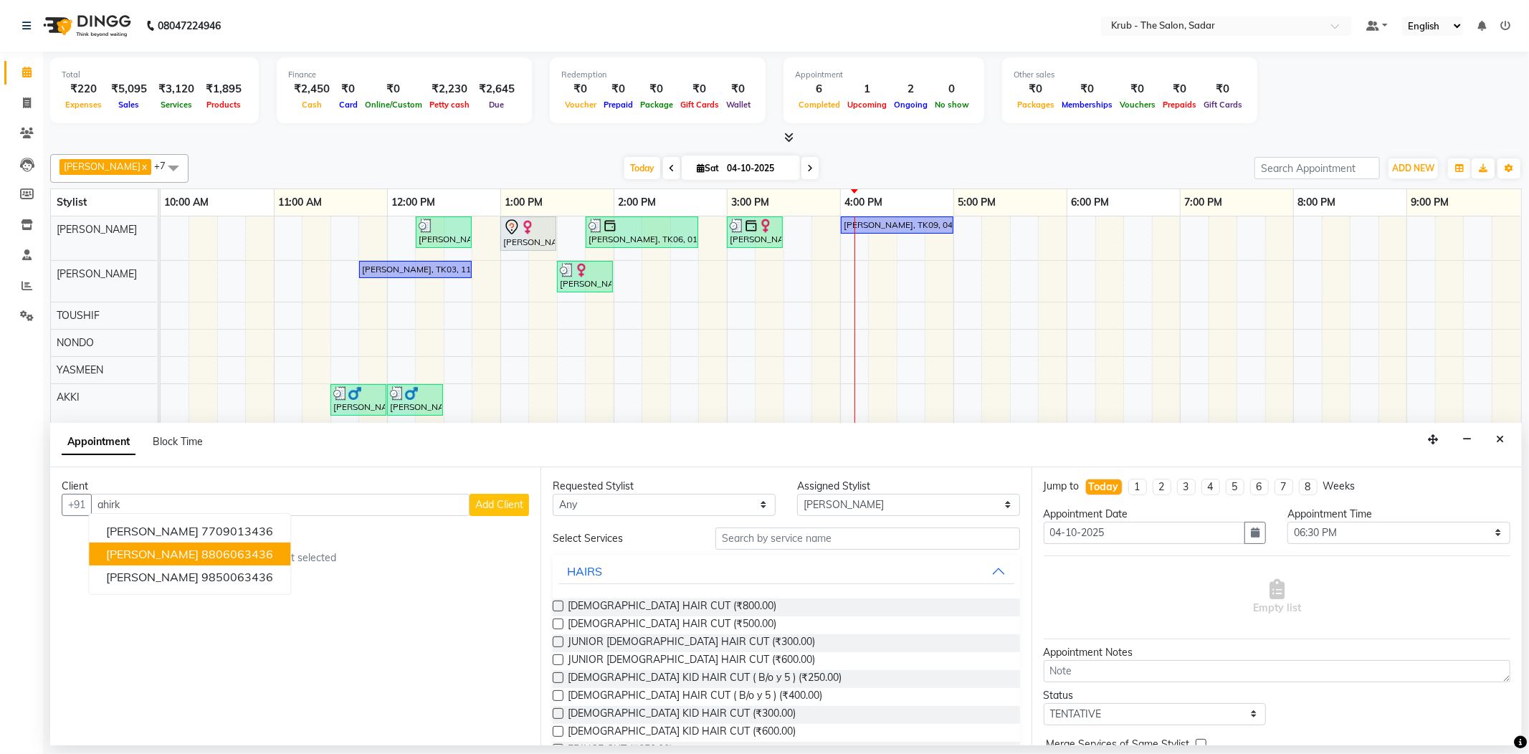
click at [201, 547] on ngb-highlight "8806063436" at bounding box center [237, 554] width 72 height 14
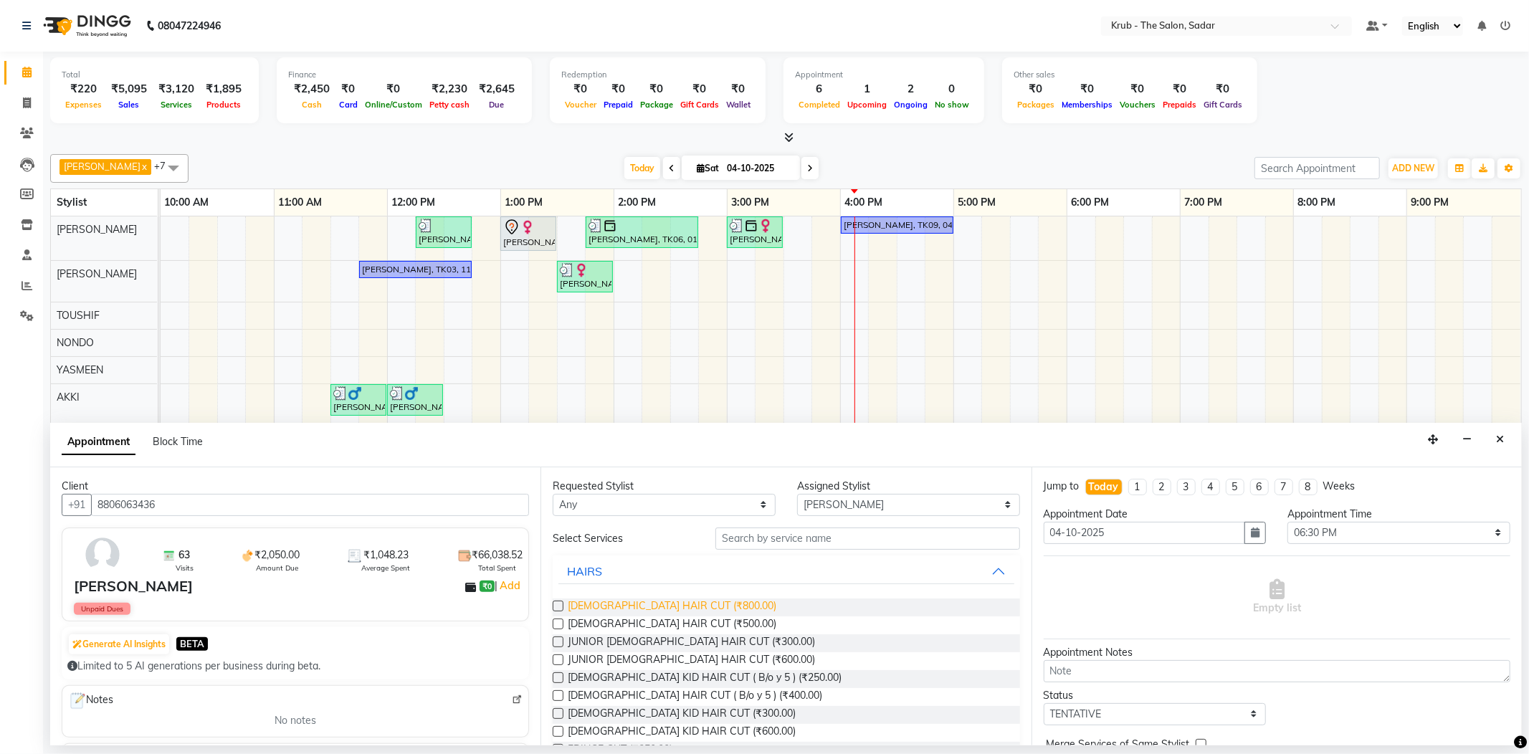
type input "8806063436"
click at [631, 598] on span "[DEMOGRAPHIC_DATA] HAIR CUT (₹800.00)" at bounding box center [672, 607] width 209 height 18
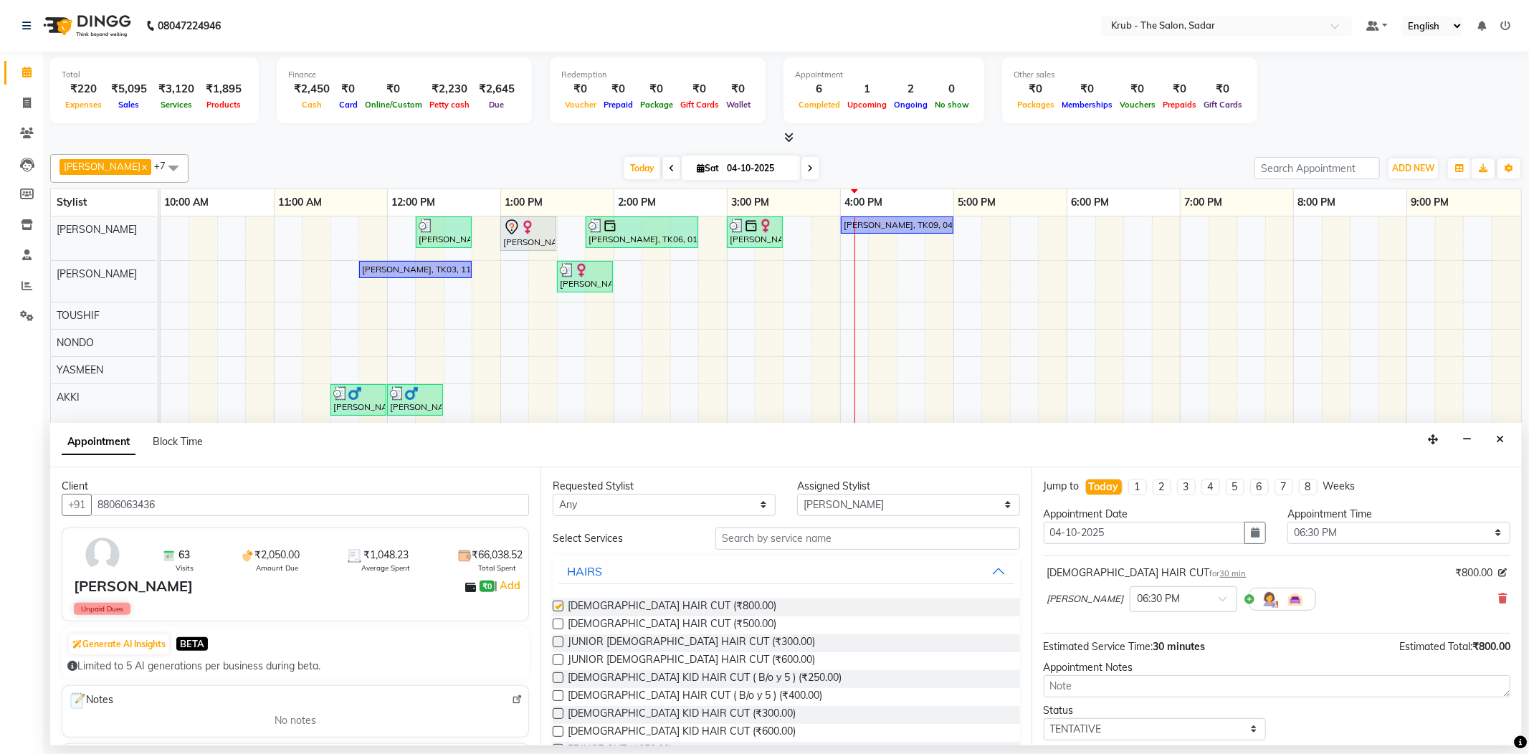
checkbox input "false"
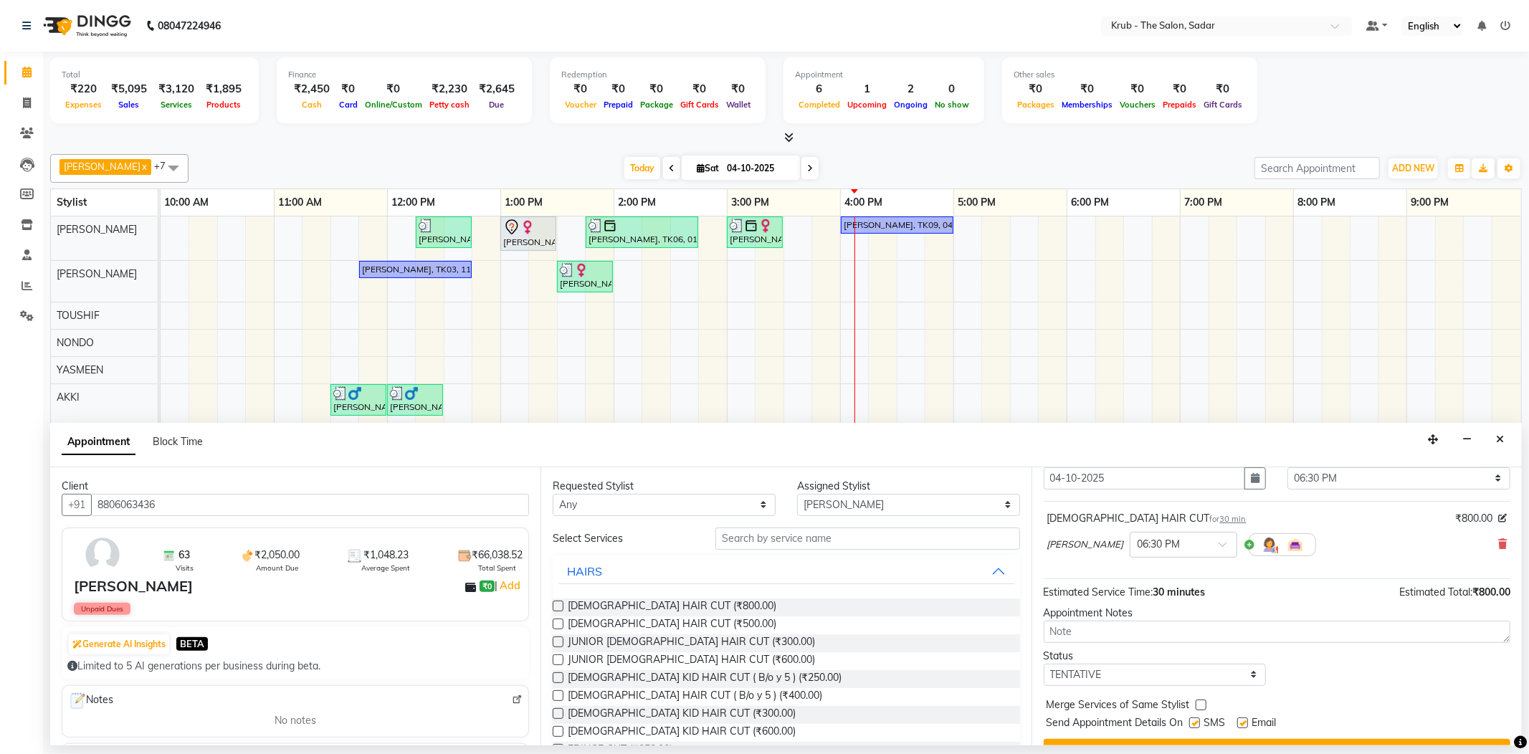
scroll to position [75, 0]
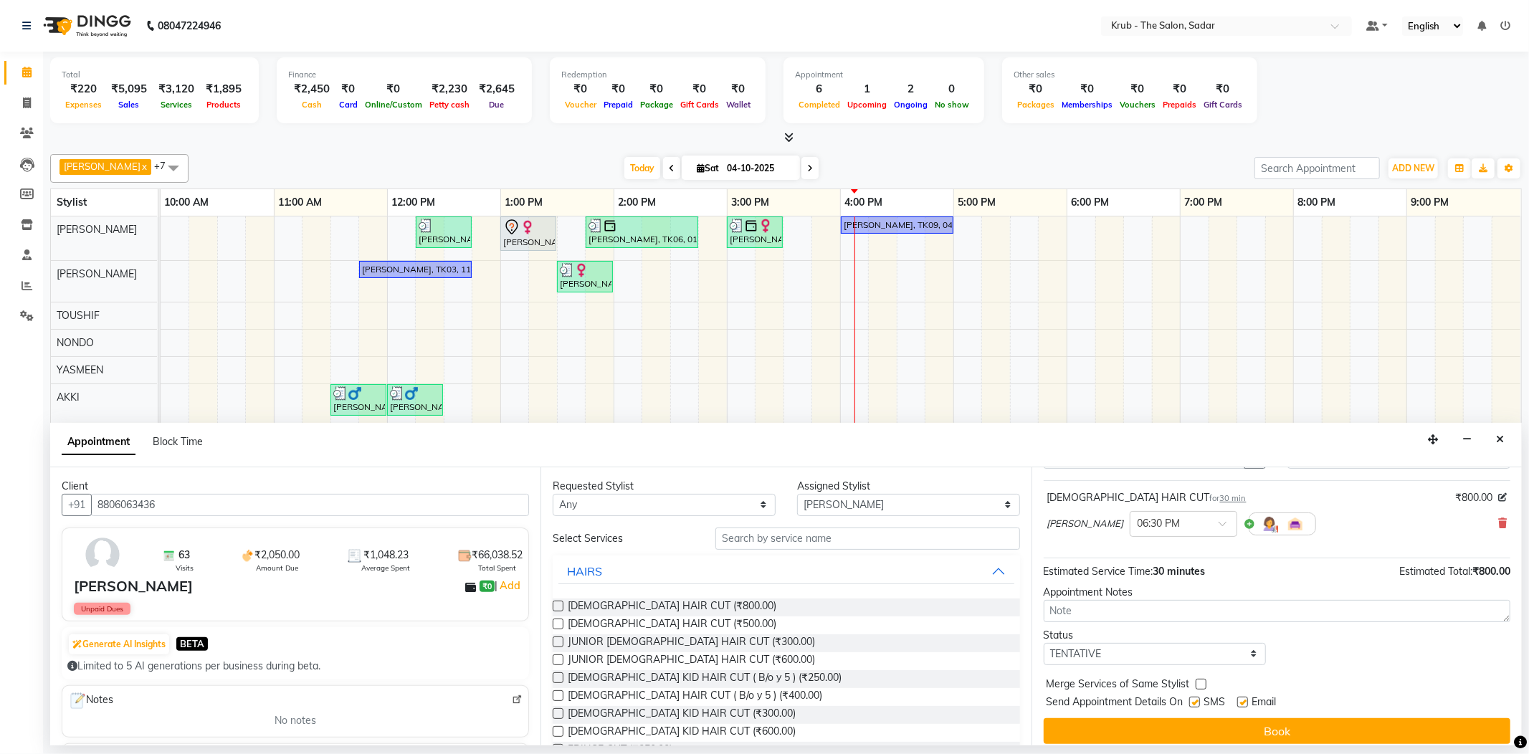
click at [1277, 692] on div "Jump to Today 1 2 3 4 5 6 7 8 Weeks Appointment Date 04-10-2025 Appointment Tim…" at bounding box center [1276, 606] width 490 height 278
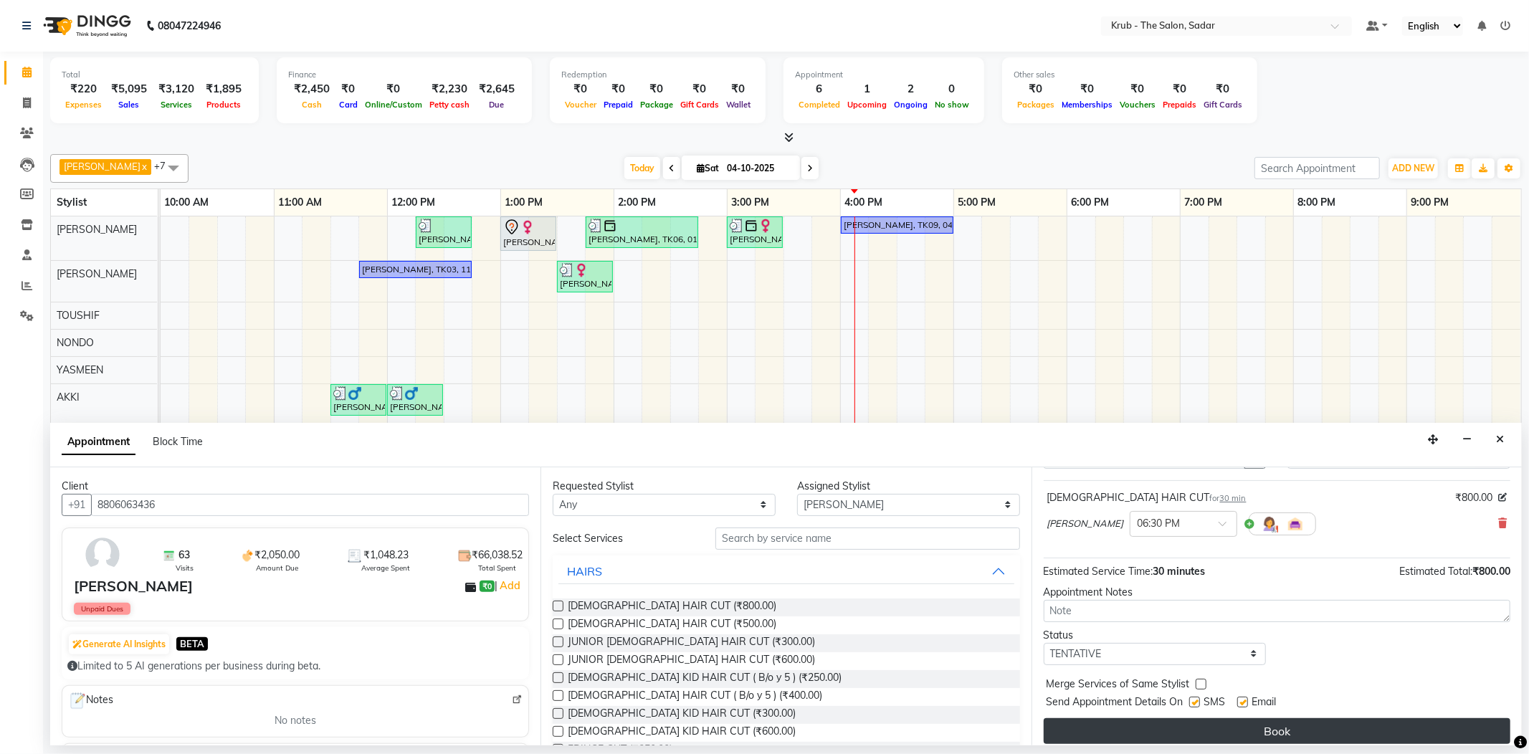
click at [1300, 718] on button "Book" at bounding box center [1277, 731] width 467 height 26
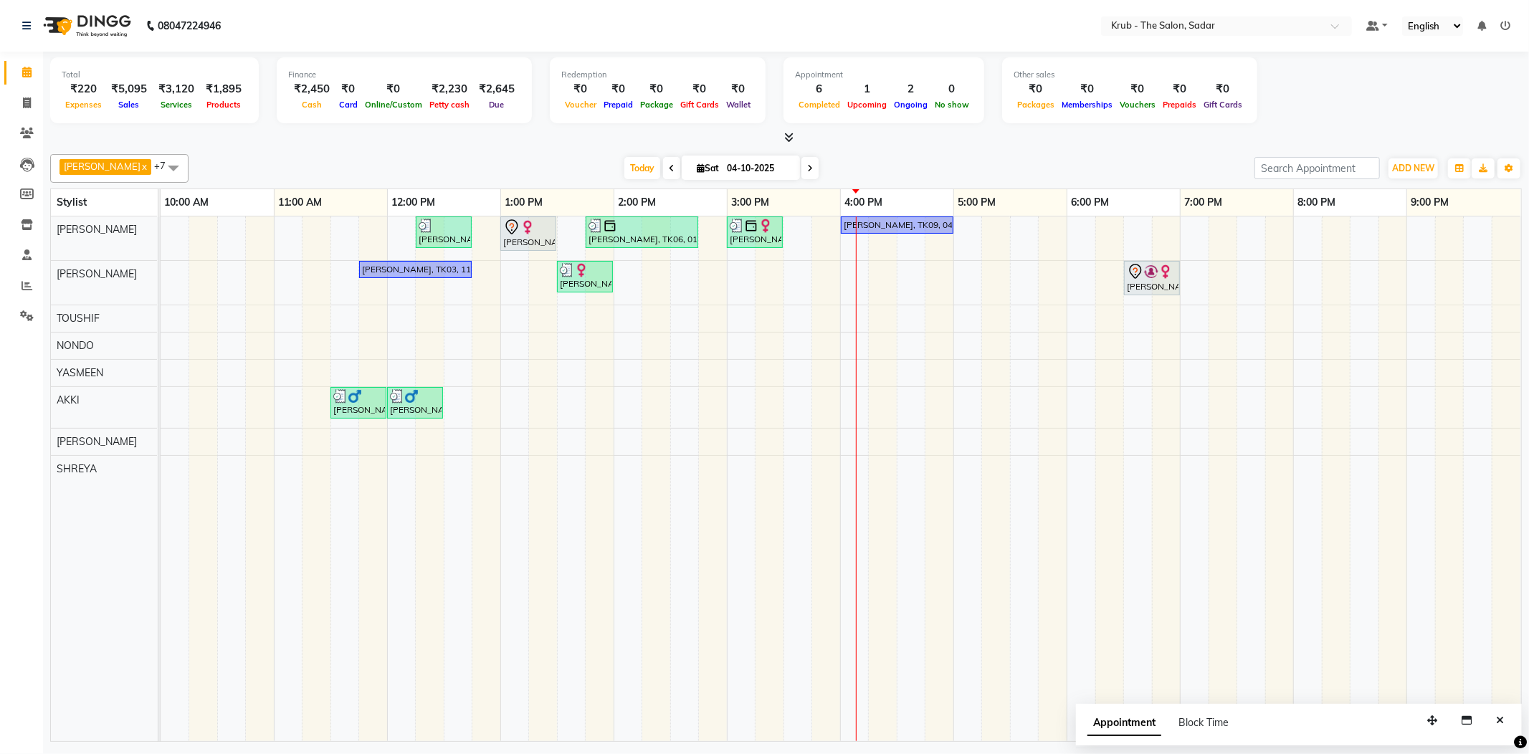
click at [1514, 722] on div "Appointment Block Time" at bounding box center [1299, 726] width 446 height 44
click at [1512, 717] on div "Appointment Block Time" at bounding box center [1299, 726] width 446 height 44
click at [1507, 715] on button "Close" at bounding box center [1499, 721] width 21 height 22
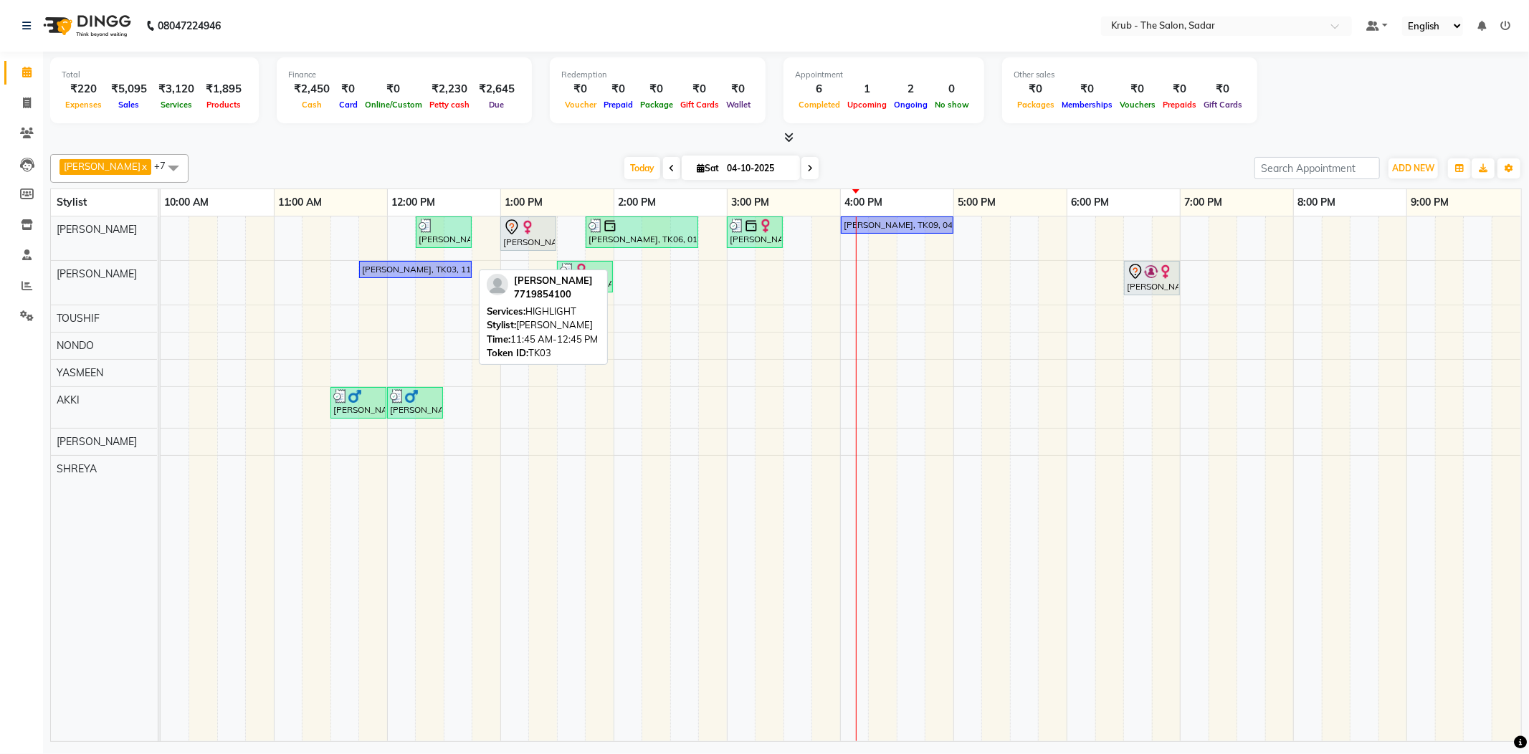
click at [410, 264] on div "[PERSON_NAME], TK03, 11:45 AM-12:45 PM, HIGHLIGHT" at bounding box center [416, 269] width 110 height 13
select select "1"
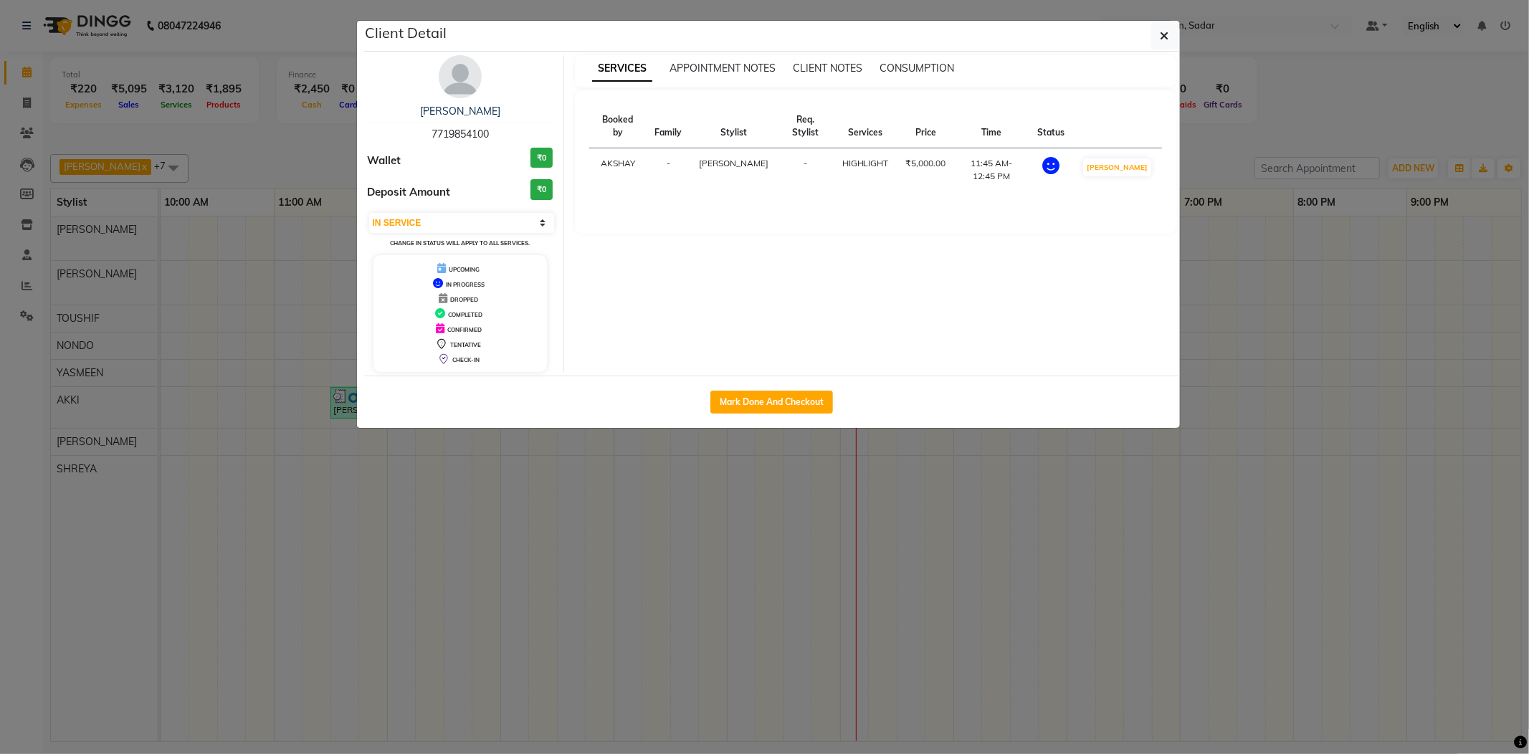
click at [302, 121] on ngb-modal-window "Client Detail Tahoora Ahmed 7719854100 Wallet ₹0 Deposit Amount ₹0 Select IN SE…" at bounding box center [764, 377] width 1529 height 754
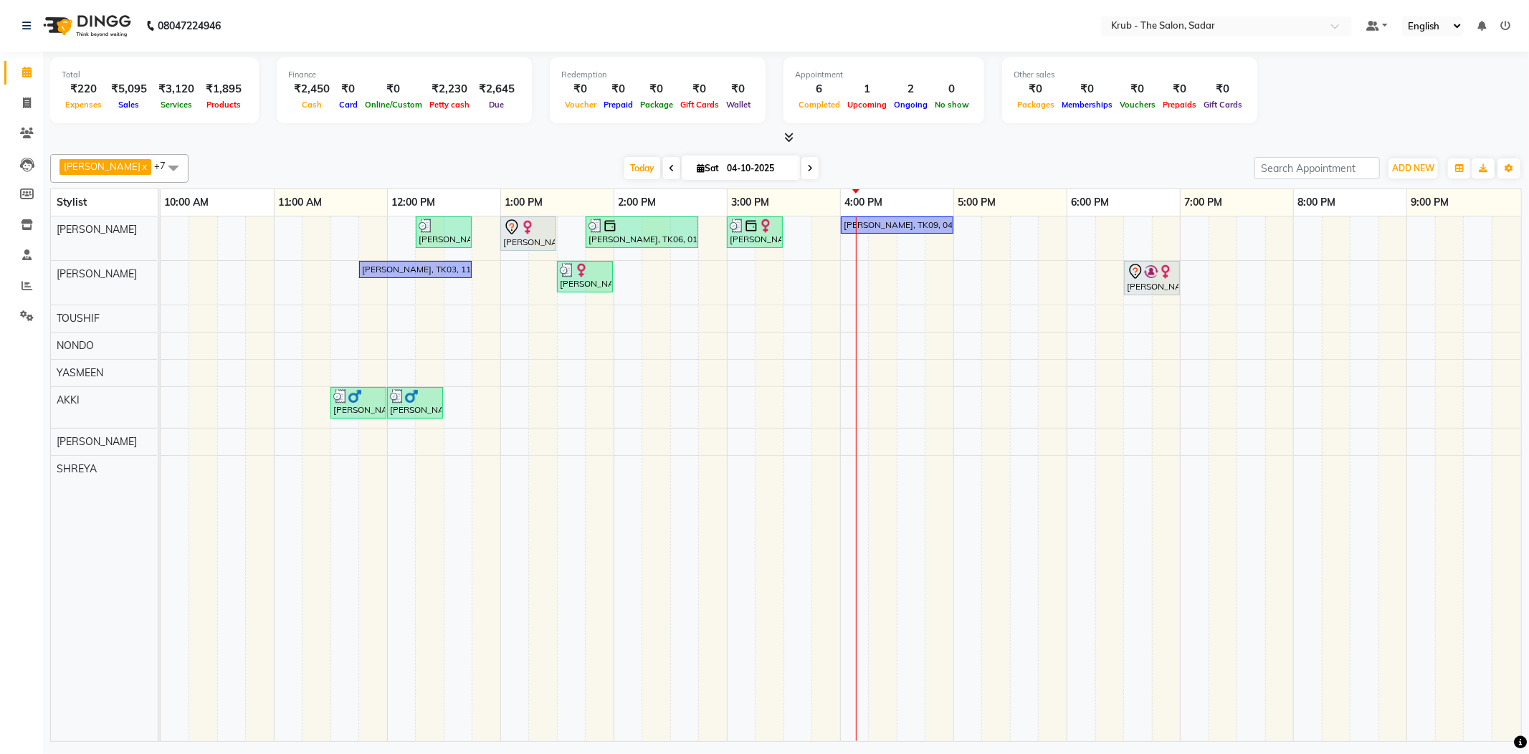
click at [952, 148] on div "GURVEER x TOUSHIF x NONDO x YASMEEN x AMIT x SHREYA x RAJESH x AKKI x +7 Select…" at bounding box center [785, 444] width 1471 height 593
click at [887, 221] on div "[PERSON_NAME], TK09, 04:00 PM-05:00 PM, [DEMOGRAPHIC_DATA] HAIR CUT,B/STYLING (…" at bounding box center [897, 225] width 110 height 13
select select "1"
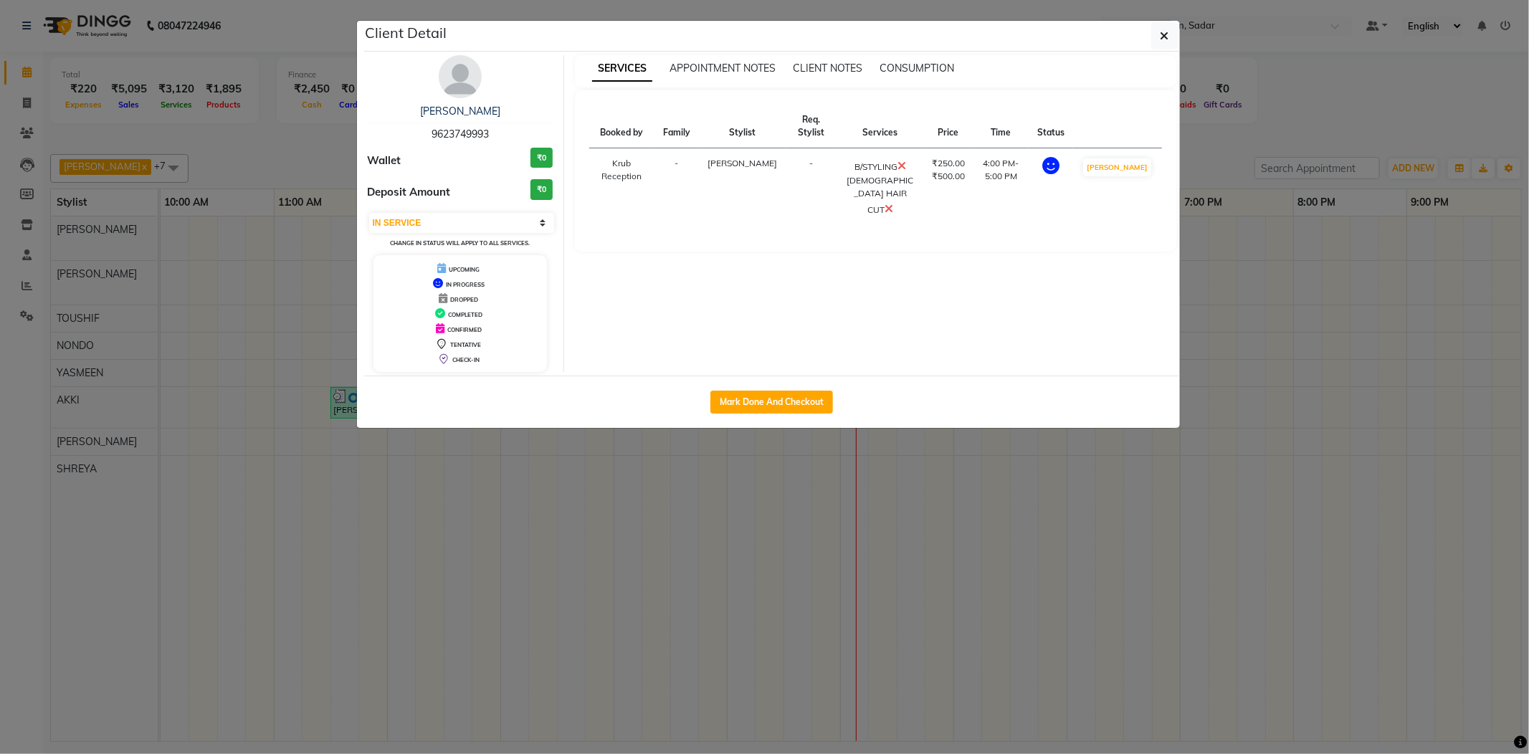
click at [1276, 128] on ngb-modal-window "Client Detail Dev Kukreja 9623749993 Wallet ₹0 Deposit Amount ₹0 Select IN SERV…" at bounding box center [764, 377] width 1529 height 754
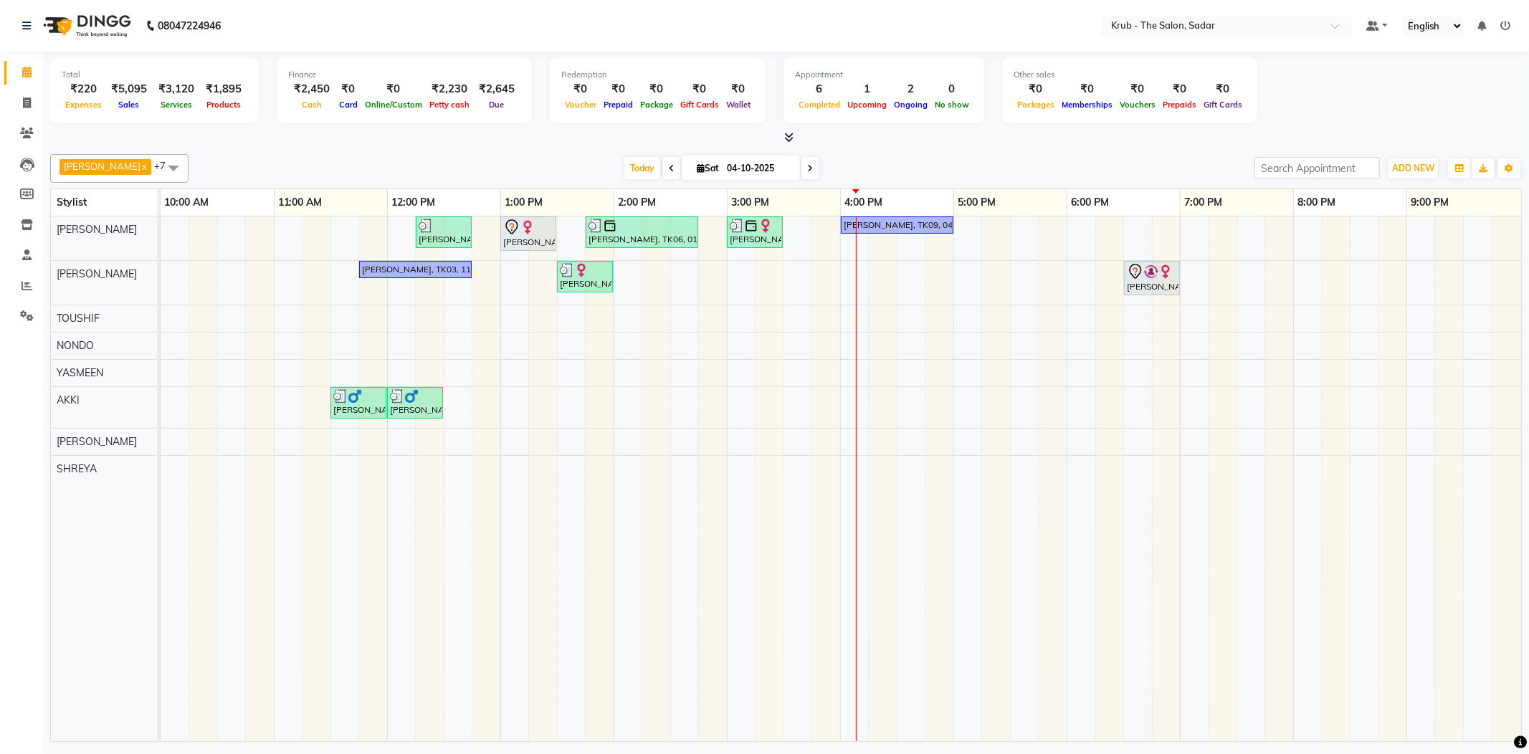
click at [1175, 189] on div "6:00 PM" at bounding box center [1123, 202] width 113 height 27
drag, startPoint x: 966, startPoint y: 164, endPoint x: 935, endPoint y: 173, distance: 32.2
click at [966, 163] on div "Today Sat 04-10-2025" at bounding box center [721, 169] width 1051 height 22
click at [516, 116] on div "Finance ₹2,450 Cash ₹0 Card ₹0 Online/Custom ₹2,230 Petty cash ₹2,645 Due" at bounding box center [404, 90] width 255 height 66
click at [929, 130] on div at bounding box center [785, 137] width 1471 height 15
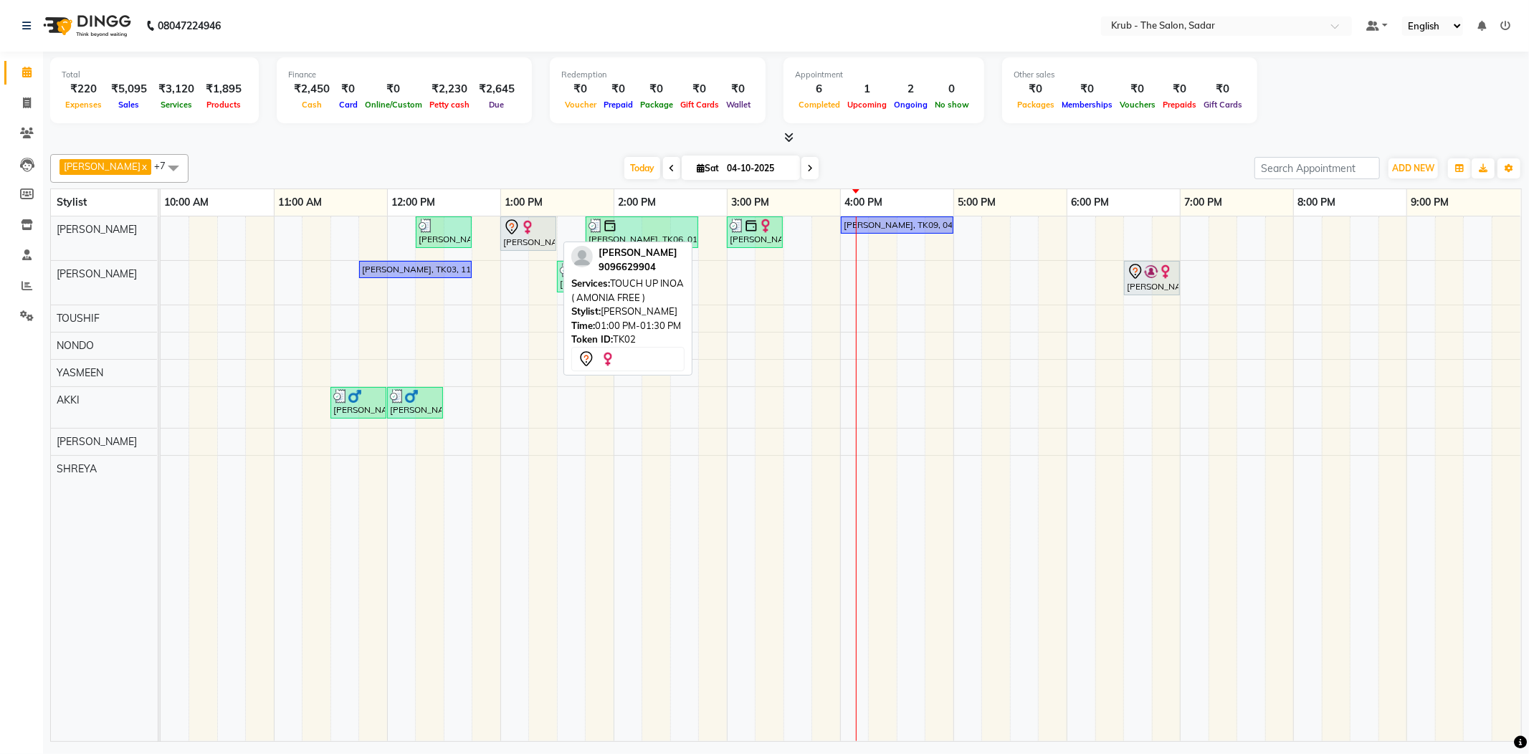
click at [540, 224] on div at bounding box center [528, 227] width 50 height 17
select select "7"
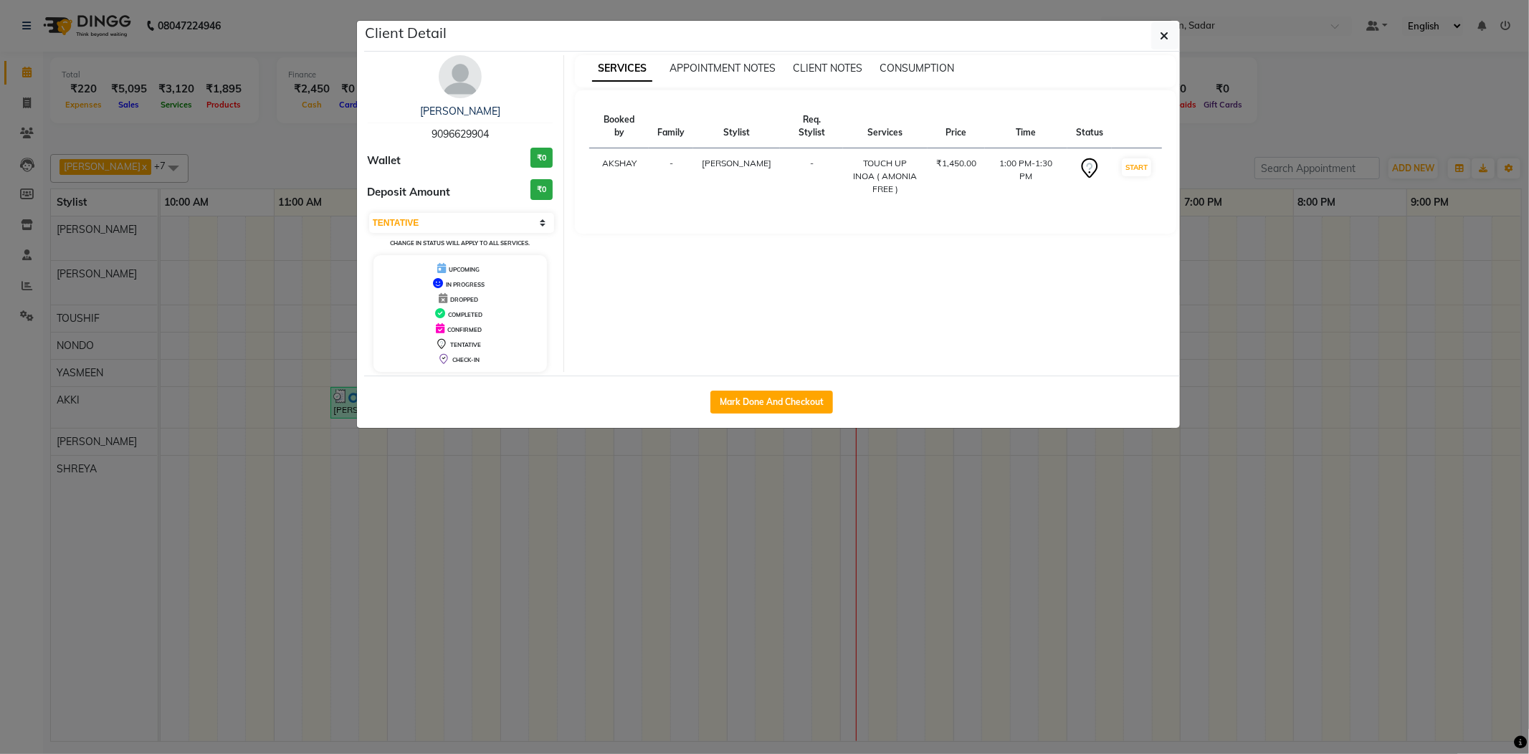
click at [1311, 147] on ngb-modal-window "Client Detail Laila Malik 9096629904 Wallet ₹0 Deposit Amount ₹0 Select IN SERV…" at bounding box center [764, 377] width 1529 height 754
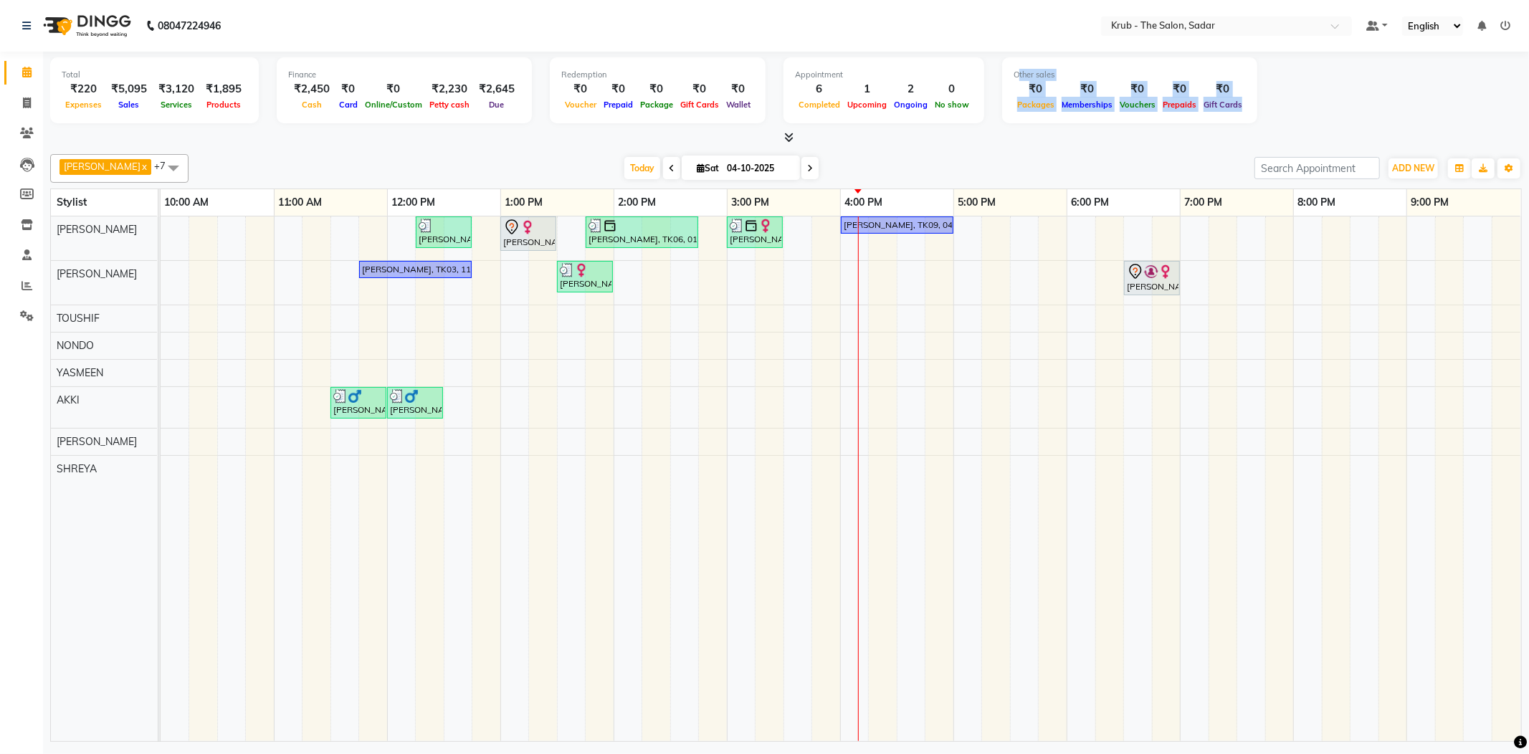
drag, startPoint x: 1079, startPoint y: 73, endPoint x: 1393, endPoint y: 118, distance: 317.0
click at [1393, 118] on div "Total ₹220 Expenses ₹5,095 Sales ₹3,120 Services ₹1,895 Products Finance ₹2,450…" at bounding box center [785, 92] width 1471 height 70
click at [1193, 136] on div at bounding box center [785, 137] width 1471 height 15
drag, startPoint x: 1079, startPoint y: 70, endPoint x: 1388, endPoint y: 132, distance: 314.3
click at [1388, 132] on div "Total ₹220 Expenses ₹5,095 Sales ₹3,120 Services ₹1,895 Products Finance ₹2,450…" at bounding box center [785, 99] width 1471 height 94
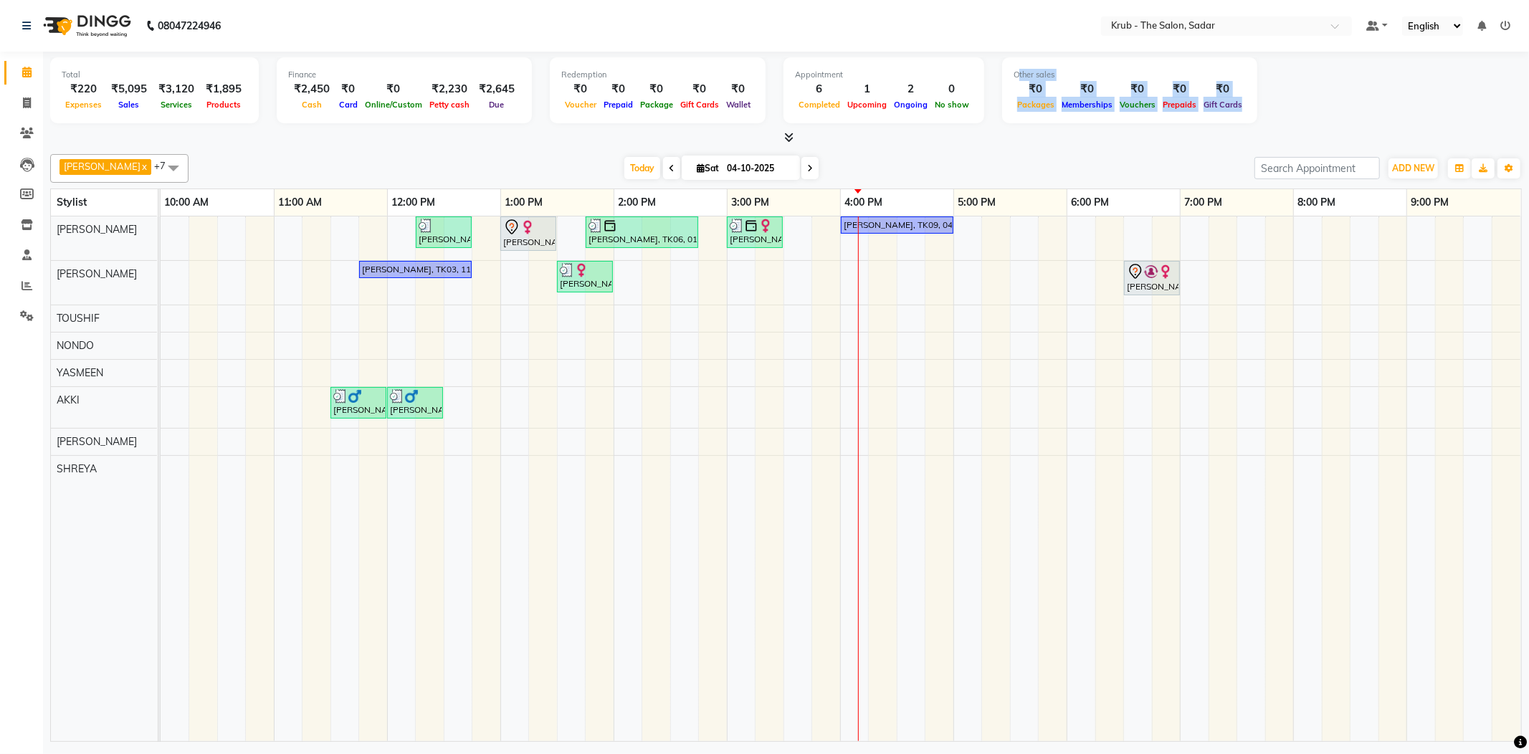
click at [1228, 132] on div at bounding box center [785, 137] width 1471 height 15
drag, startPoint x: 1082, startPoint y: 64, endPoint x: 1382, endPoint y: 125, distance: 306.4
click at [1382, 125] on div "Total ₹220 Expenses ₹5,095 Sales ₹3,120 Services ₹1,895 Products Finance ₹2,450…" at bounding box center [785, 99] width 1471 height 94
click at [1216, 130] on div at bounding box center [785, 137] width 1471 height 15
click at [904, 173] on div "Today Sat 04-10-2025" at bounding box center [721, 169] width 1051 height 22
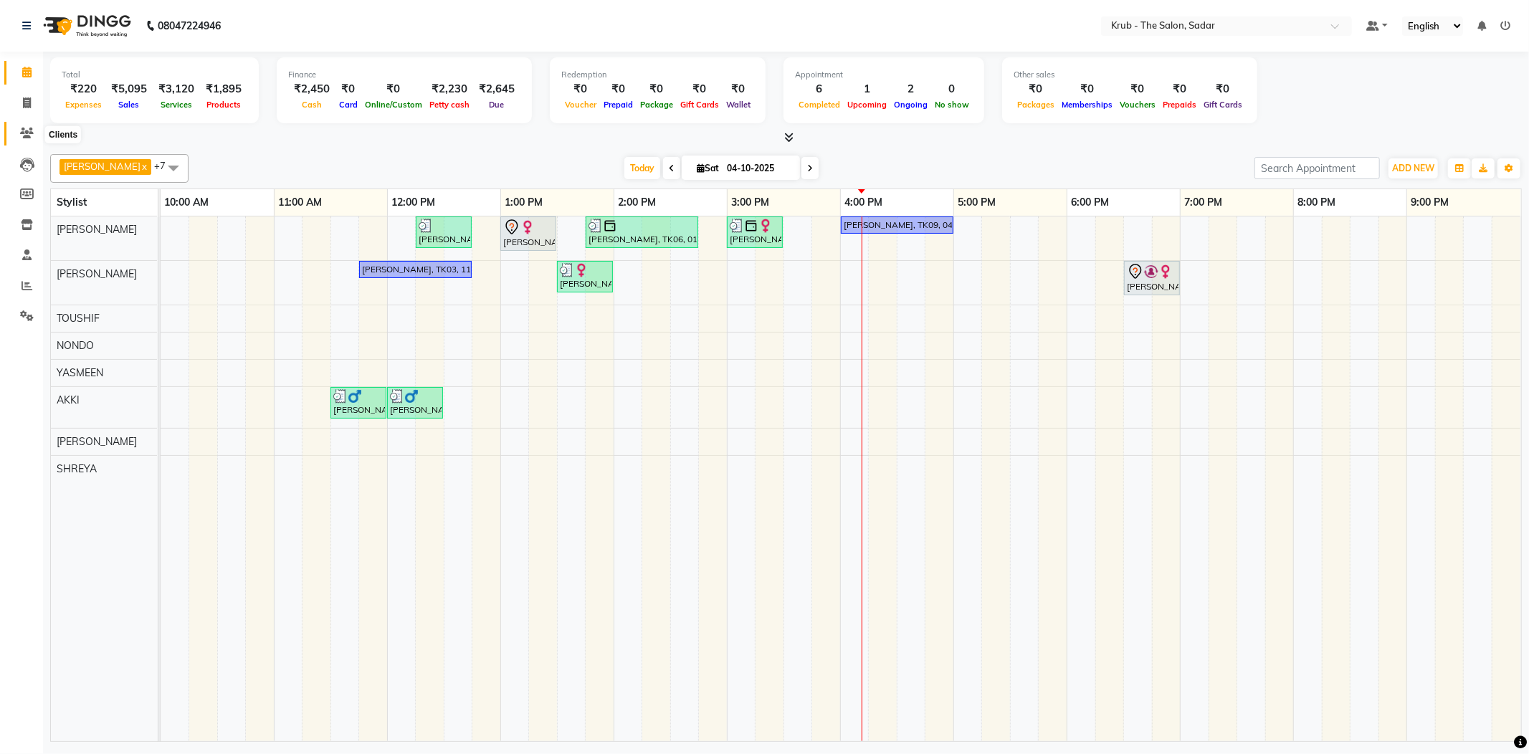
click at [29, 138] on icon at bounding box center [27, 133] width 14 height 11
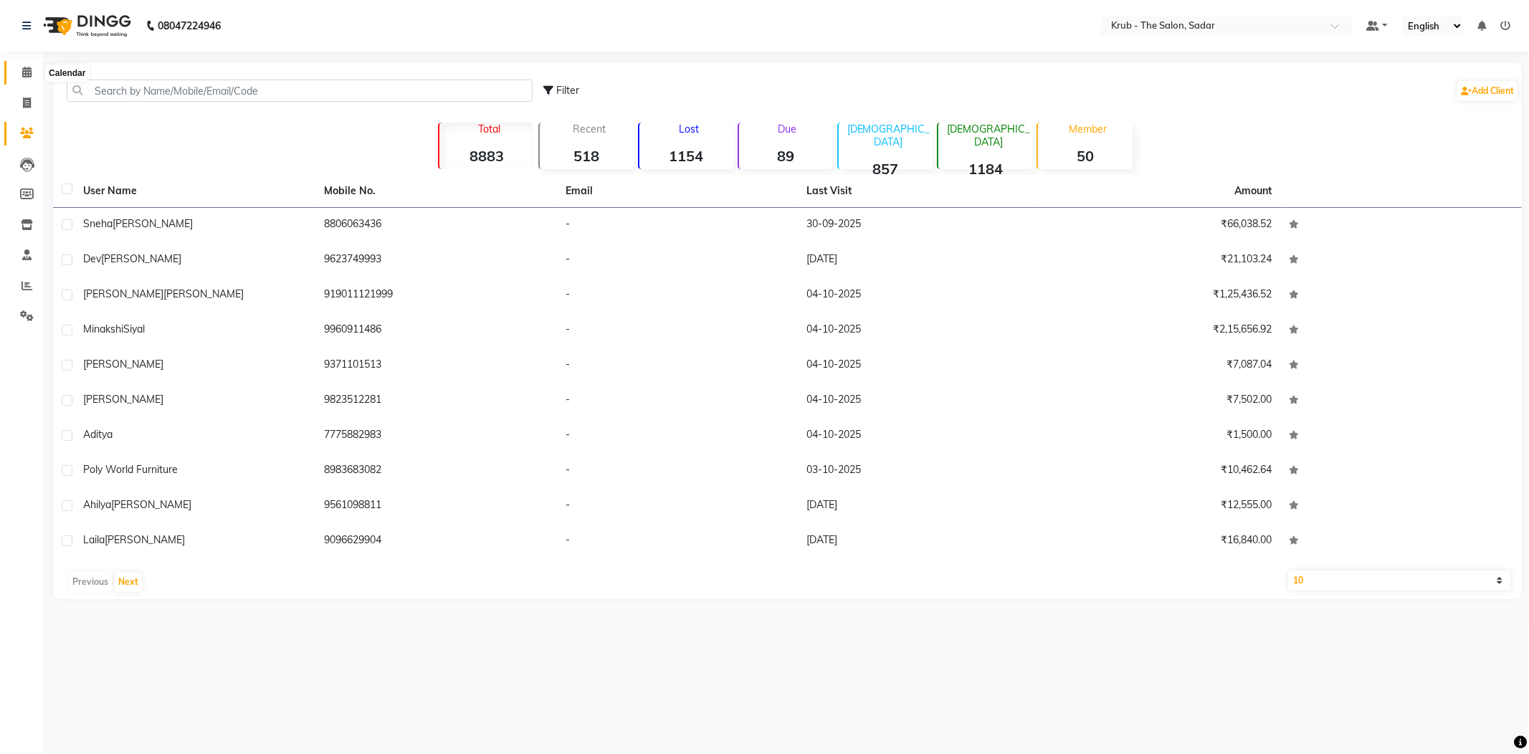
click at [16, 67] on span at bounding box center [26, 73] width 25 height 16
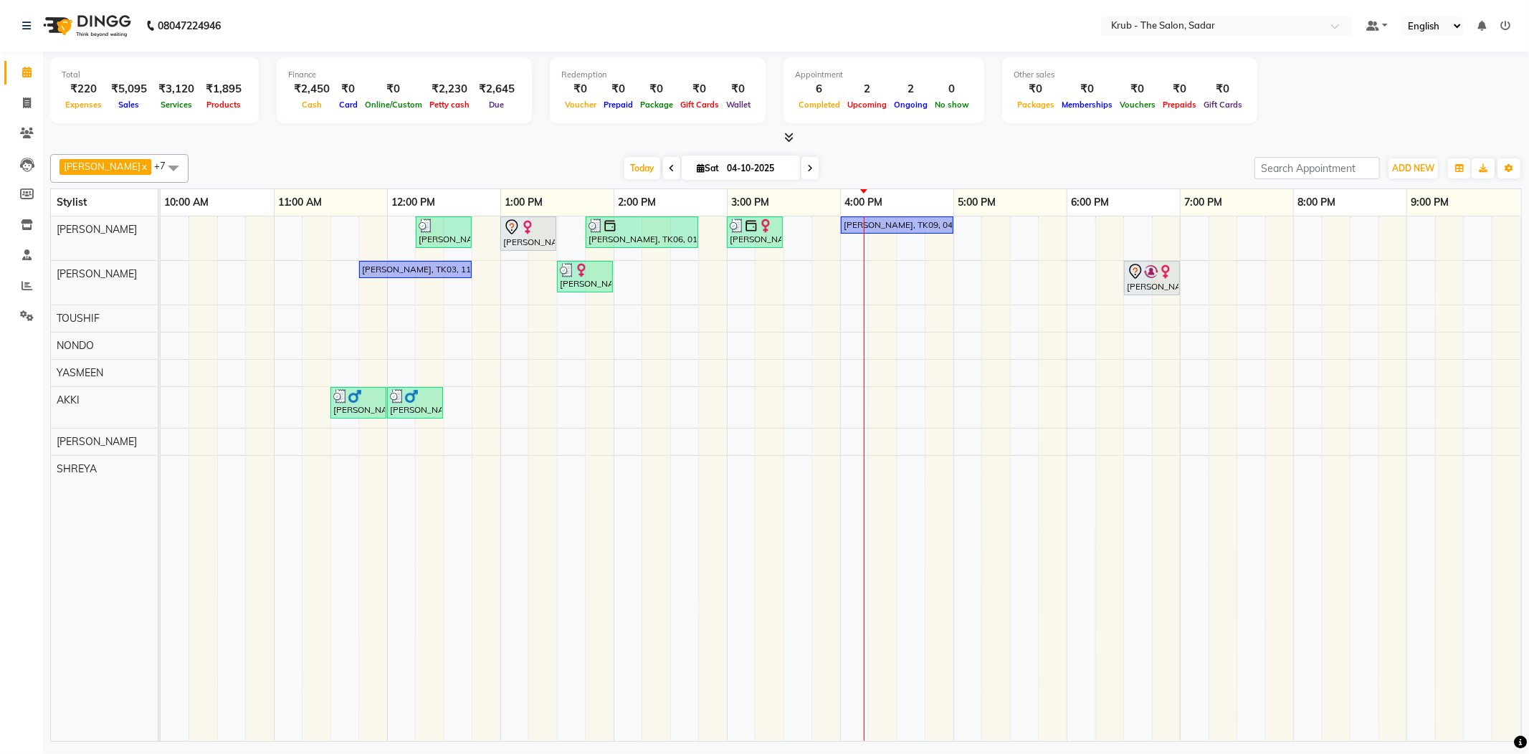
click at [1130, 158] on div "Today Sat 04-10-2025" at bounding box center [721, 169] width 1051 height 22
click at [1002, 158] on div "Today Sat 04-10-2025" at bounding box center [721, 169] width 1051 height 22
click at [423, 269] on div "[PERSON_NAME], TK03, 11:45 AM-12:45 PM, HIGHLIGHT" at bounding box center [416, 269] width 110 height 13
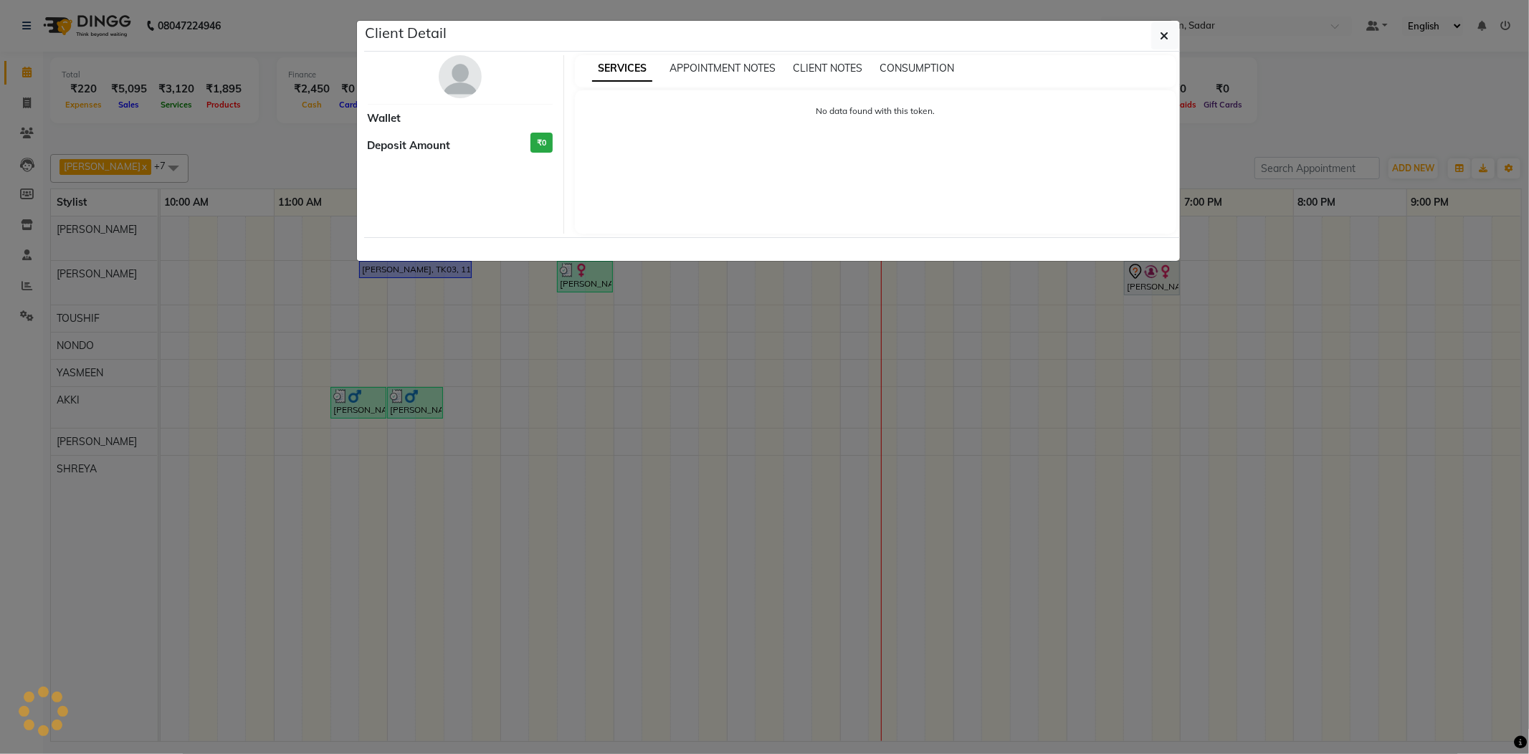
select select "1"
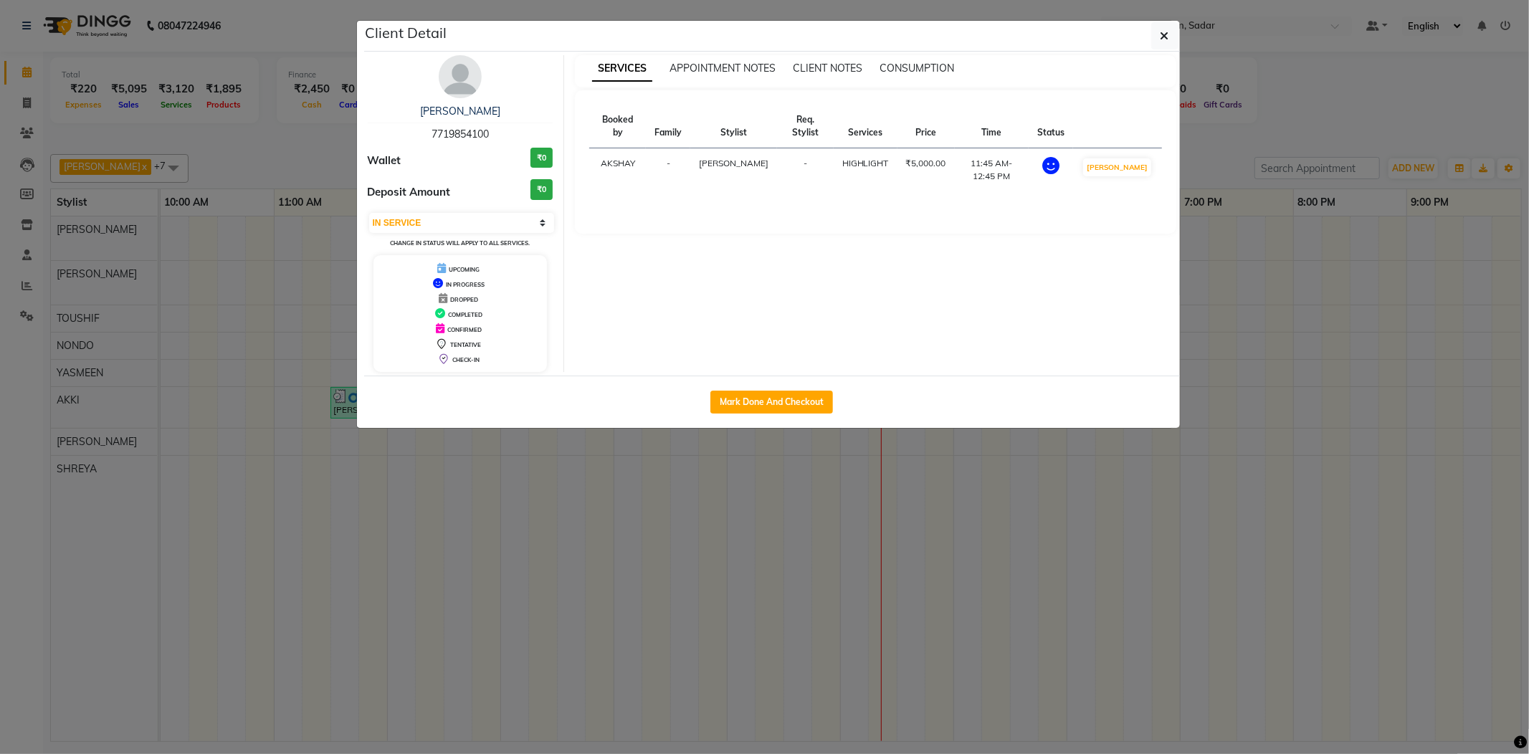
click at [268, 129] on ngb-modal-window "Client Detail Tahoora Ahmed 7719854100 Wallet ₹0 Deposit Amount ₹0 Select IN SE…" at bounding box center [764, 377] width 1529 height 754
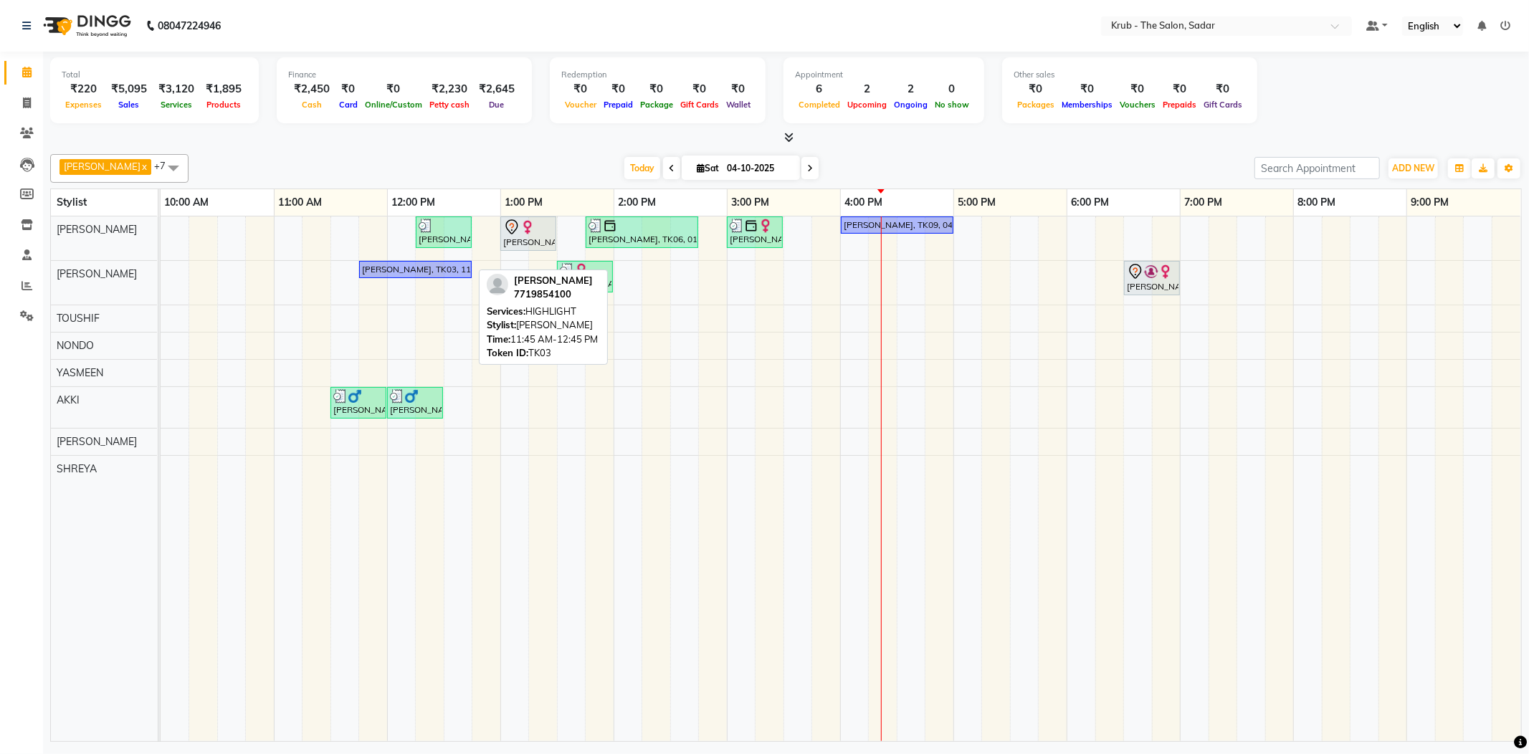
click at [414, 274] on link "[PERSON_NAME], TK03, 11:45 AM-12:45 PM, HIGHLIGHT" at bounding box center [415, 269] width 113 height 17
select select "1"
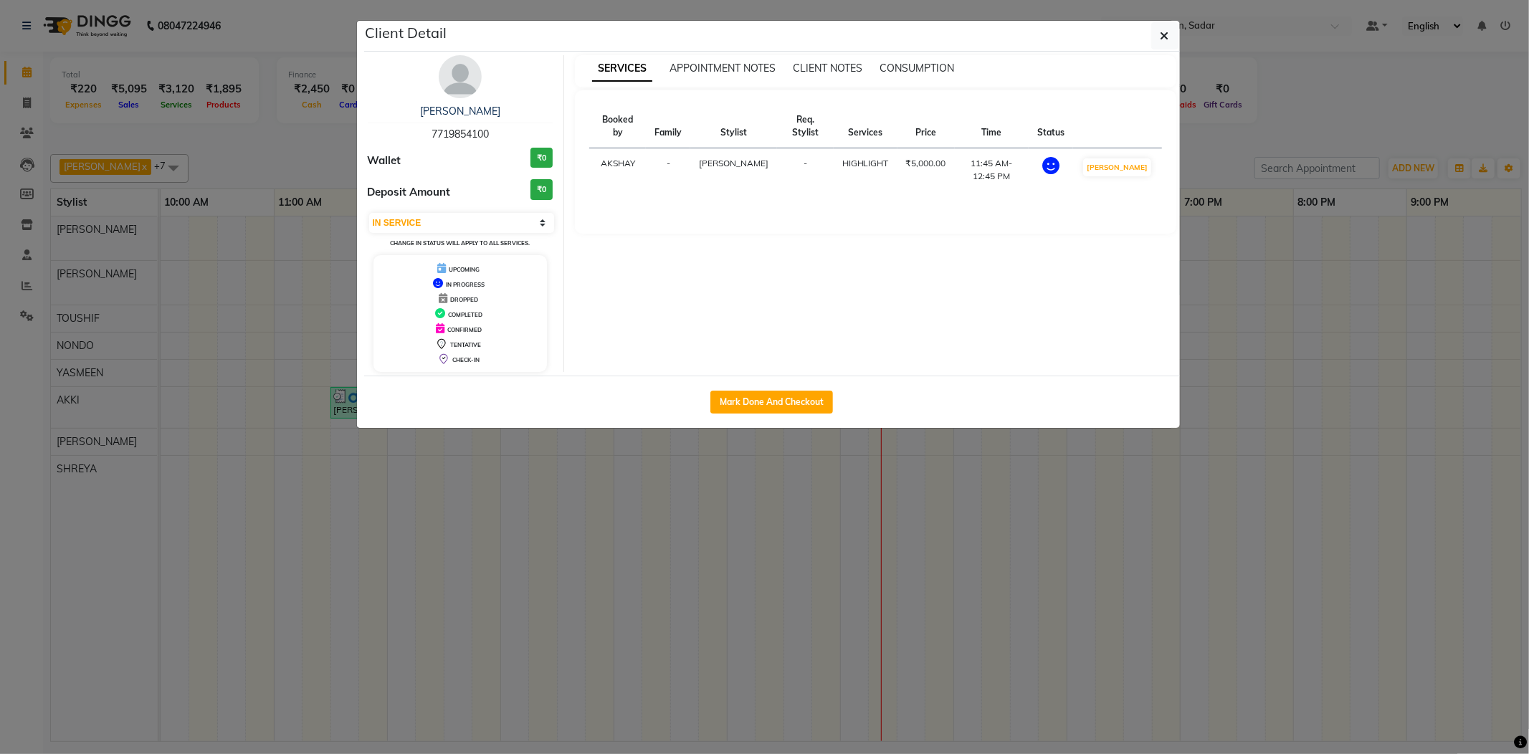
click at [703, 408] on div "Mark Done And Checkout" at bounding box center [772, 402] width 816 height 52
drag, startPoint x: 717, startPoint y: 407, endPoint x: 651, endPoint y: 221, distance: 197.4
click at [717, 388] on div "Mark Done And Checkout" at bounding box center [772, 402] width 816 height 52
click at [801, 397] on button "Mark Done And Checkout" at bounding box center [771, 402] width 123 height 23
select select "service"
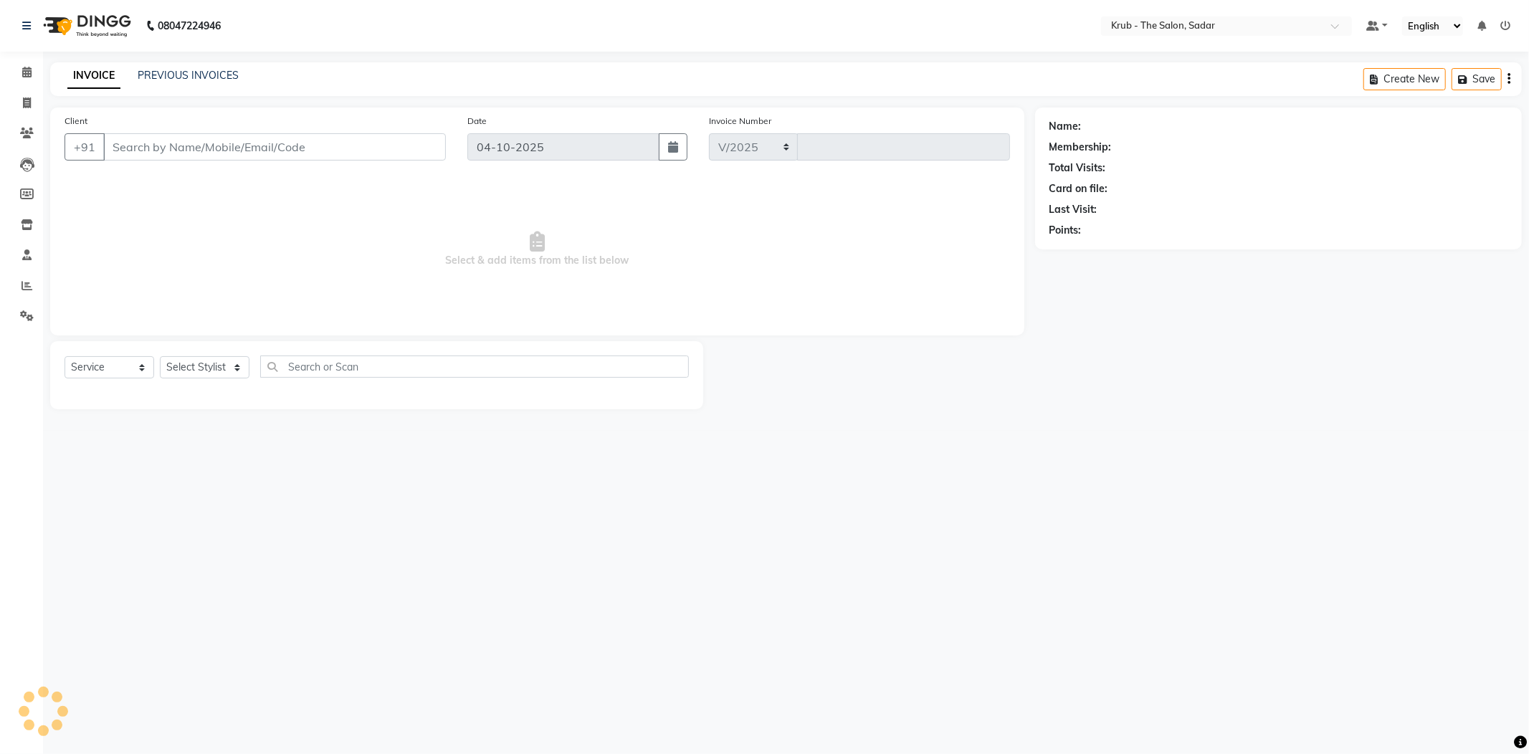
select select "4449"
type input "2569"
type input "7719854100"
select select "24980"
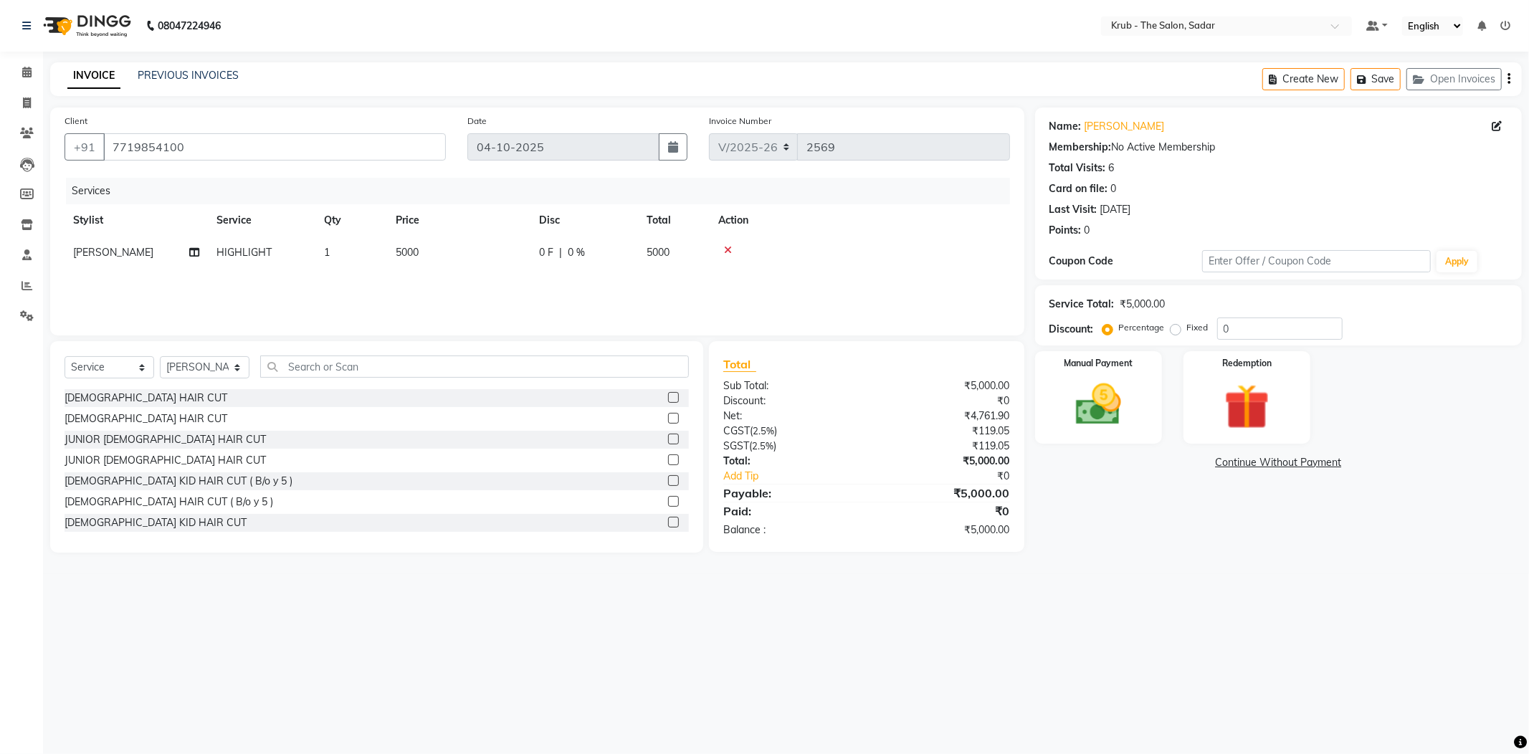
click at [487, 239] on td "5000" at bounding box center [458, 253] width 143 height 32
select select "24980"
drag, startPoint x: 487, startPoint y: 239, endPoint x: 409, endPoint y: 253, distance: 80.0
click at [409, 253] on tr "AKKI AKSHAY AMIT Andreas GURVEER Krub Reception NONDO RAJESH SHREYA TOUSHIF YAS…" at bounding box center [537, 264] width 945 height 54
click at [468, 245] on input "5000" at bounding box center [526, 256] width 126 height 22
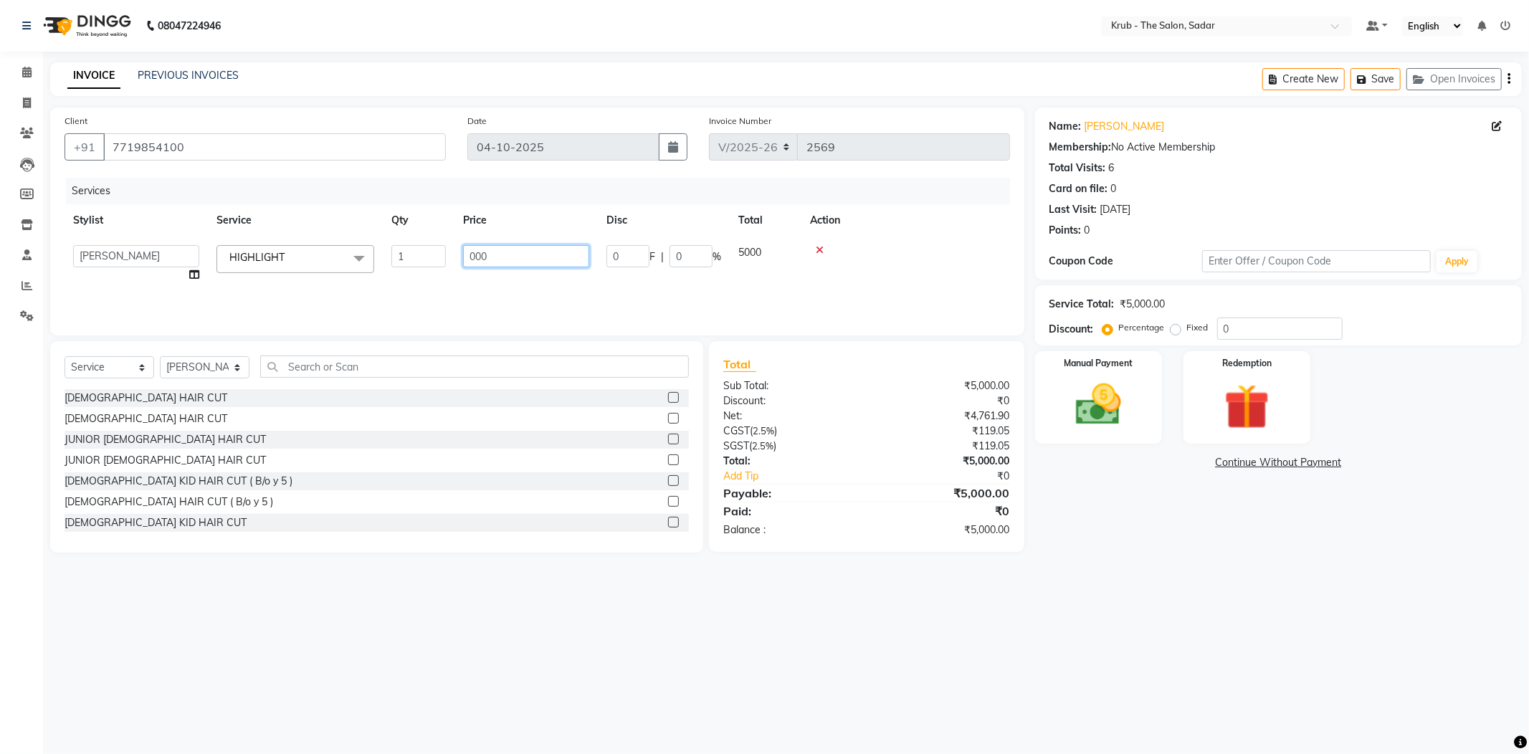
type input "7000"
drag, startPoint x: 551, startPoint y: 170, endPoint x: 383, endPoint y: 276, distance: 199.0
click at [549, 178] on div "Services" at bounding box center [543, 191] width 955 height 27
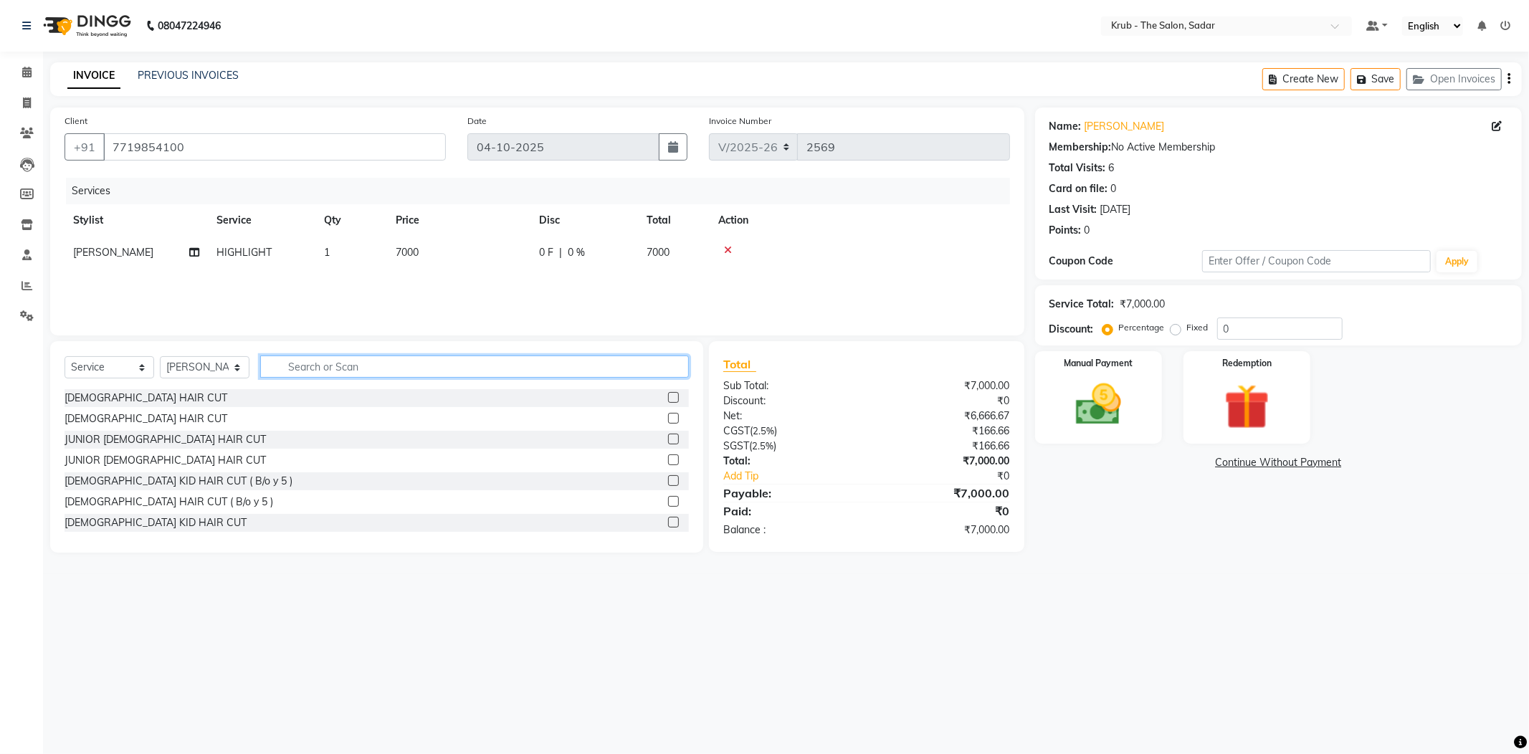
click at [273, 355] on input "text" at bounding box center [474, 366] width 429 height 22
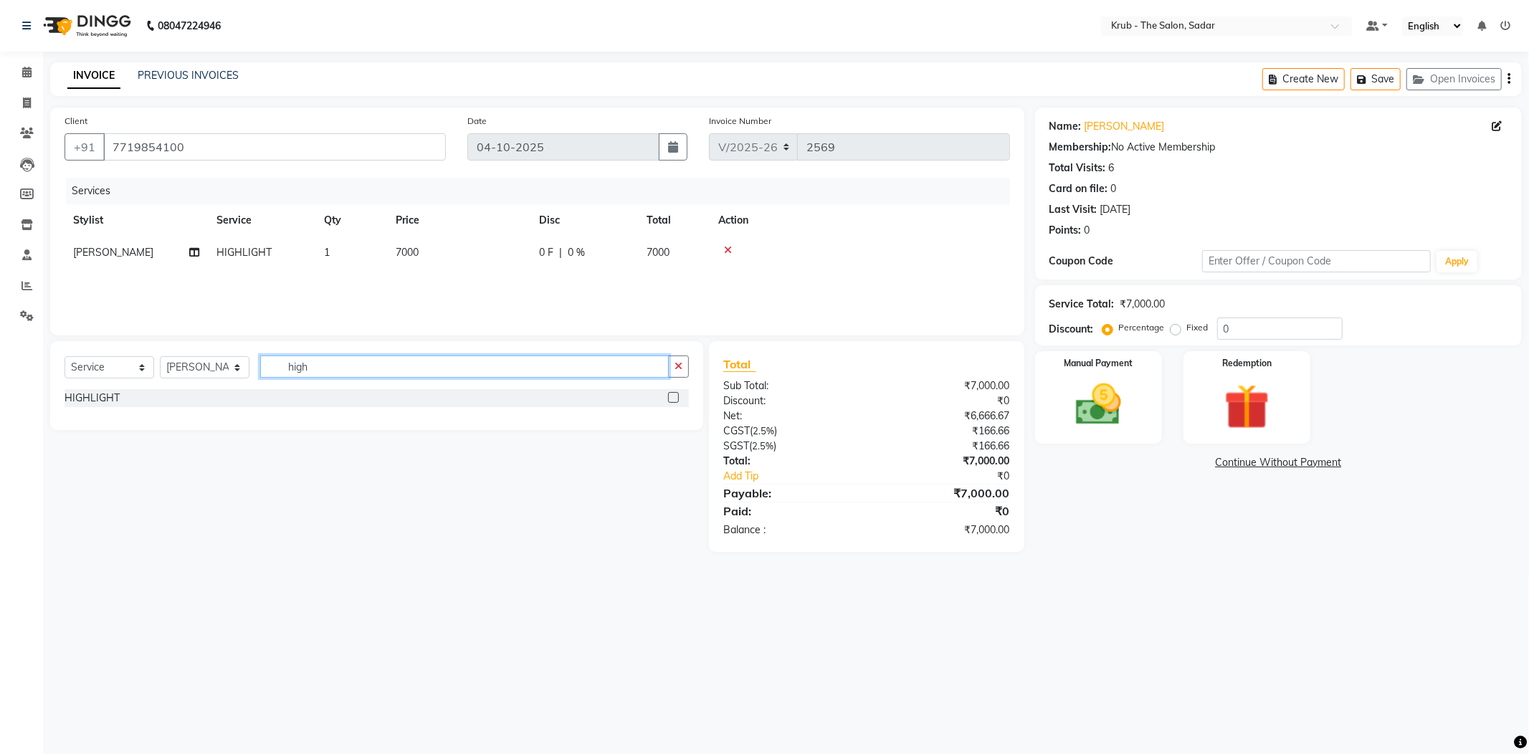
type input "high"
click at [672, 392] on label at bounding box center [673, 397] width 11 height 11
click at [672, 393] on input "checkbox" at bounding box center [672, 397] width 9 height 9
checkbox input "false"
drag, startPoint x: 307, startPoint y: 354, endPoint x: 172, endPoint y: 354, distance: 134.7
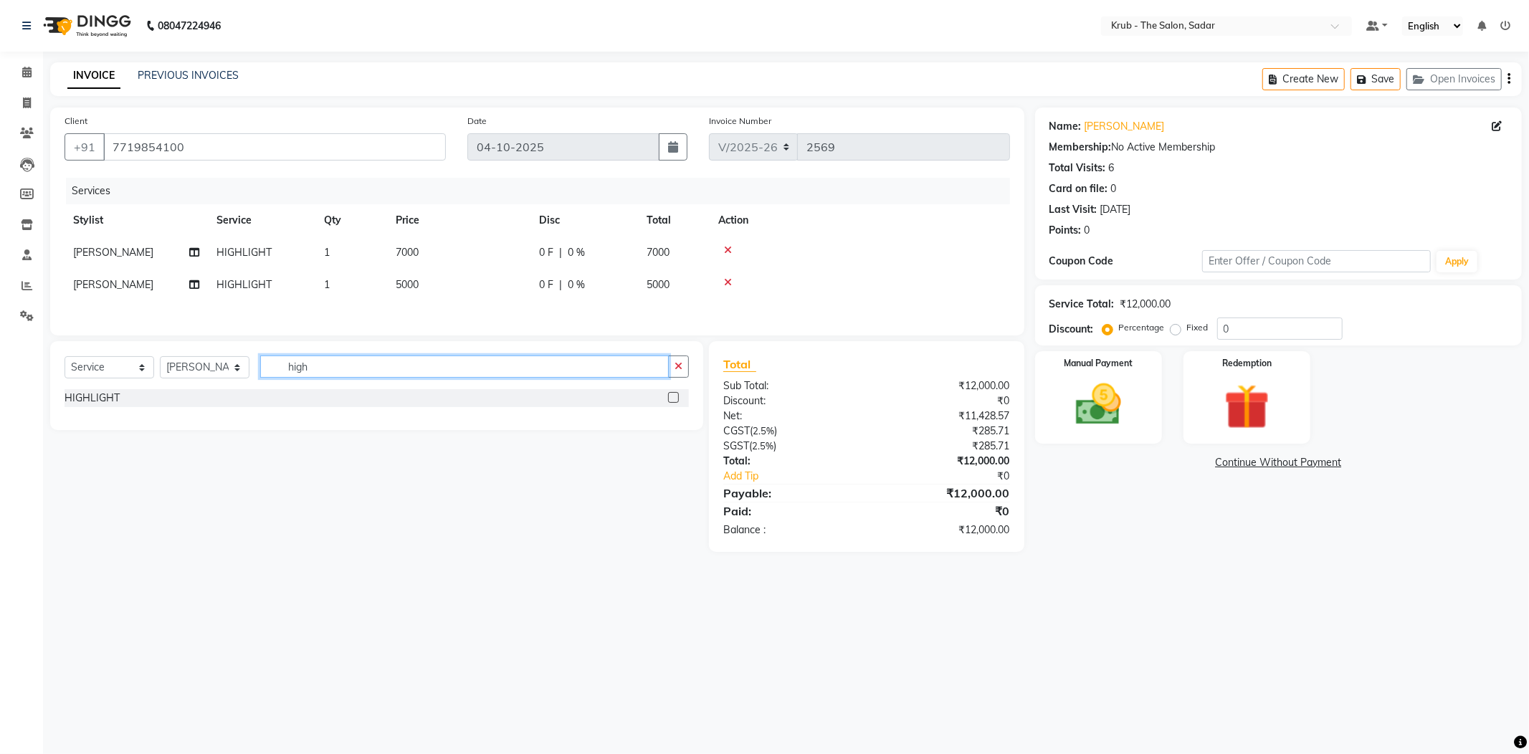
click at [172, 355] on div "Select Service Product Membership Package Voucher Prepaid Gift Card Select Styl…" at bounding box center [377, 372] width 624 height 34
type input "boto"
click at [677, 392] on label at bounding box center [673, 397] width 11 height 11
click at [677, 393] on input "checkbox" at bounding box center [672, 397] width 9 height 9
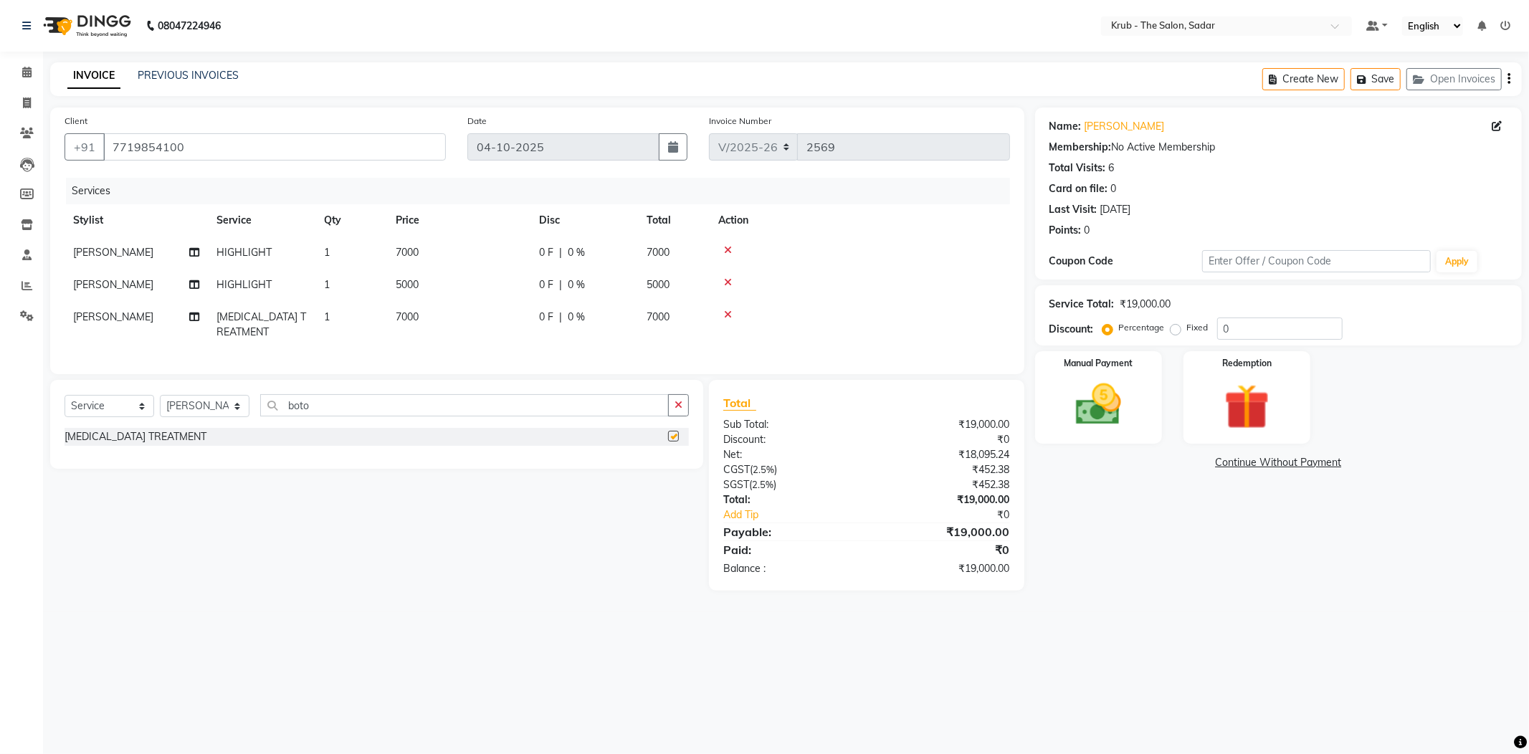
checkbox input "false"
click at [505, 301] on td "7000" at bounding box center [458, 324] width 143 height 47
select select "24980"
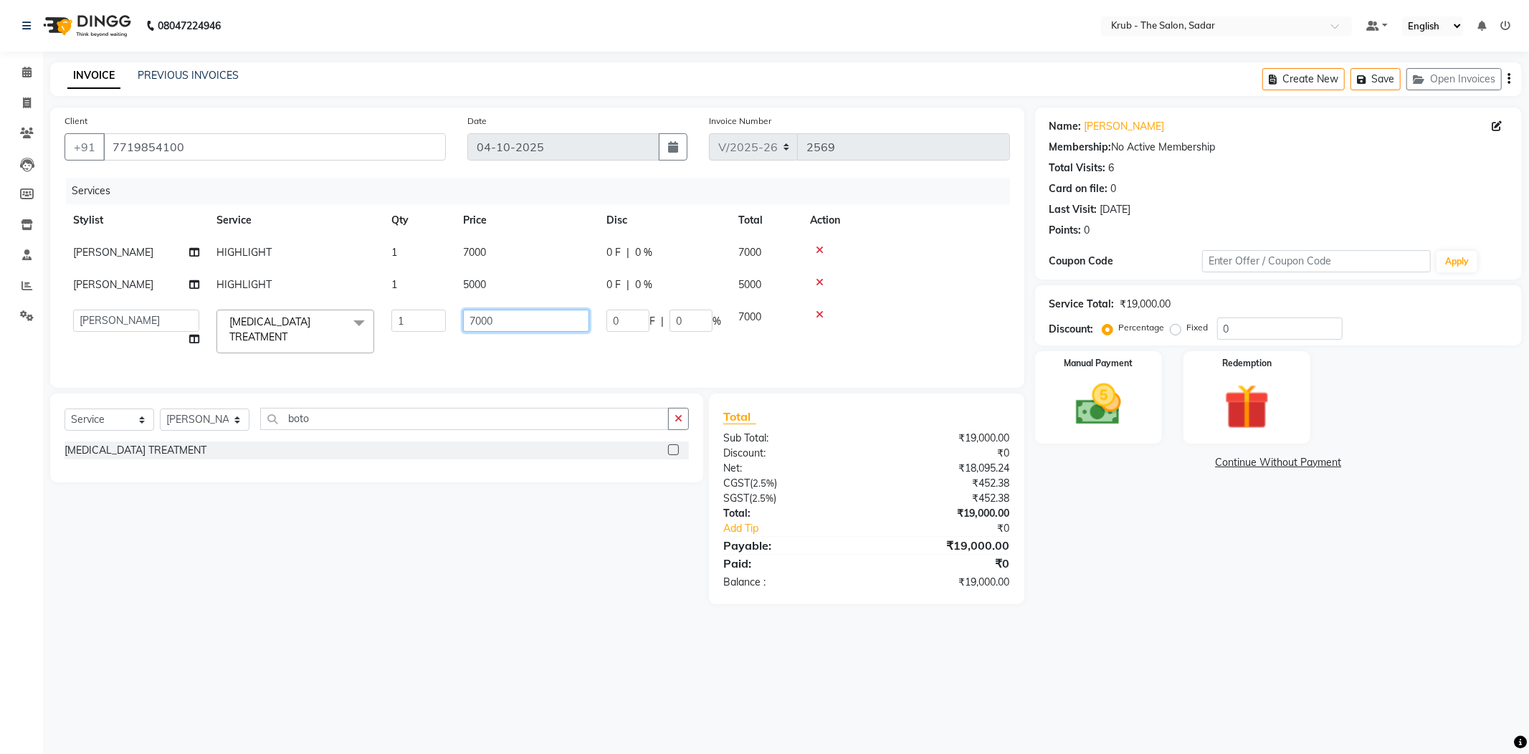
click at [448, 313] on tr "AKKI AKSHAY AMIT Andreas GURVEER Krub Reception NONDO RAJESH SHREYA TOUSHIF YAS…" at bounding box center [537, 331] width 945 height 61
type input "6"
type input "5000"
click at [555, 178] on div "Services" at bounding box center [543, 191] width 955 height 27
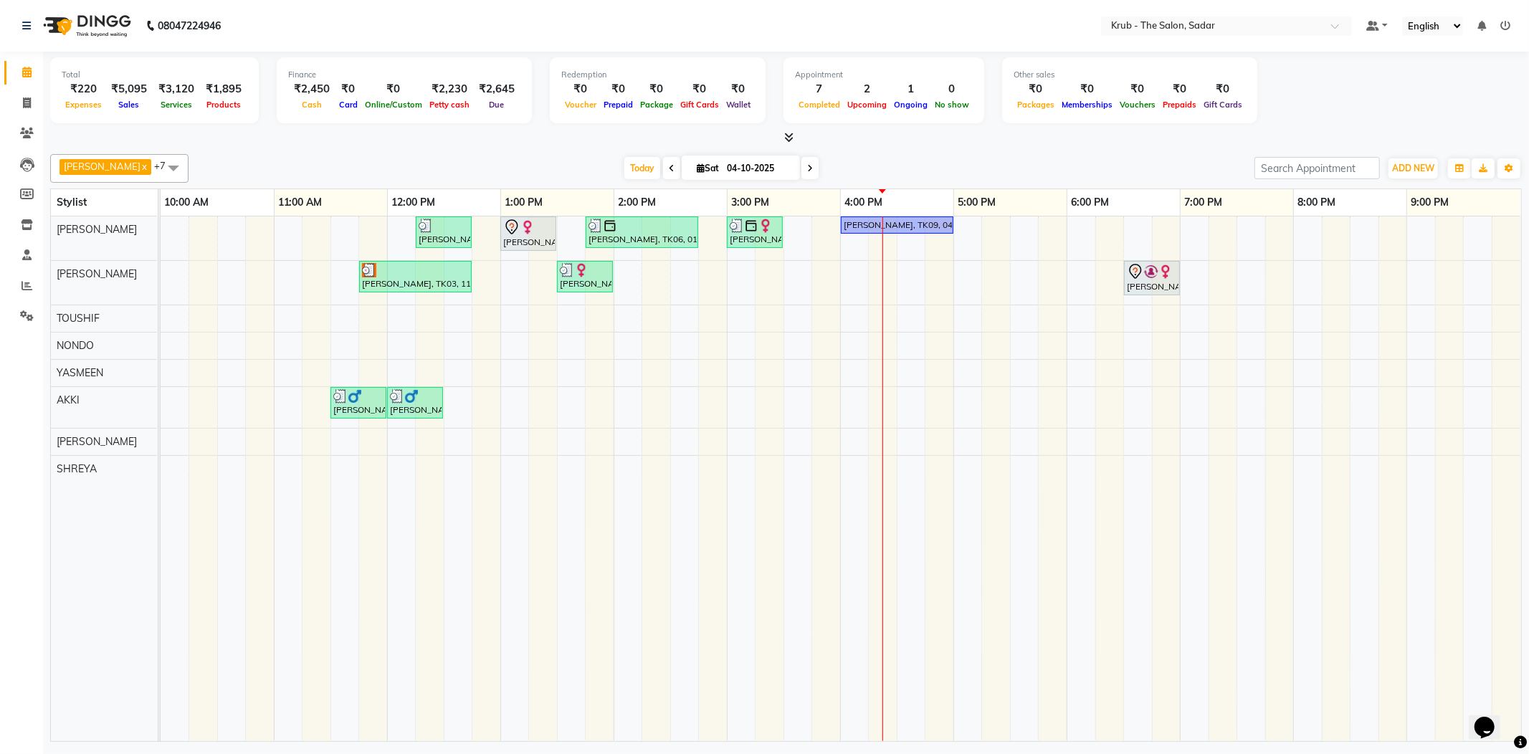
click at [722, 171] on input "04-10-2025" at bounding box center [758, 169] width 72 height 22
select select "10"
select select "2025"
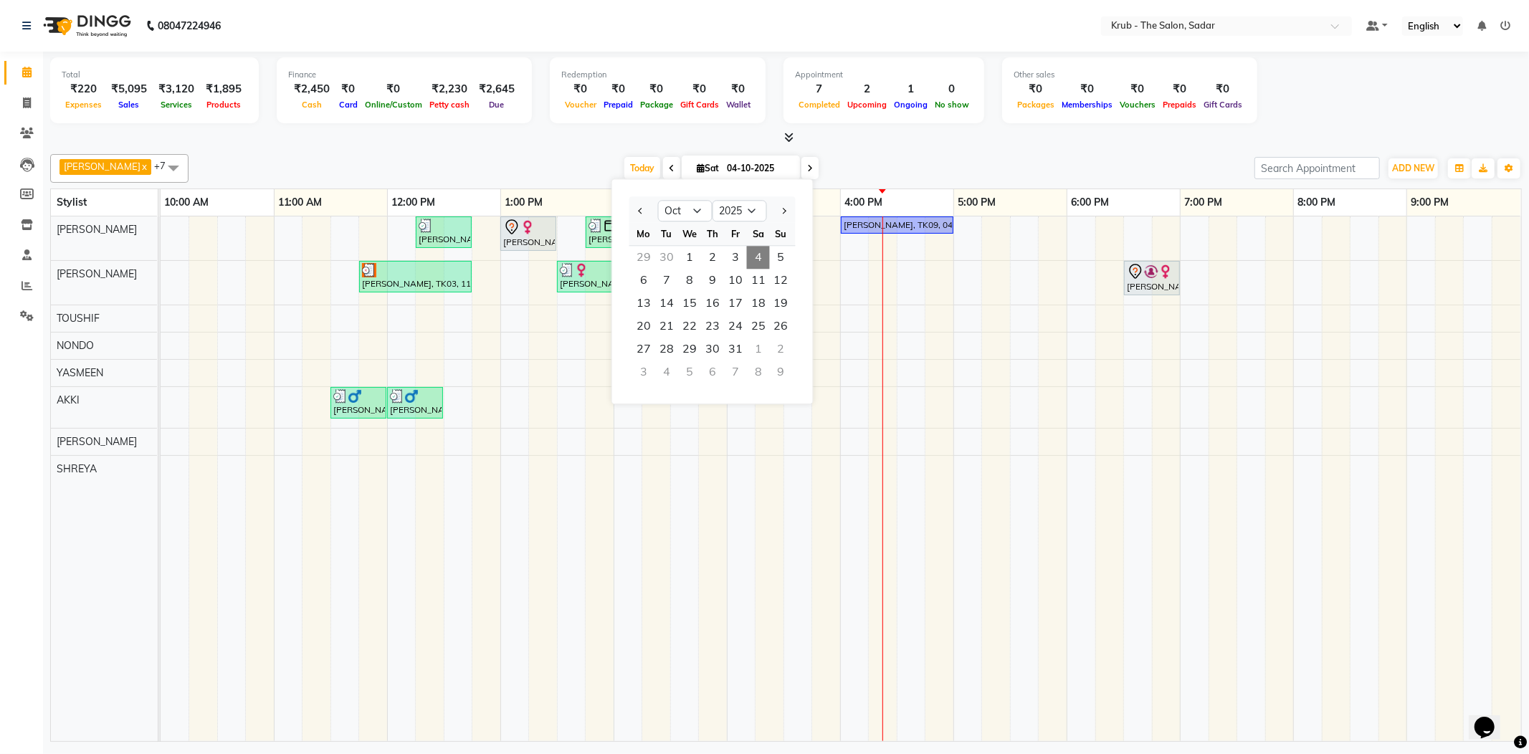
drag, startPoint x: 1016, startPoint y: 169, endPoint x: 1240, endPoint y: 162, distance: 223.7
click at [1024, 168] on div "[DATE] [DATE] Jan Feb Mar Apr May Jun [DATE] Aug Sep Oct Nov [DATE] 2016 2017 2…" at bounding box center [721, 169] width 1051 height 22
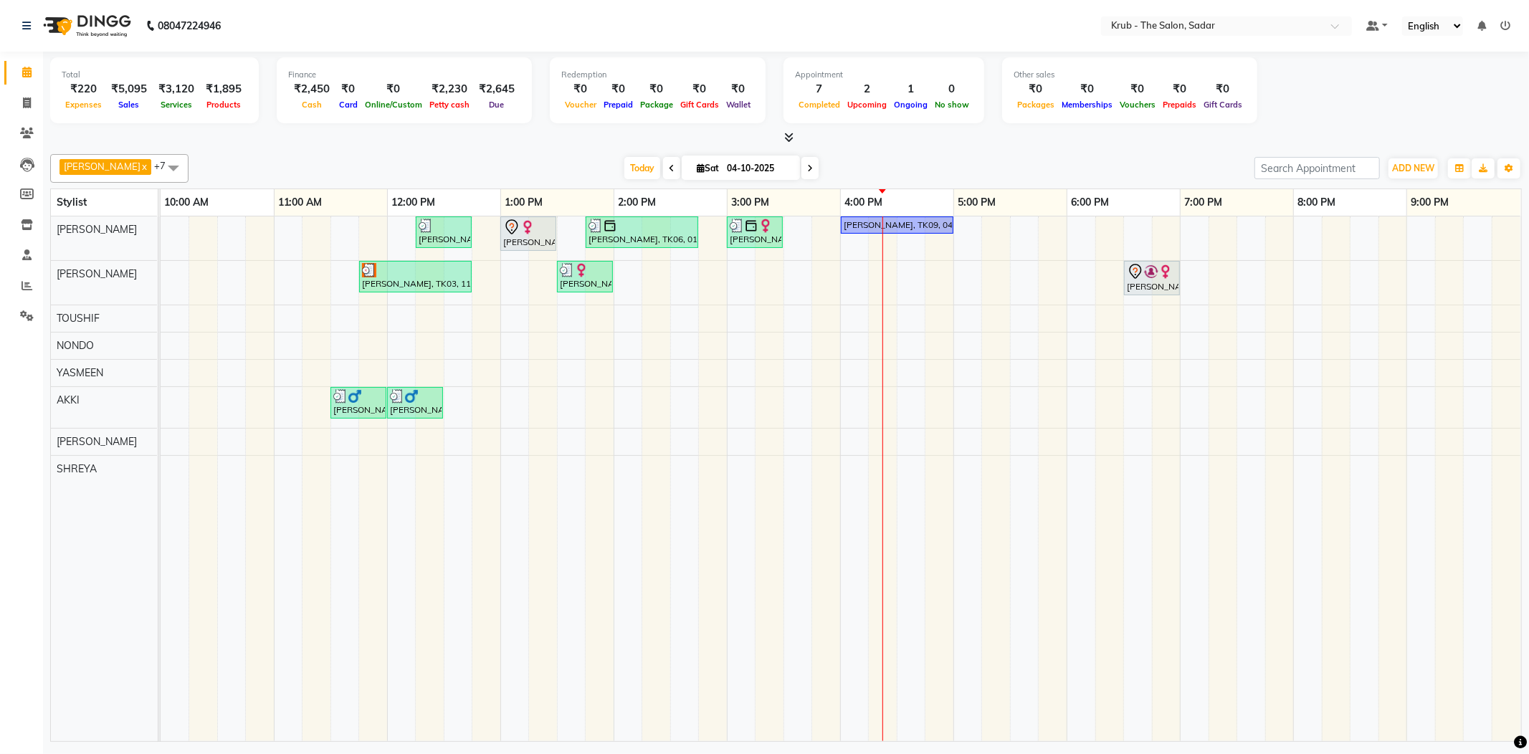
click at [1500, 29] on ul "Default Panel My Panel English ENGLISH Español العربية मराठी हिंदी ગુજરાતી தமிழ…" at bounding box center [1438, 25] width 158 height 19
click at [1512, 24] on ul "Default Panel My Panel English ENGLISH Español العربية मराठी हिंदी ગુજરાતી தமிழ…" at bounding box center [1438, 25] width 158 height 19
click at [1510, 24] on icon at bounding box center [1505, 26] width 10 height 10
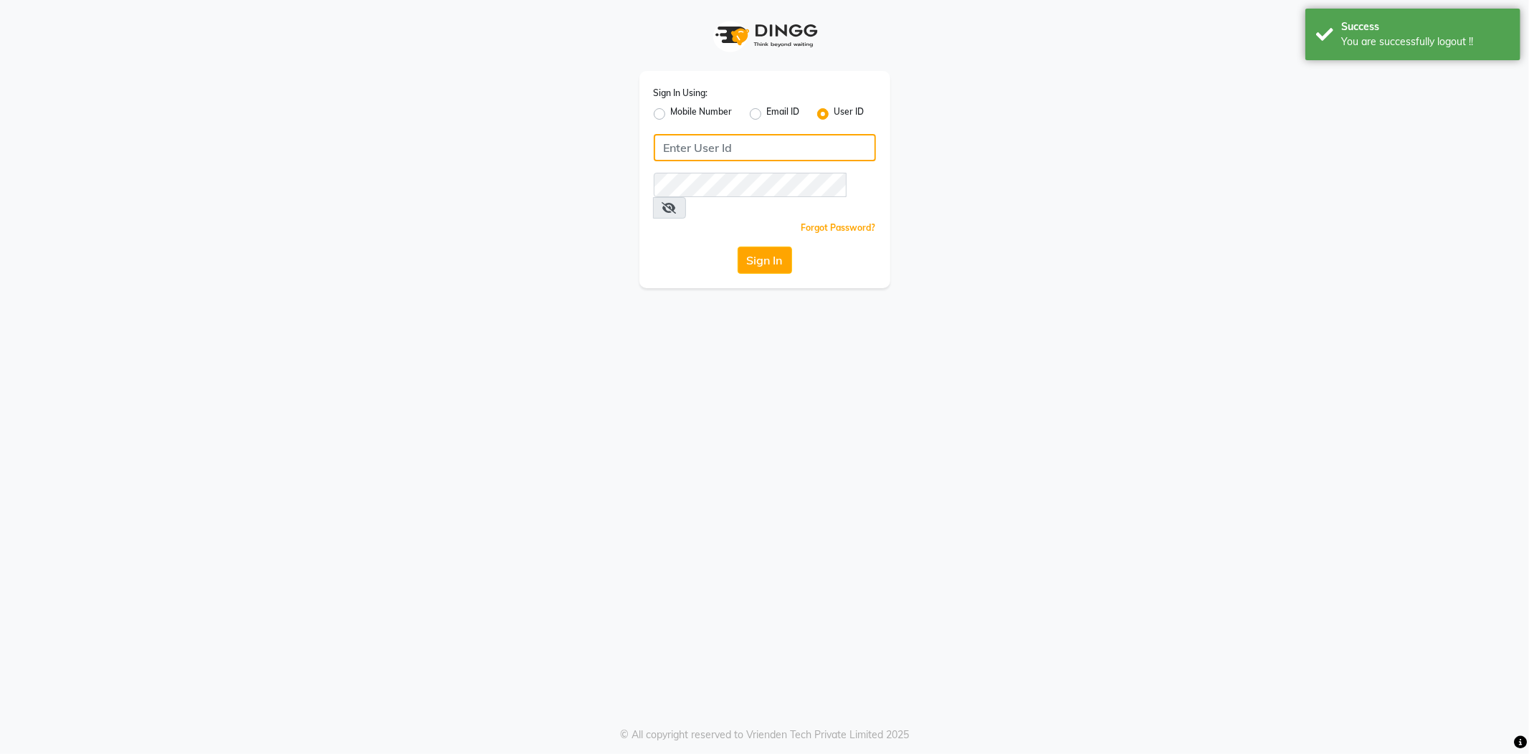
type input "8600687890"
click at [651, 113] on div "Sign In Using: Mobile Number Email ID User ID 8600687890 Remember me Forgot Pas…" at bounding box center [764, 179] width 251 height 217
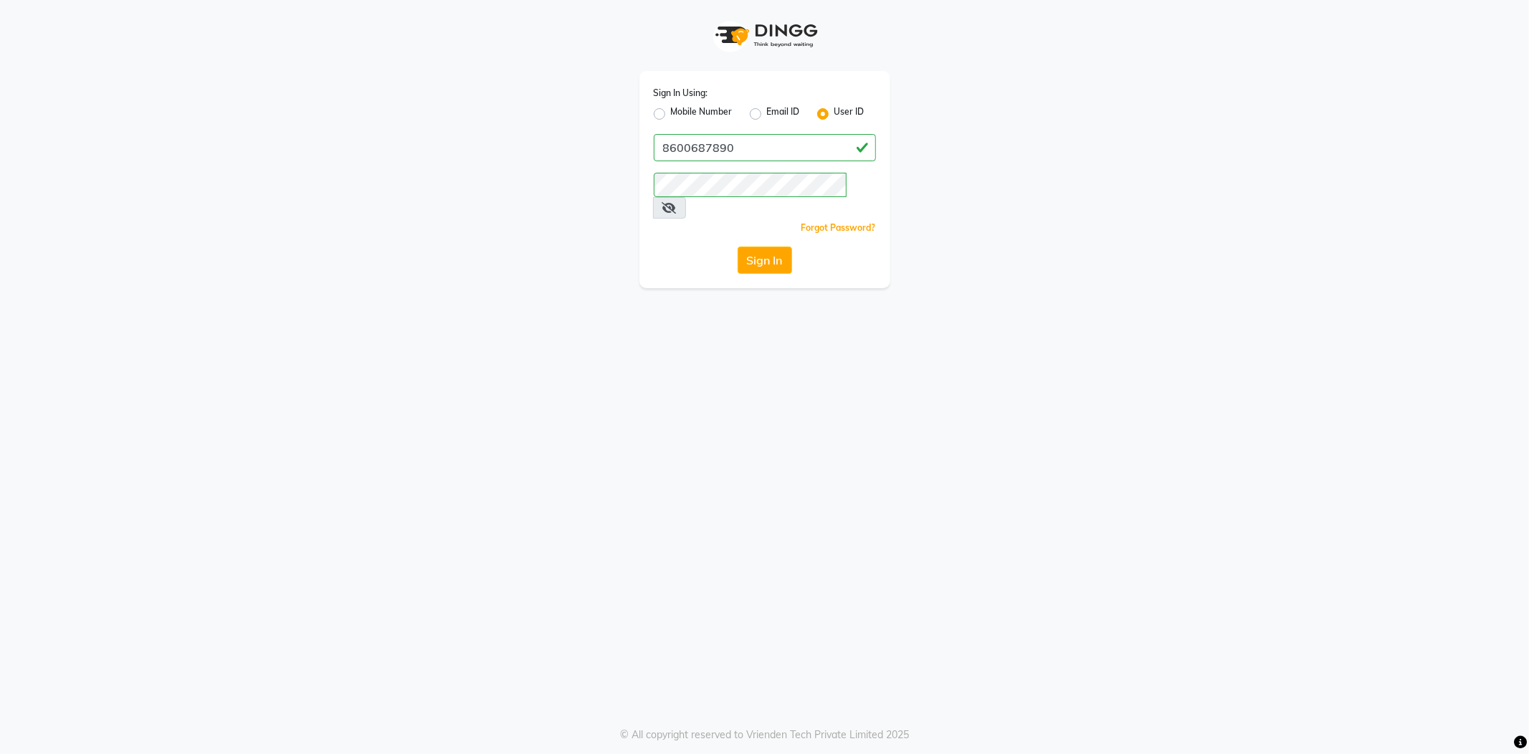
click at [665, 109] on div "Mobile Number" at bounding box center [693, 113] width 79 height 17
click at [651, 113] on div "Sign In Using: Mobile Number Email ID User ID 8600687890 Remember me Forgot Pas…" at bounding box center [764, 179] width 251 height 217
click at [671, 110] on label "Mobile Number" at bounding box center [702, 113] width 62 height 17
click at [671, 110] on input "Mobile Number" at bounding box center [675, 109] width 9 height 9
radio input "true"
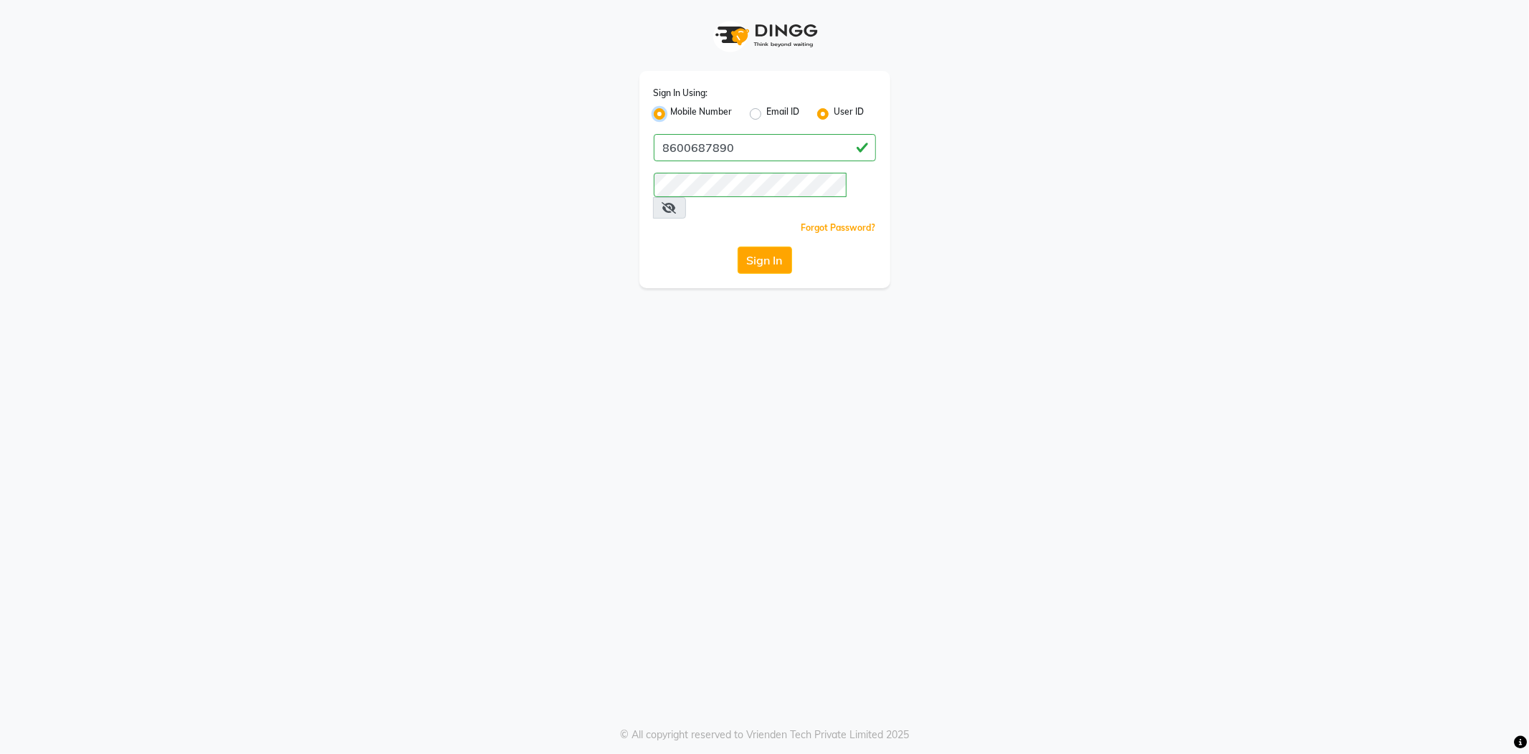
radio input "false"
click at [732, 144] on input "Username" at bounding box center [789, 147] width 174 height 27
type input "7038168547"
click at [591, 172] on div "Sign In Using: Mobile Number Email ID User ID Country Code × [PHONE_NUMBER] Rem…" at bounding box center [764, 144] width 817 height 288
click at [737, 247] on button "Sign In" at bounding box center [764, 260] width 54 height 27
